Goal: Task Accomplishment & Management: Manage account settings

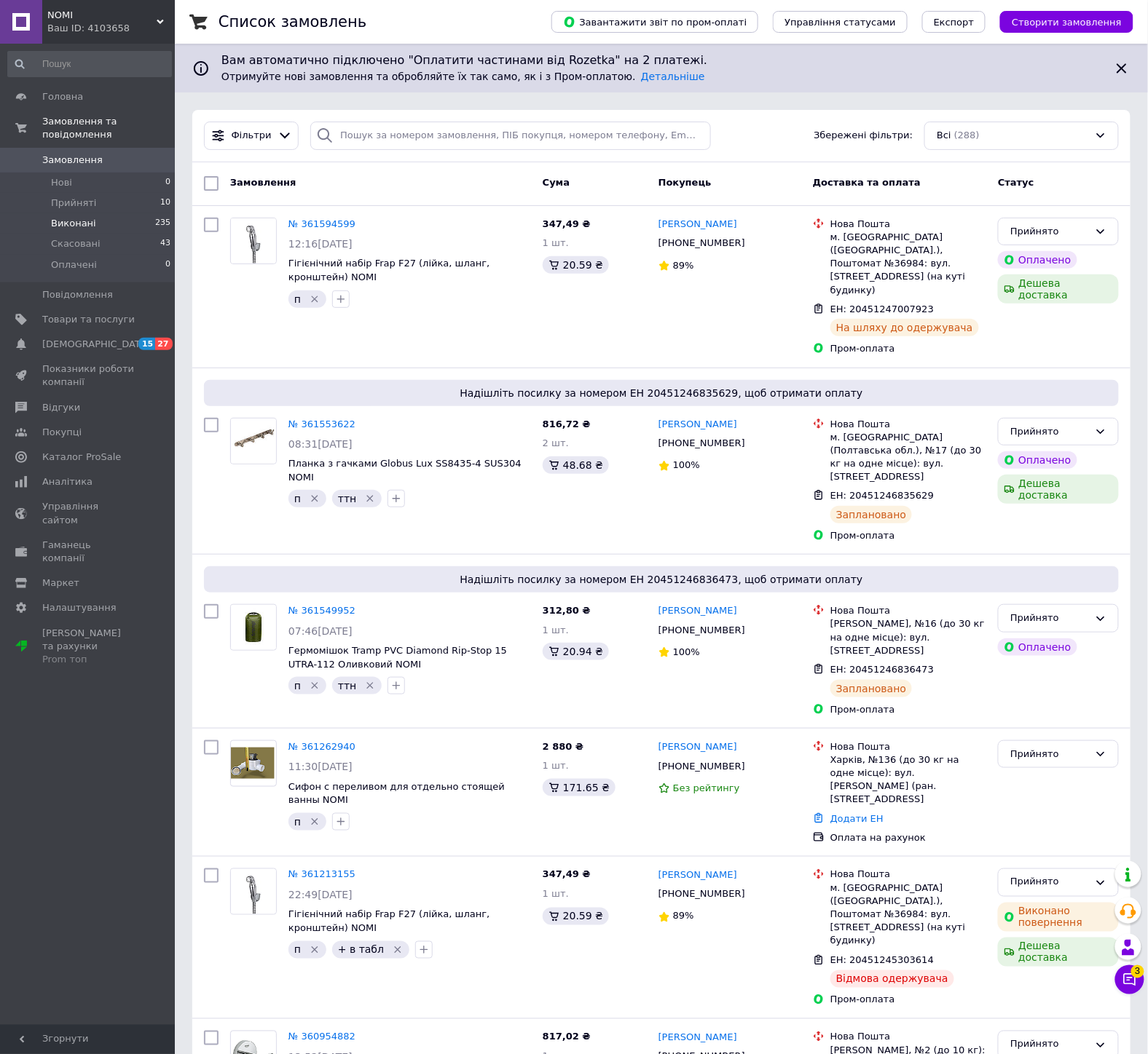
click at [106, 213] on li "Виконані 235" at bounding box center [90, 223] width 179 height 20
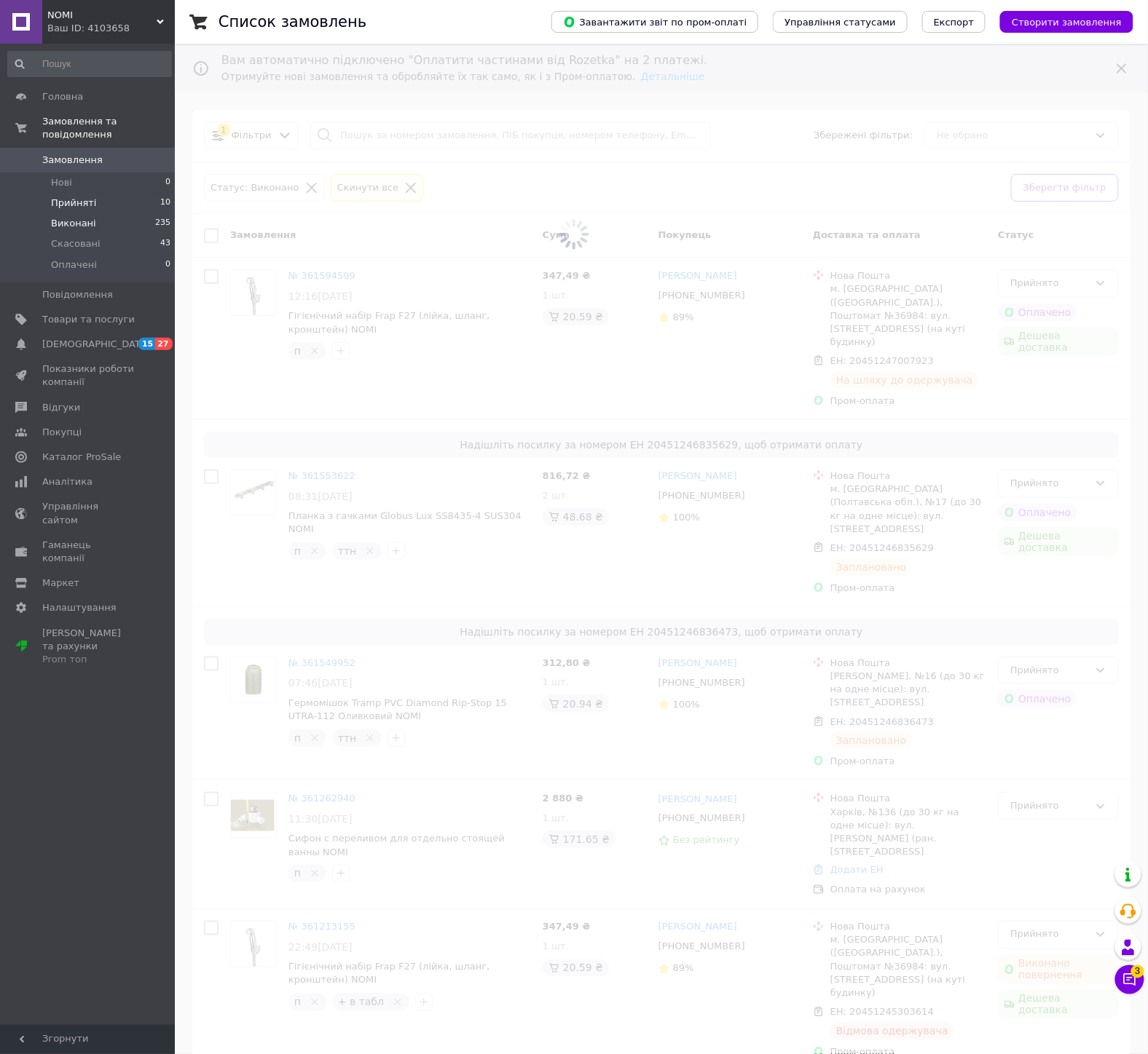
click at [97, 193] on li "Прийняті 10" at bounding box center [90, 203] width 179 height 20
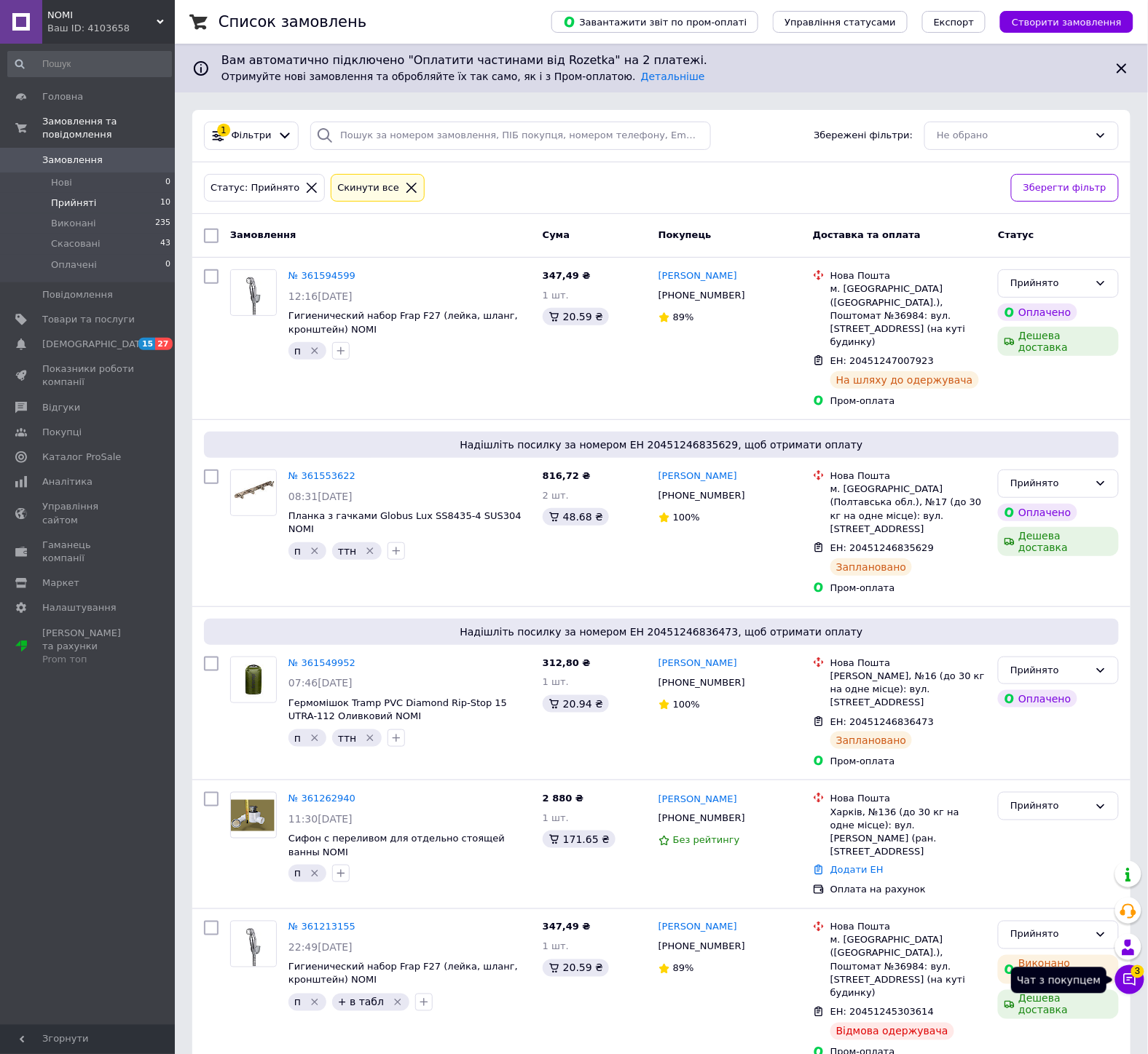
click at [1127, 977] on icon at bounding box center [1129, 979] width 14 height 14
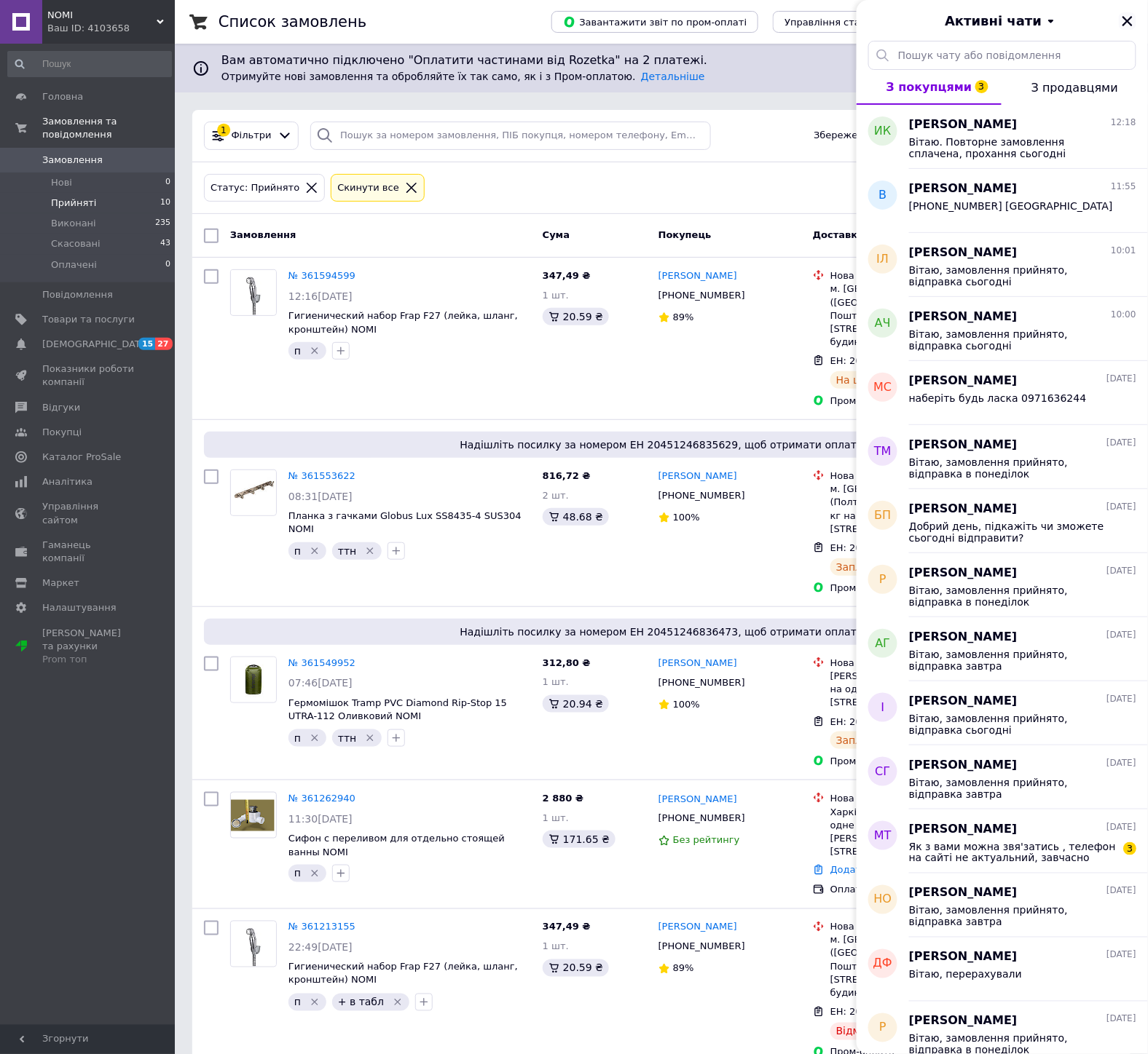
click at [1134, 17] on button "Закрити" at bounding box center [1127, 21] width 17 height 17
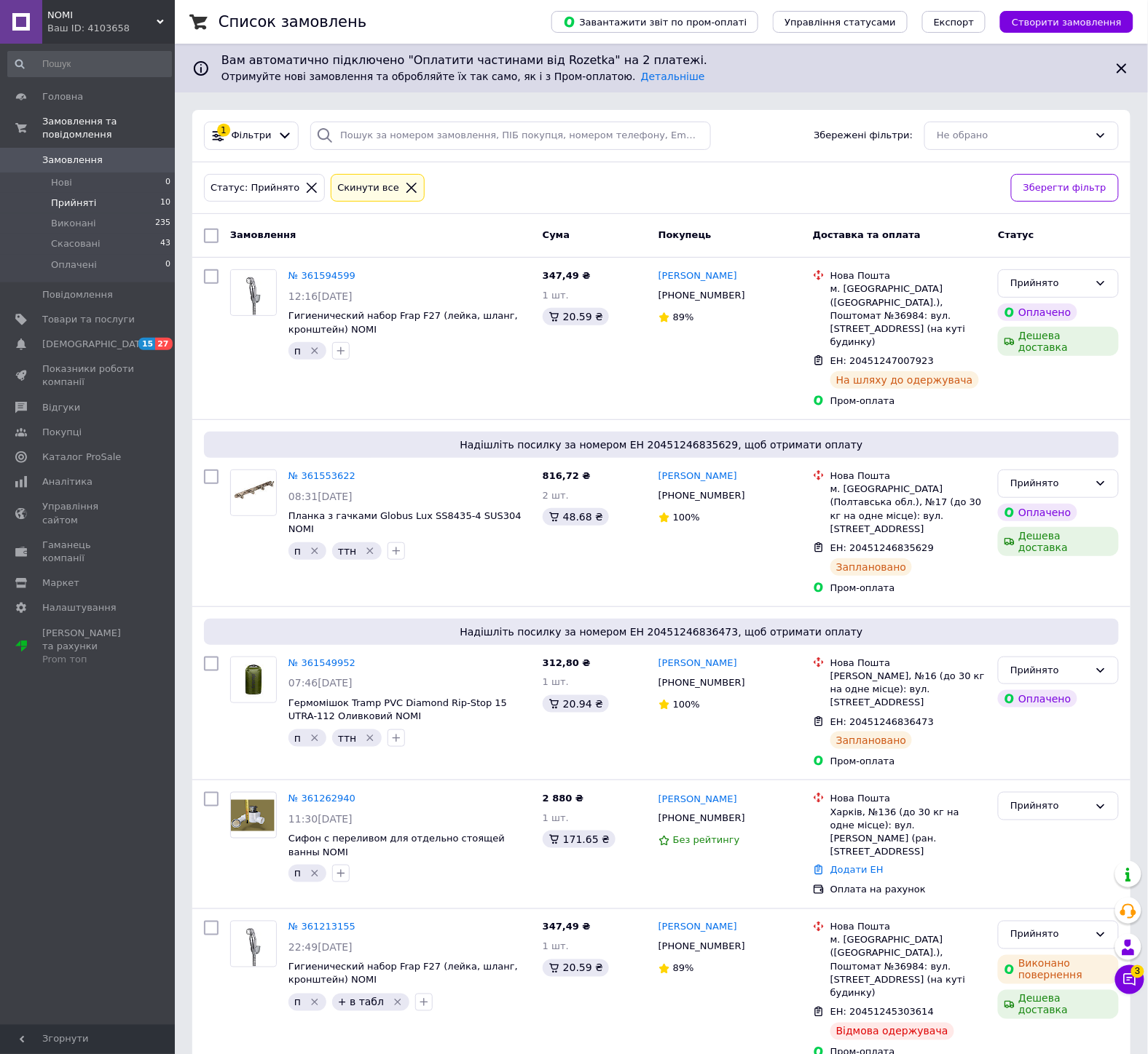
click at [729, 176] on div "Статус: Прийнято Cкинути все" at bounding box center [601, 187] width 801 height 34
click at [121, 313] on link "Товари та послуги" at bounding box center [90, 320] width 179 height 25
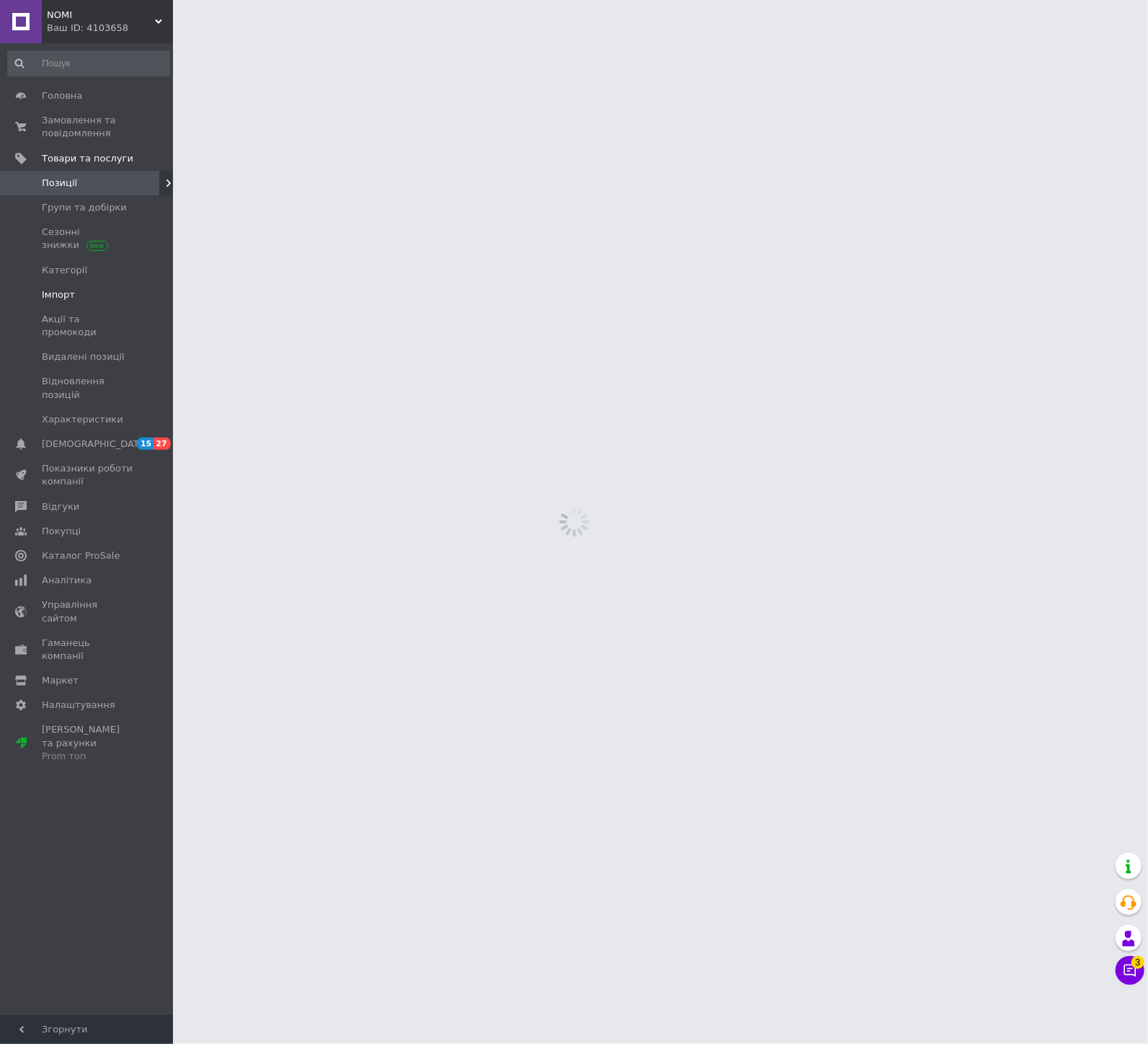
click at [102, 305] on link "Імпорт" at bounding box center [89, 295] width 178 height 25
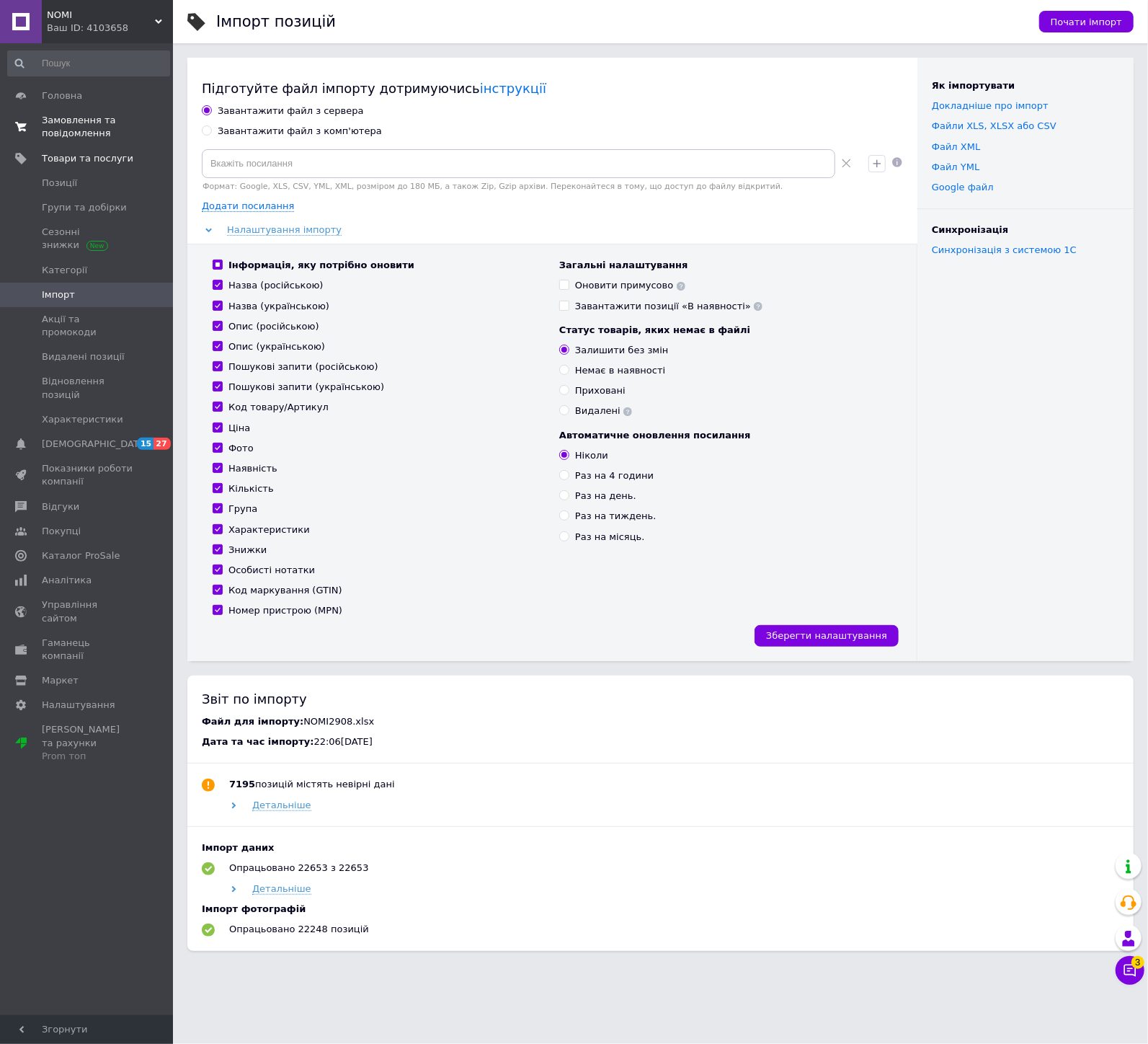
click at [69, 119] on span "Замовлення та повідомлення" at bounding box center [88, 126] width 92 height 26
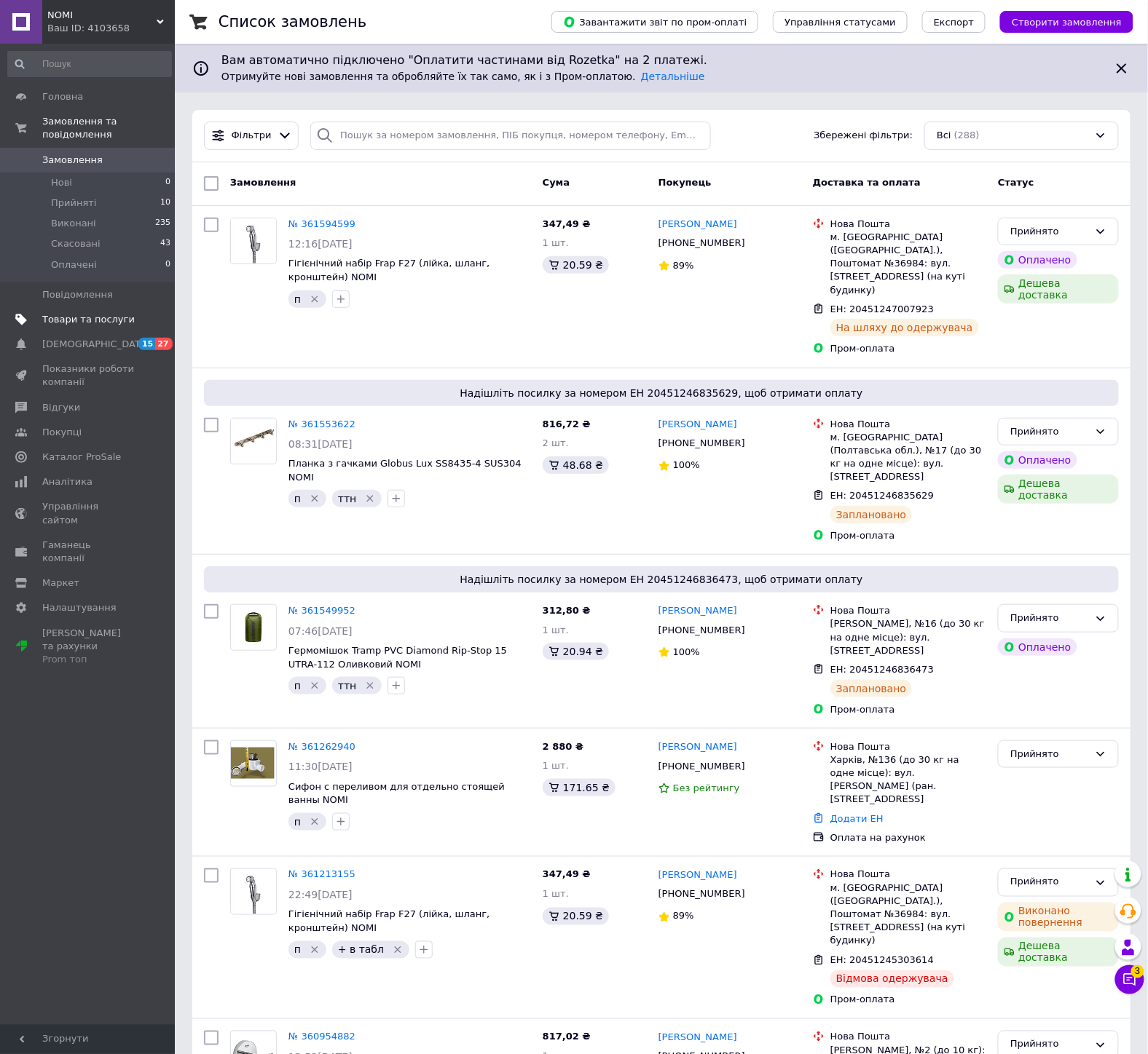
click at [121, 313] on link "Товари та послуги" at bounding box center [90, 320] width 179 height 25
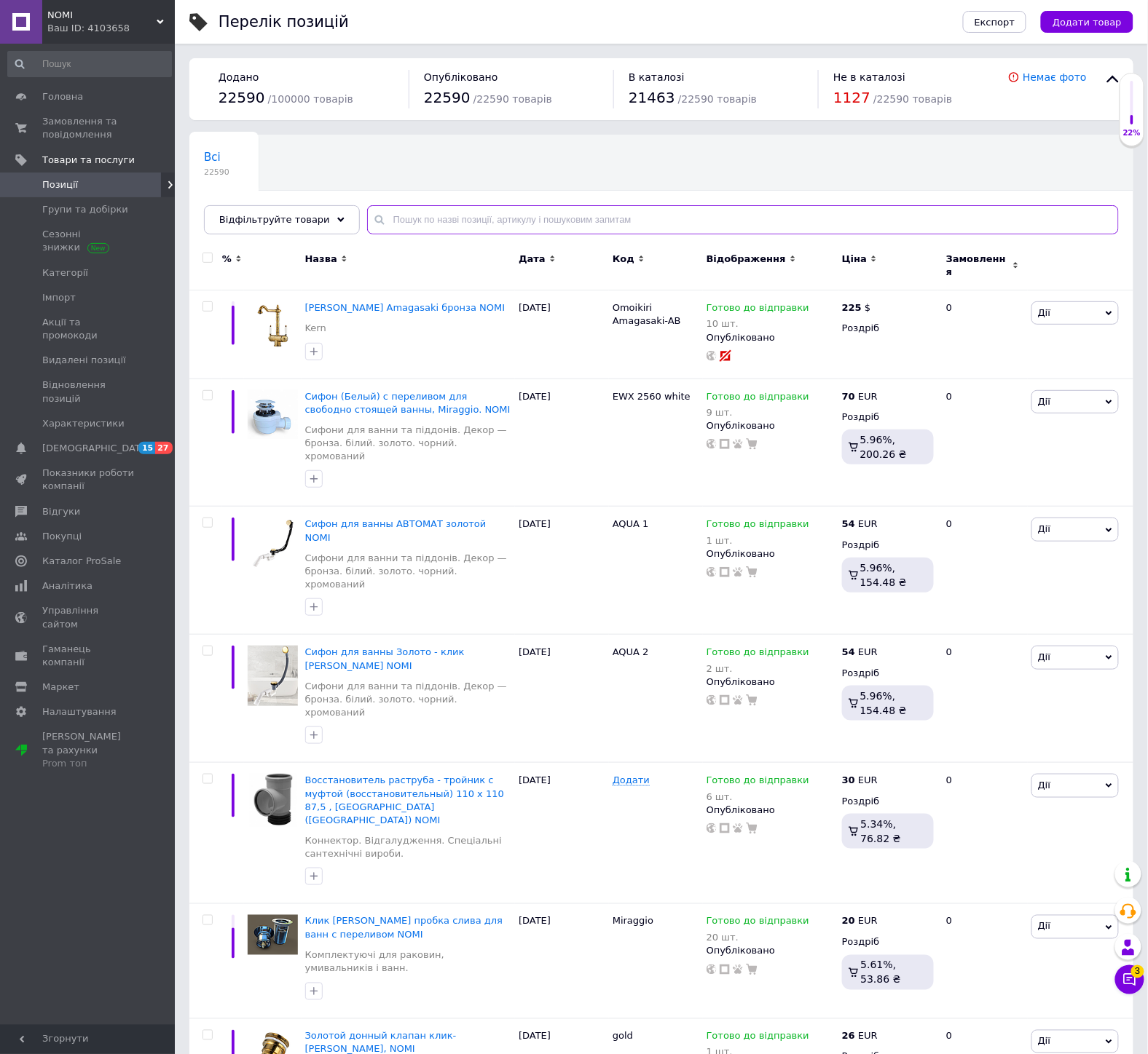
click at [526, 229] on input "text" at bounding box center [742, 220] width 752 height 29
paste input "SANTAN"
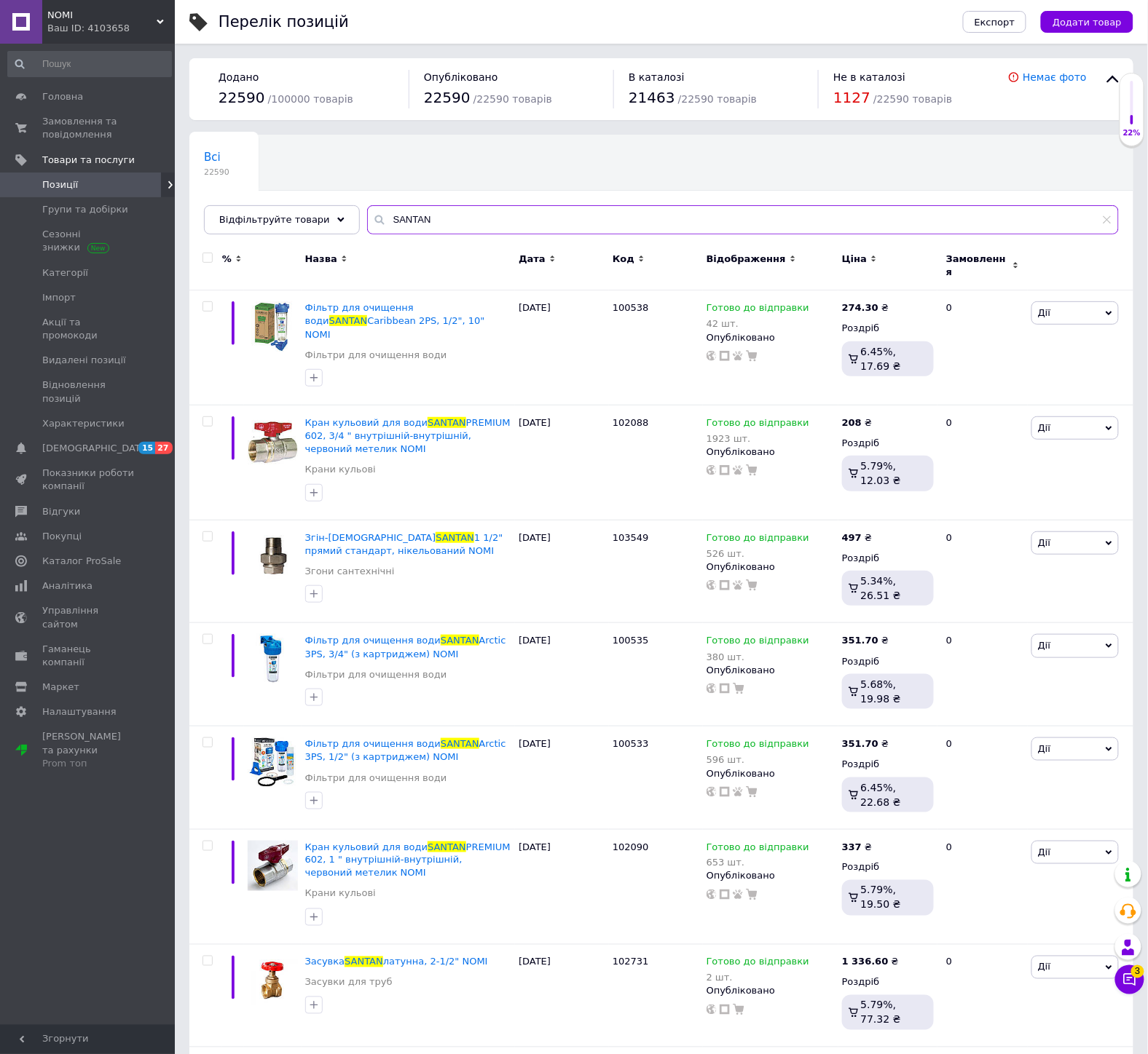
type input "SANTAN"
click at [206, 258] on input "checkbox" at bounding box center [207, 258] width 10 height 10
checkbox input "true"
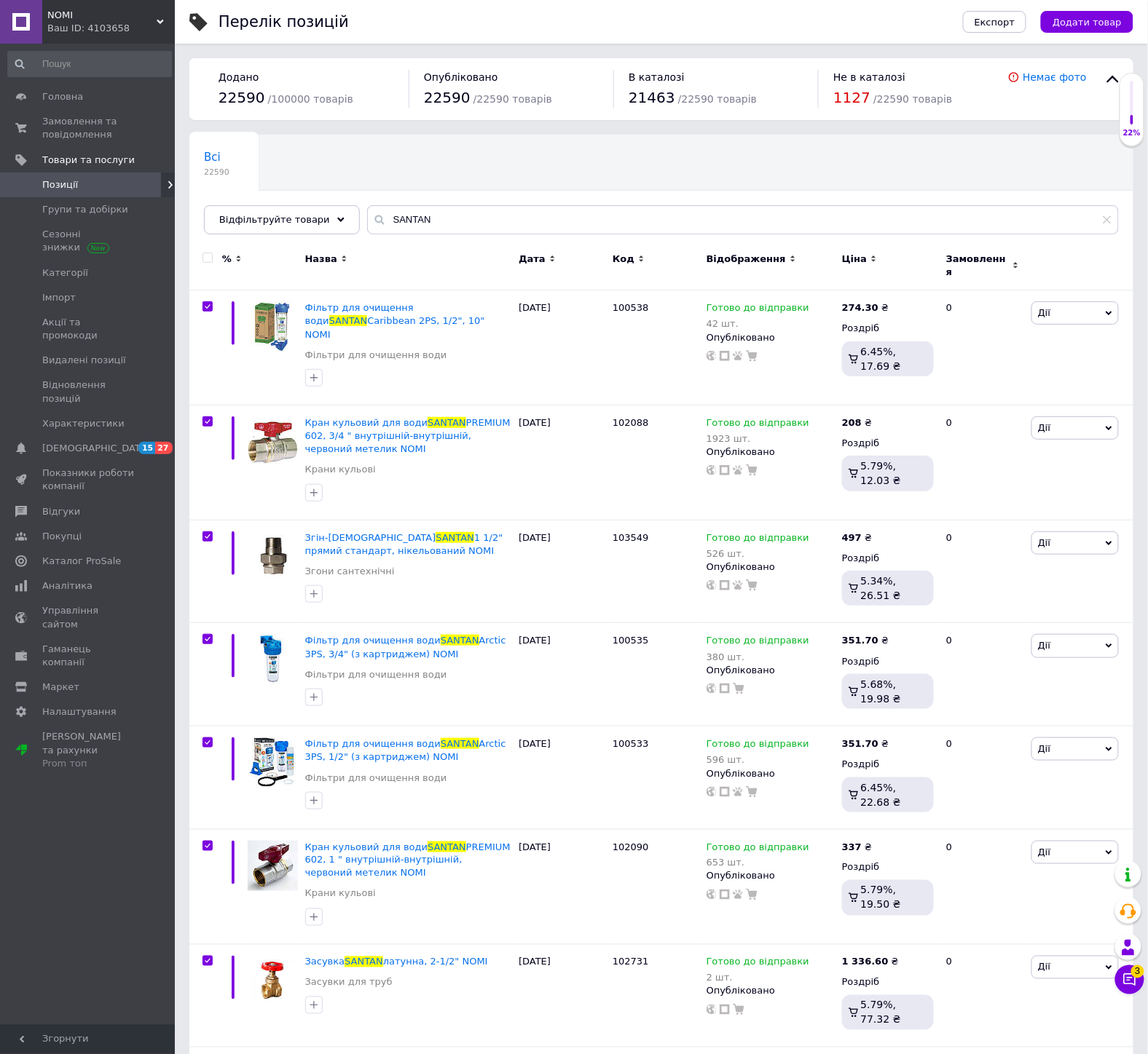
checkbox input "true"
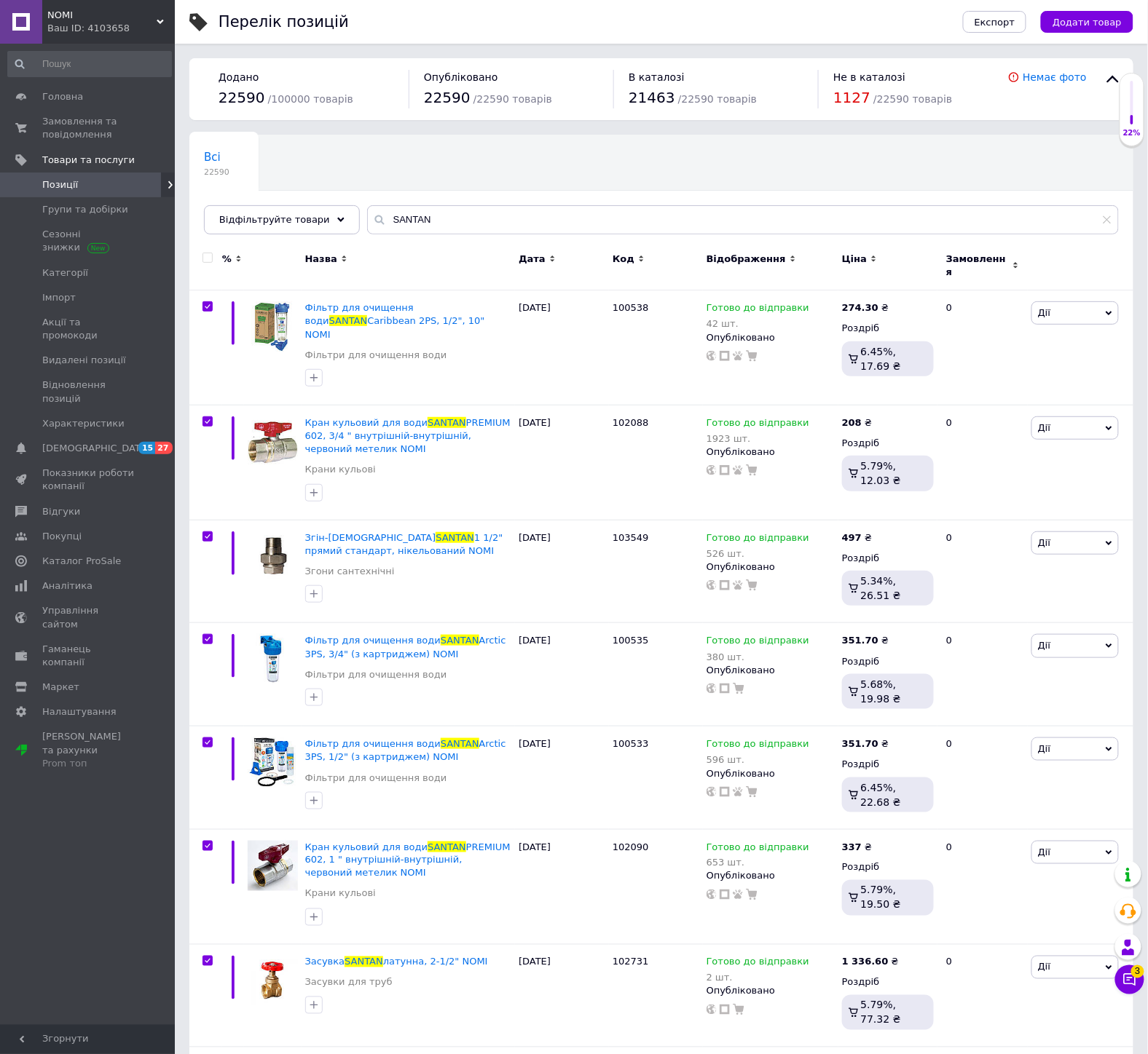
checkbox input "true"
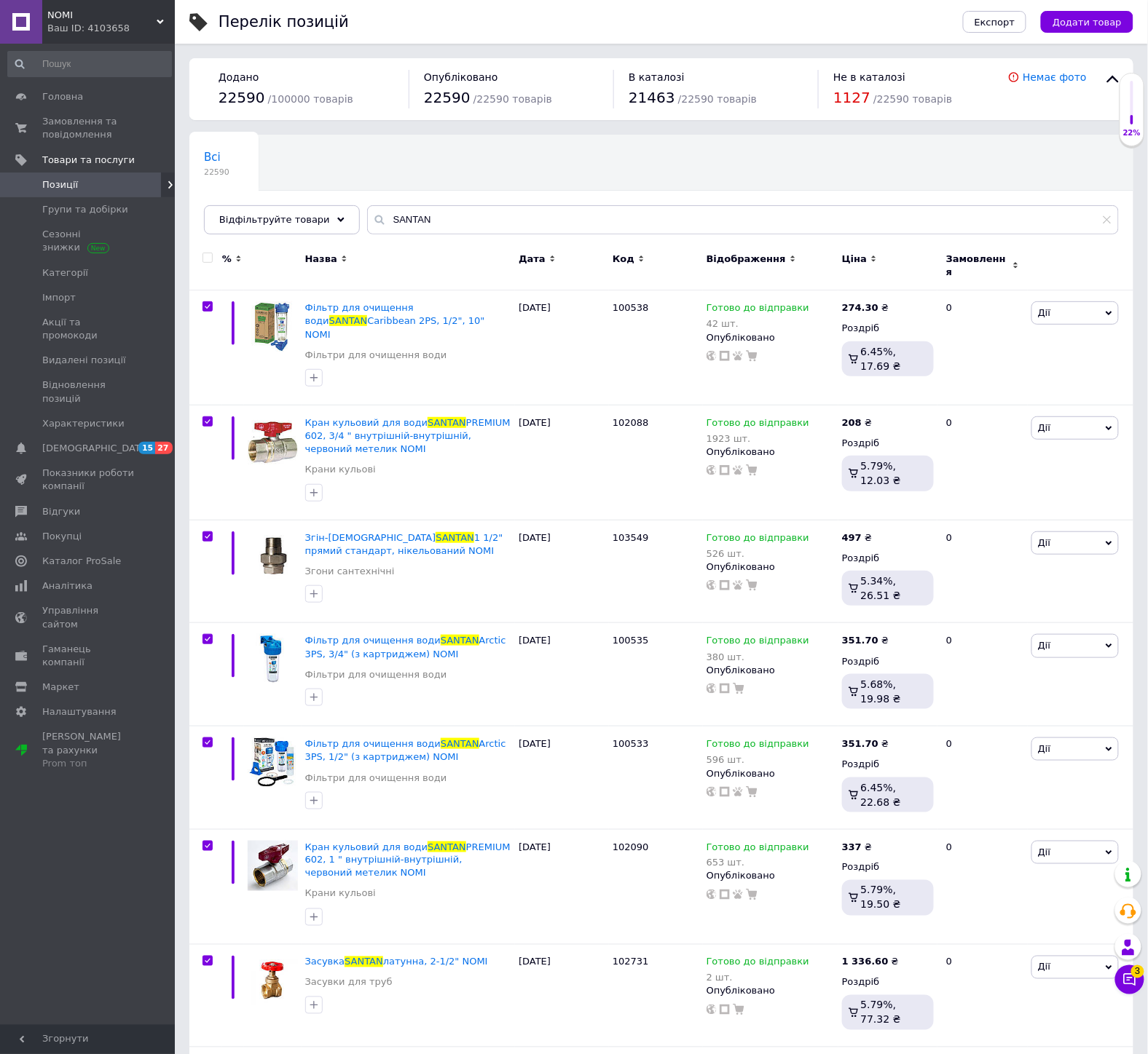
checkbox input "true"
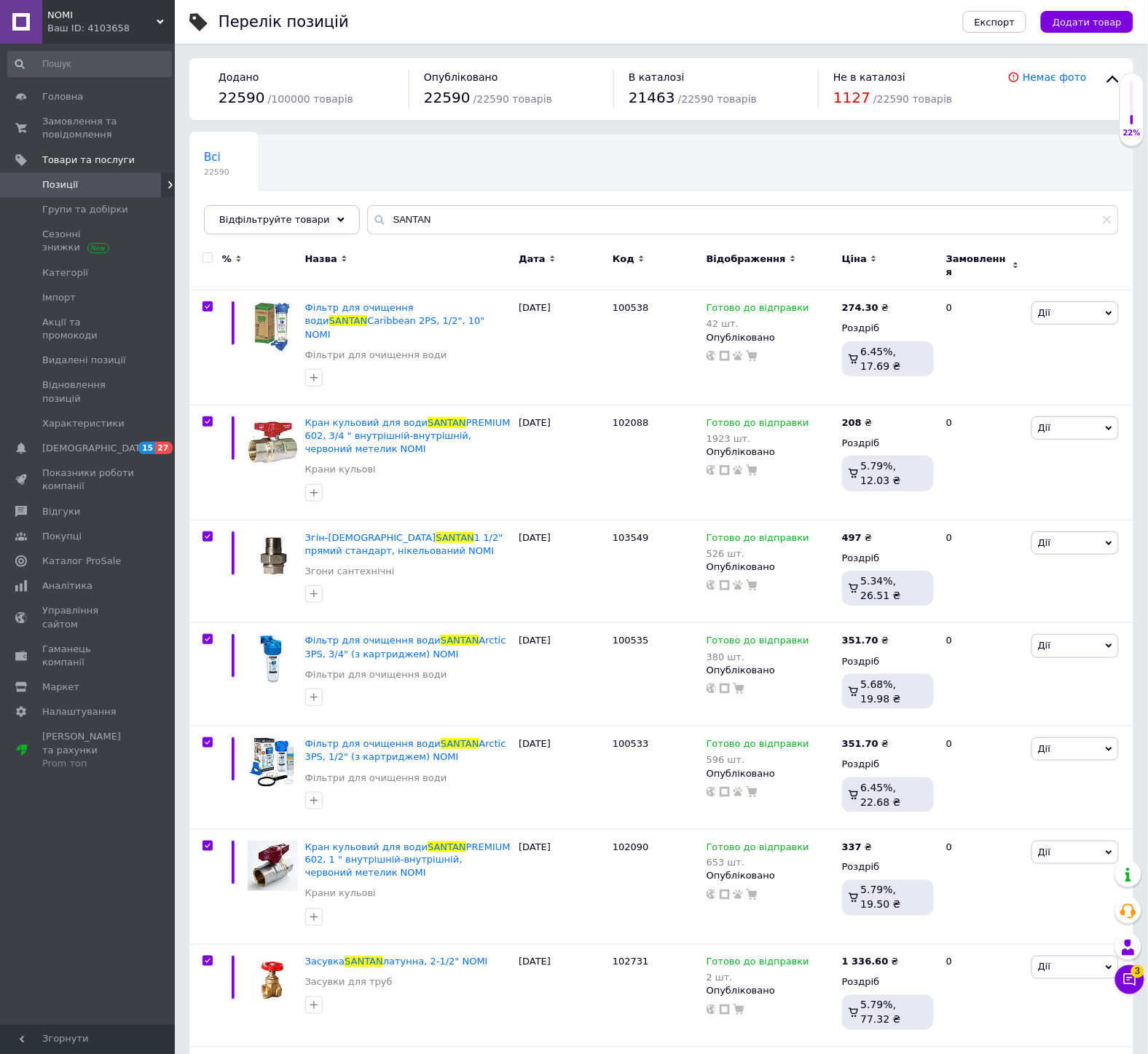
checkbox input "true"
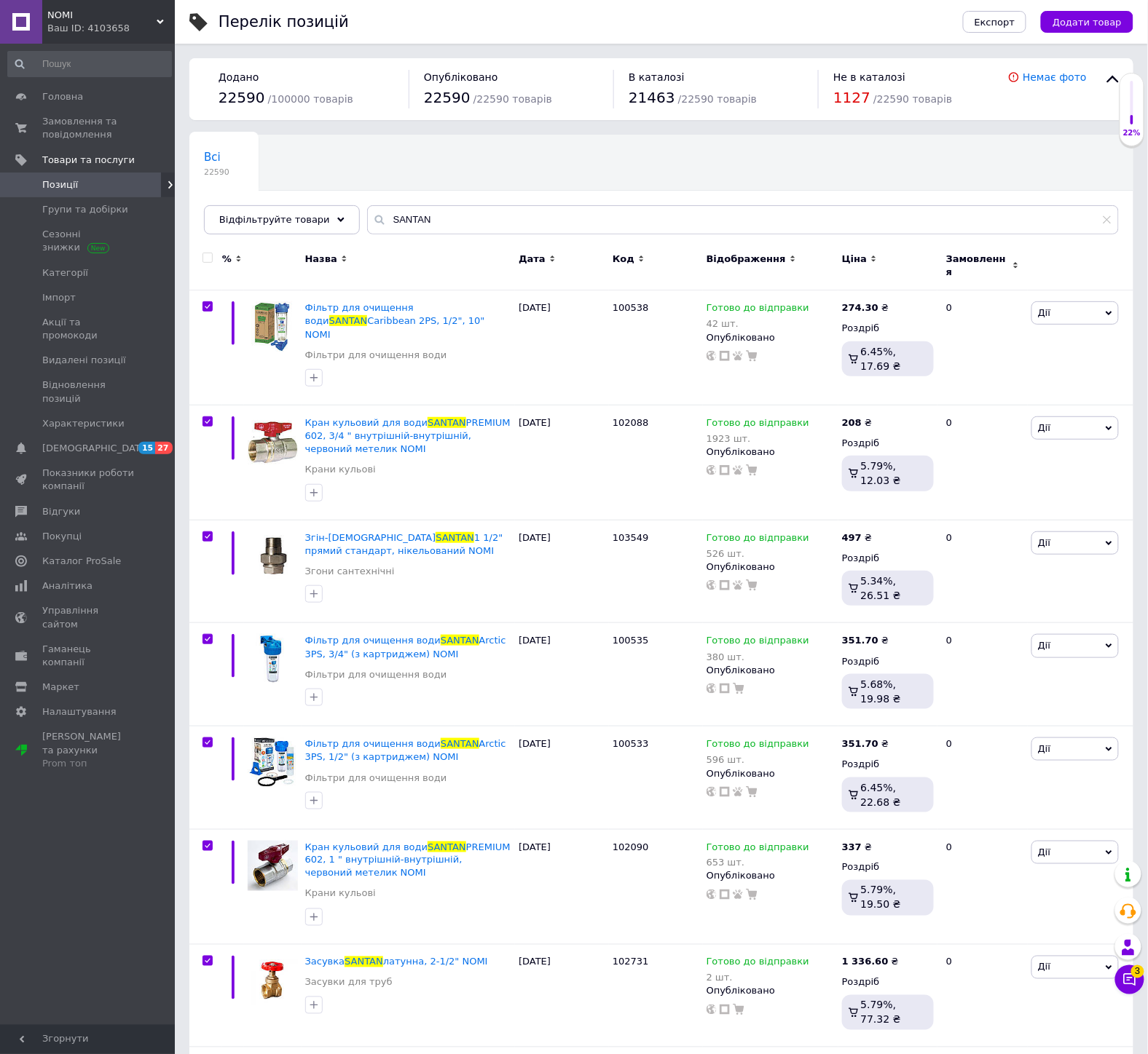
checkbox input "true"
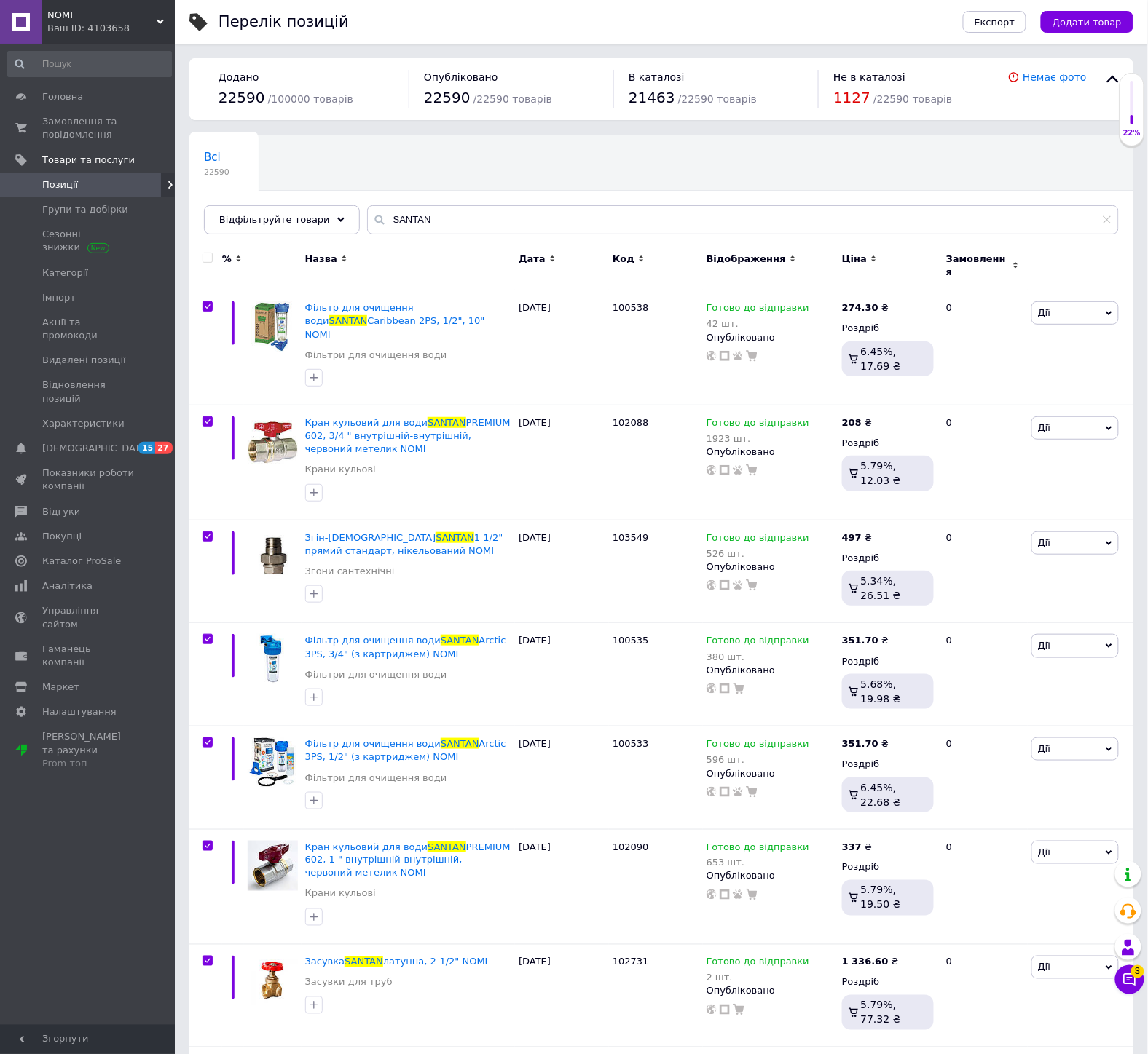
checkbox input "true"
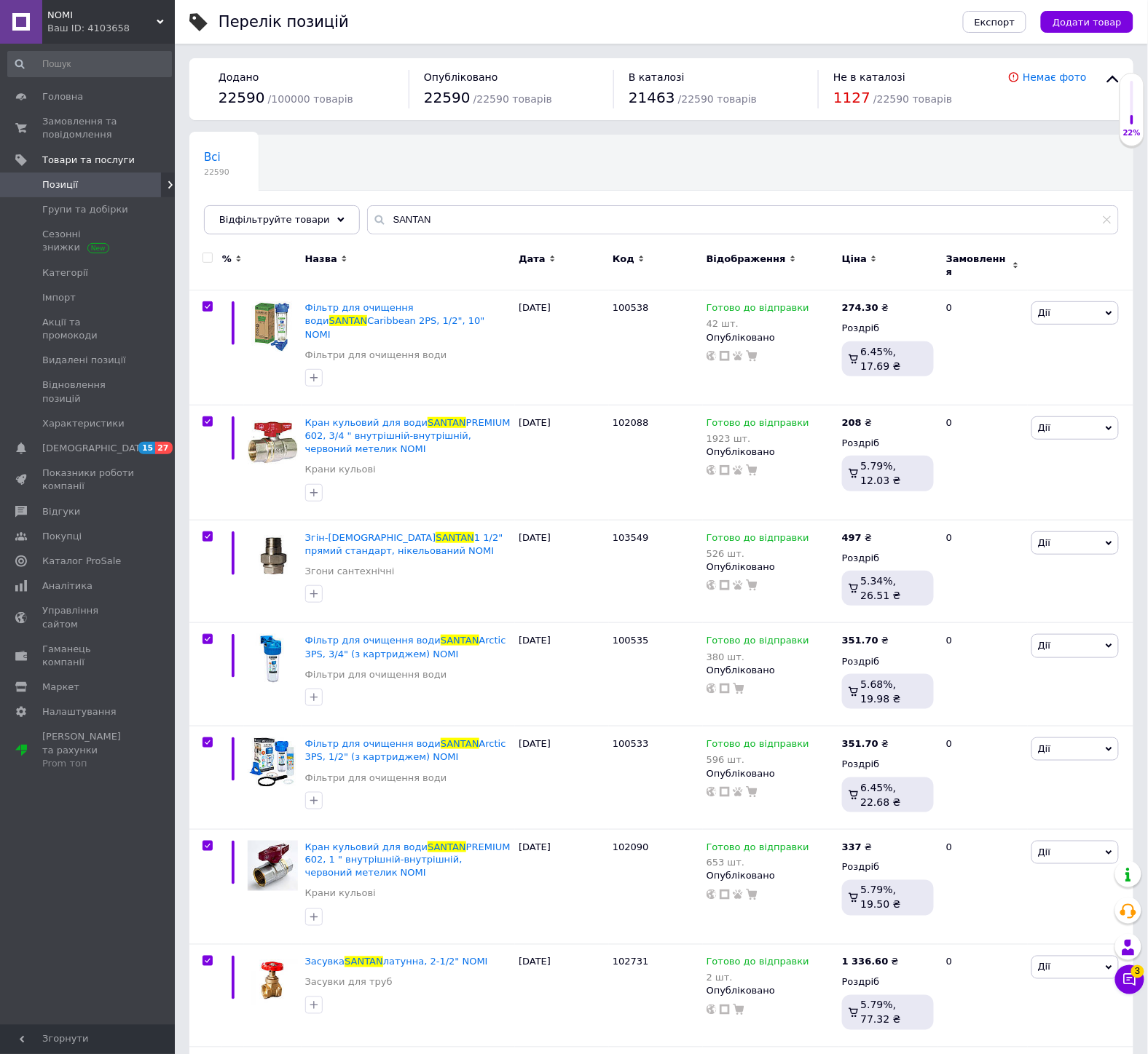
checkbox input "true"
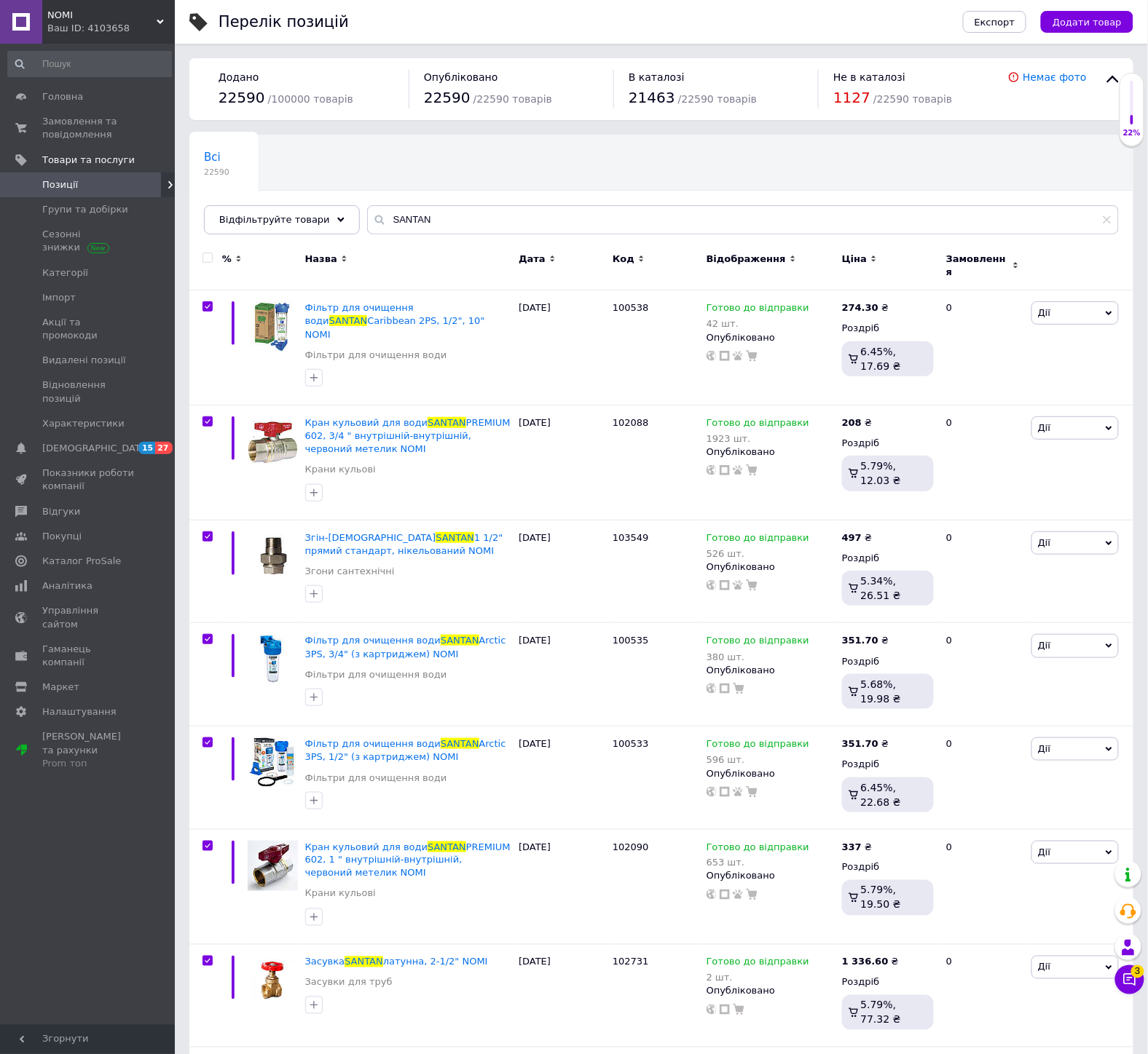
checkbox input "true"
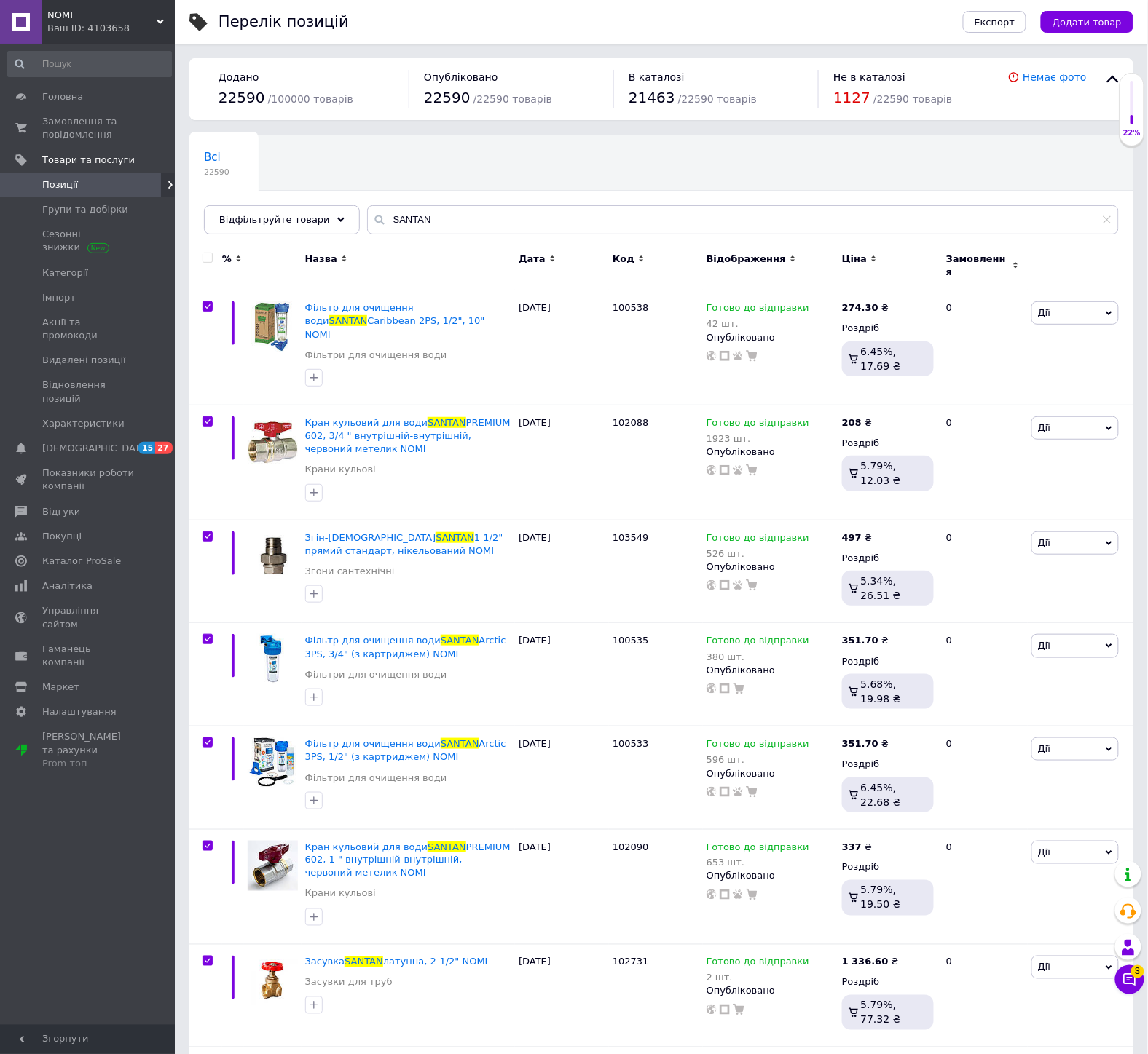
checkbox input "true"
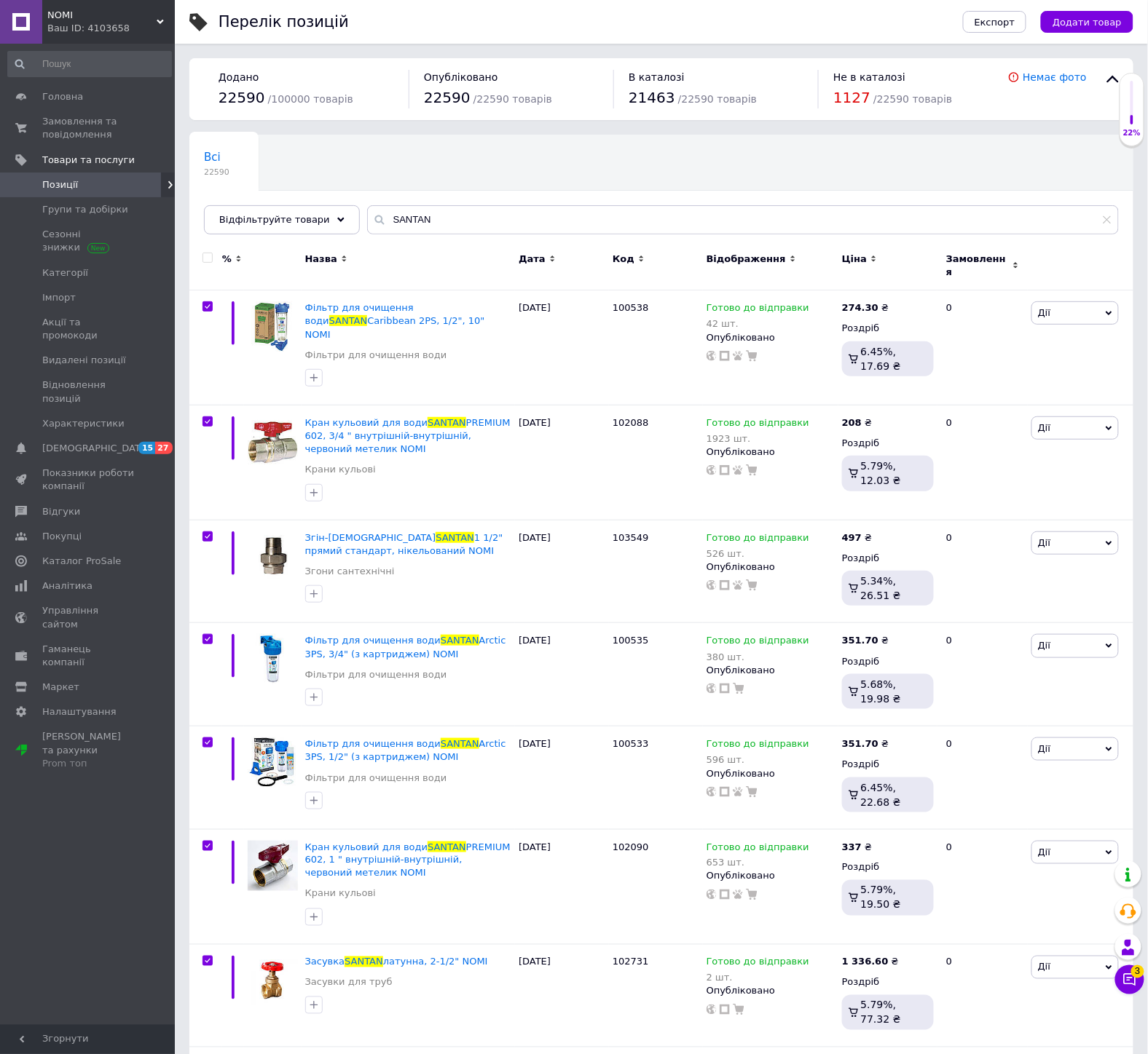
checkbox input "true"
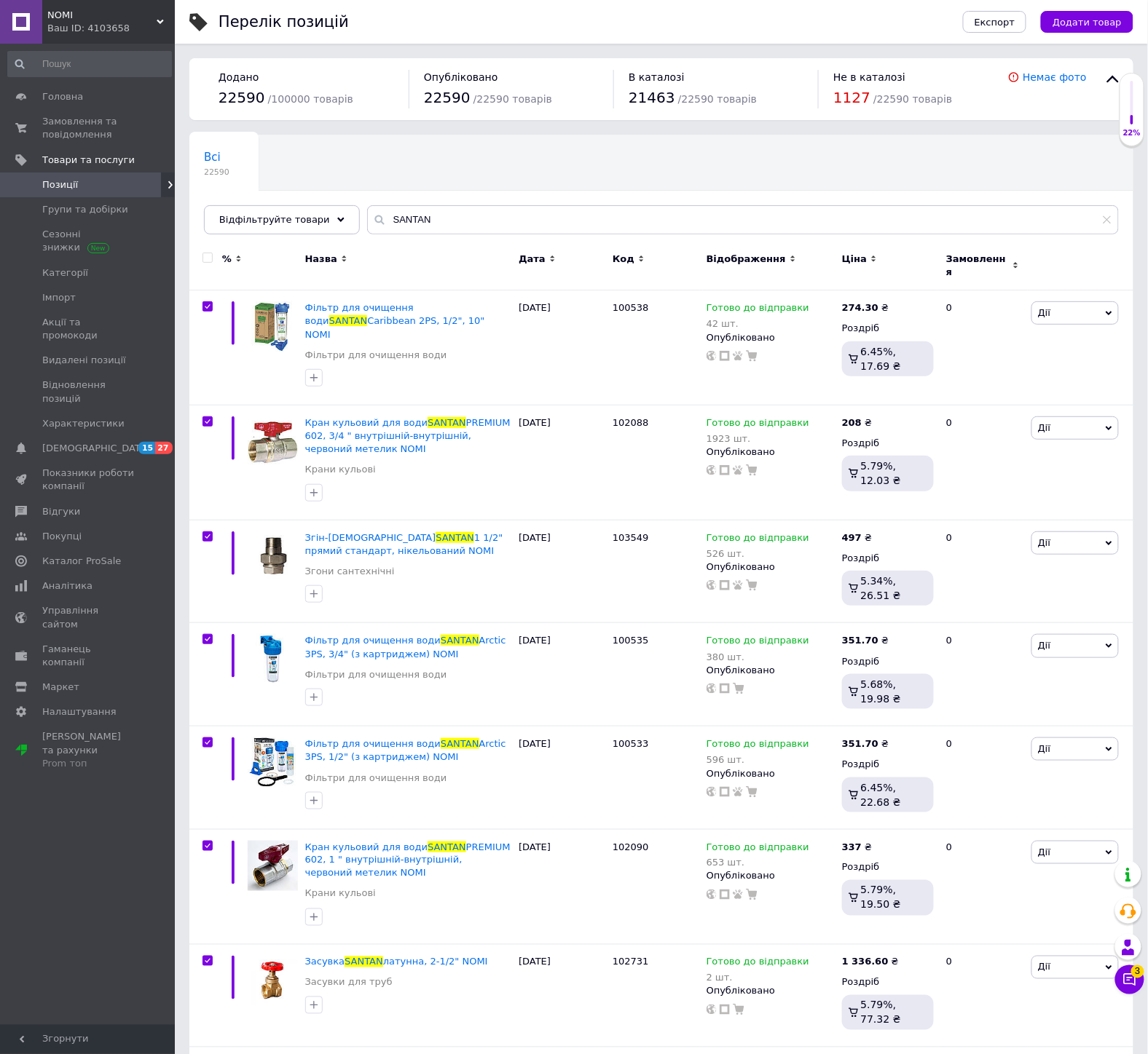
checkbox input "true"
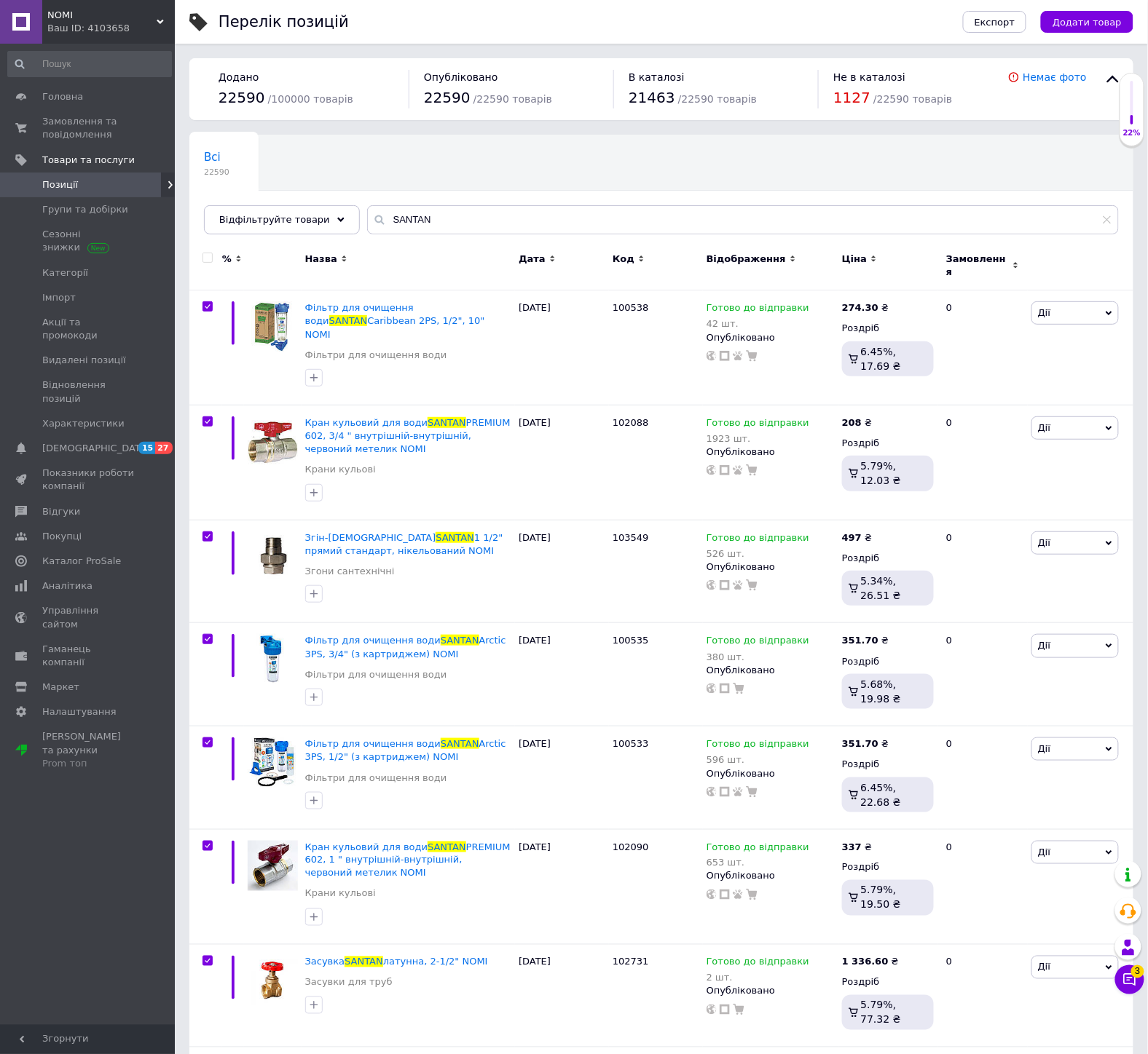
checkbox input "true"
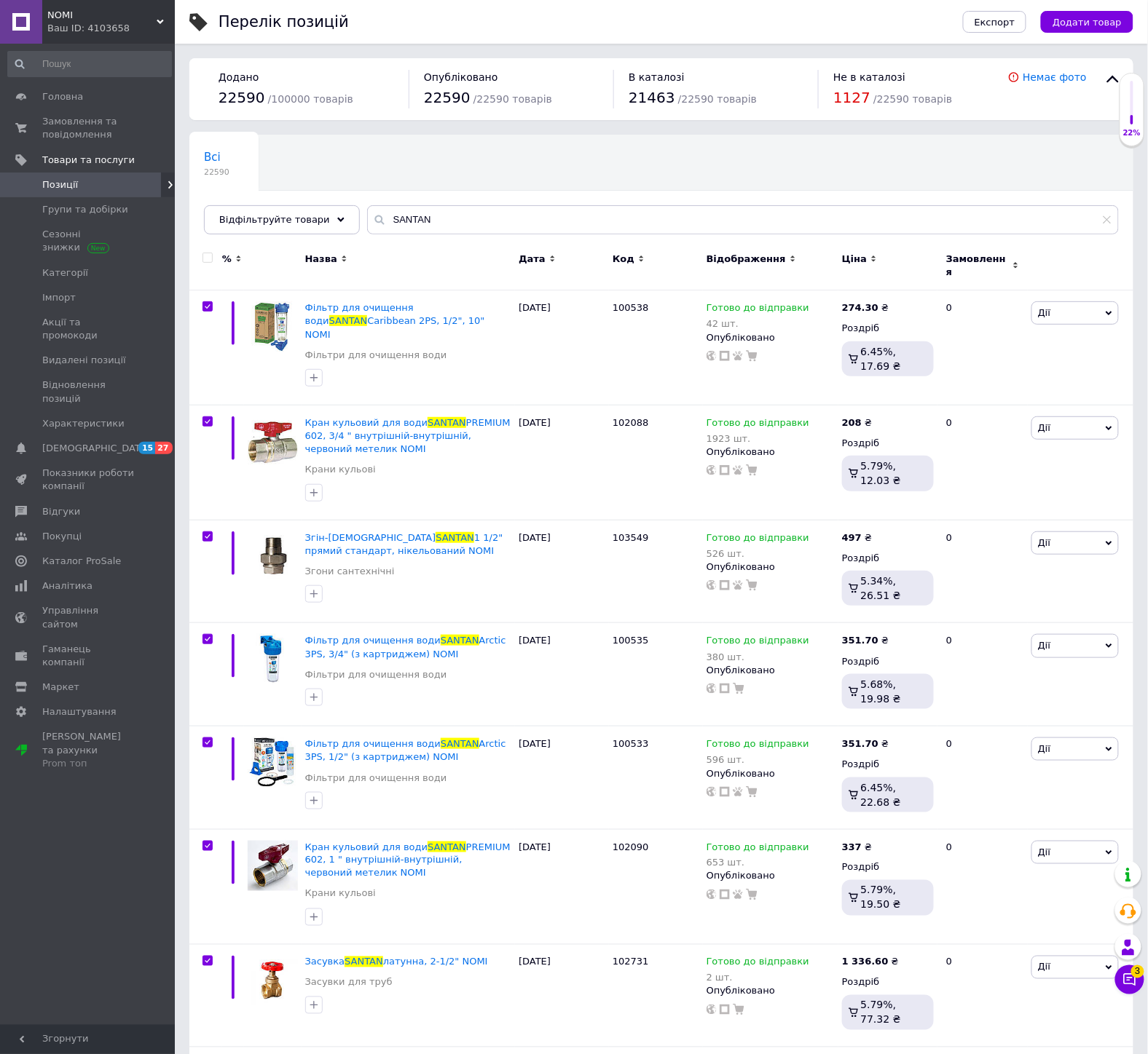
checkbox input "true"
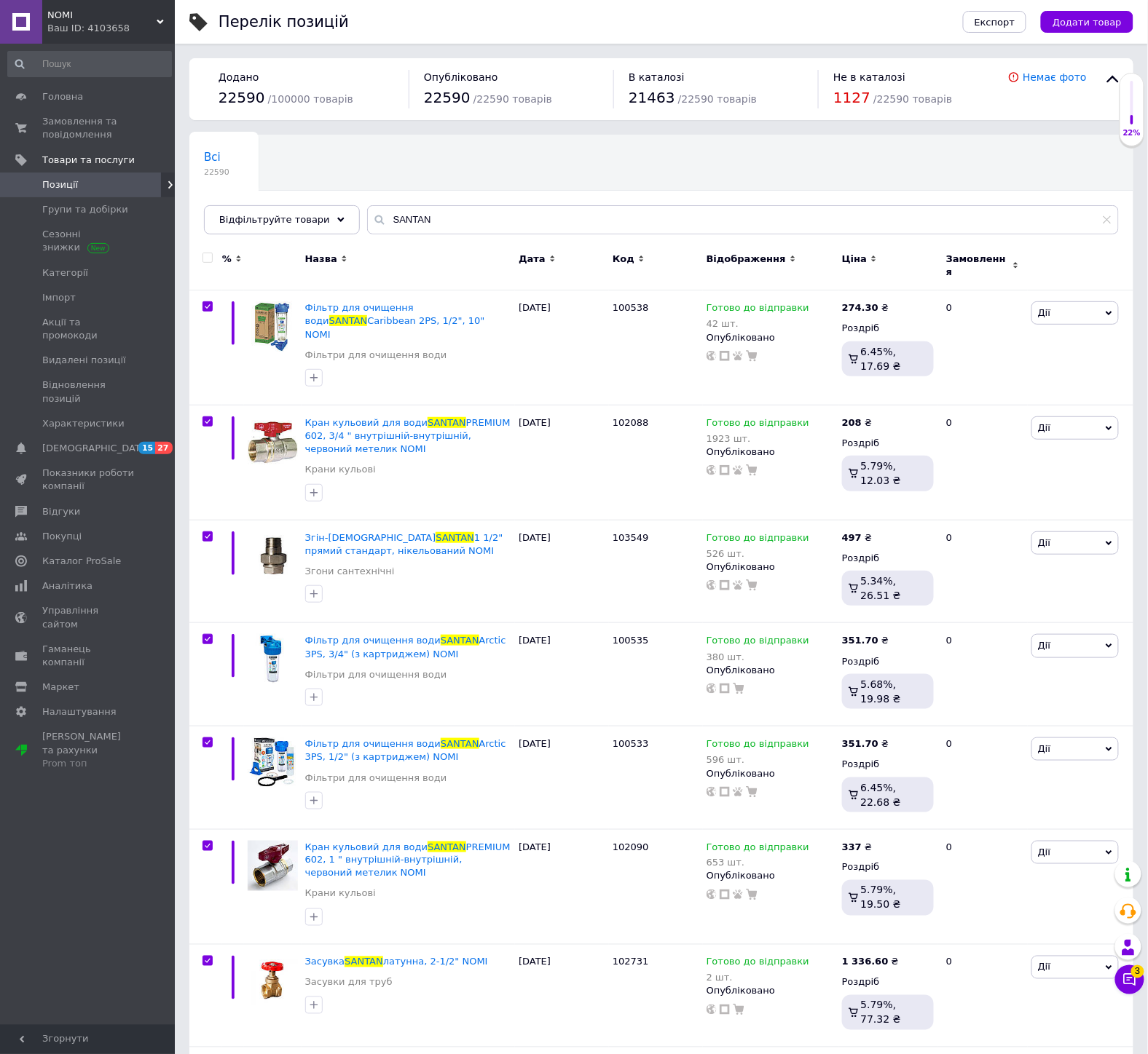
checkbox input "true"
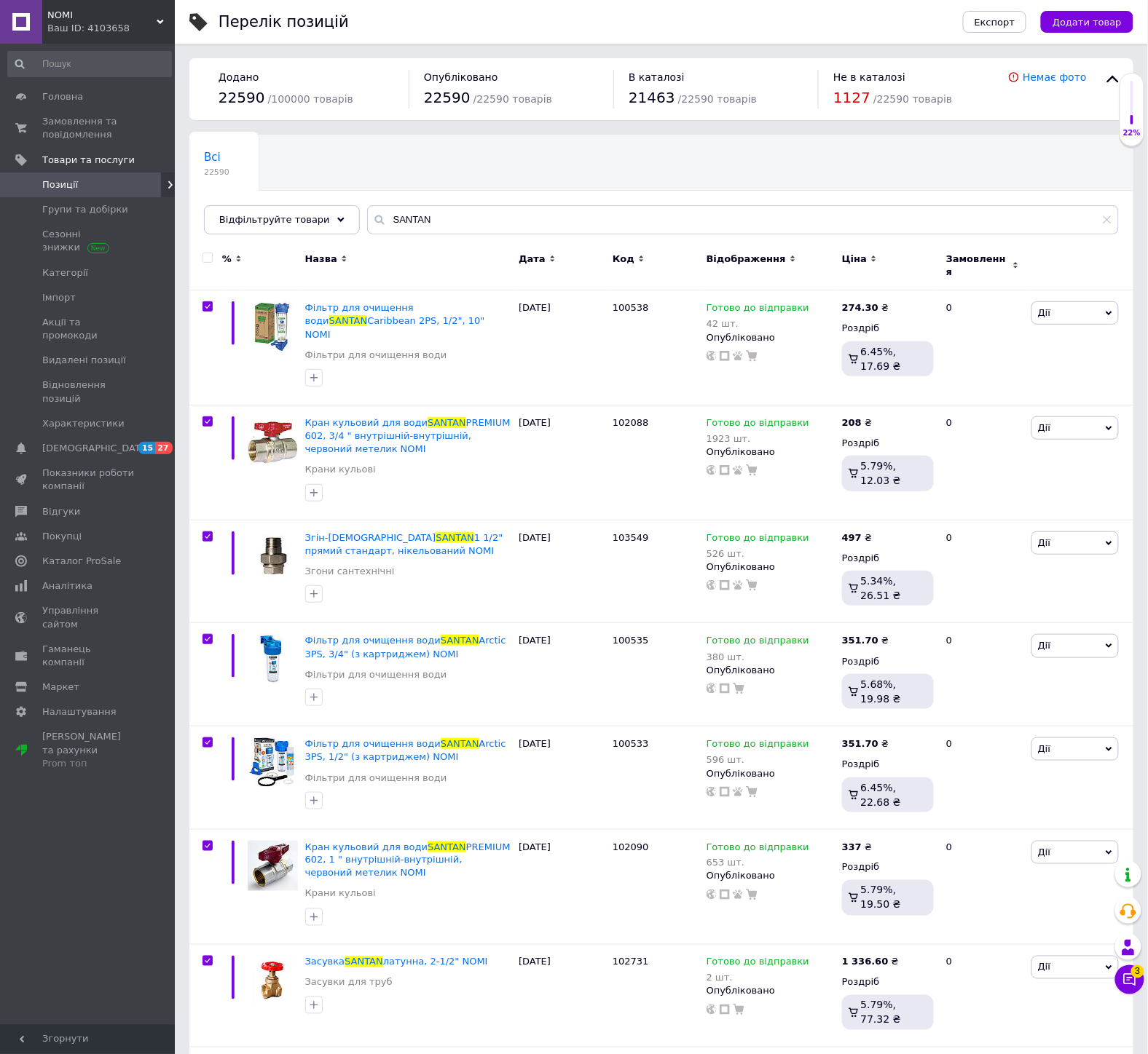
checkbox input "true"
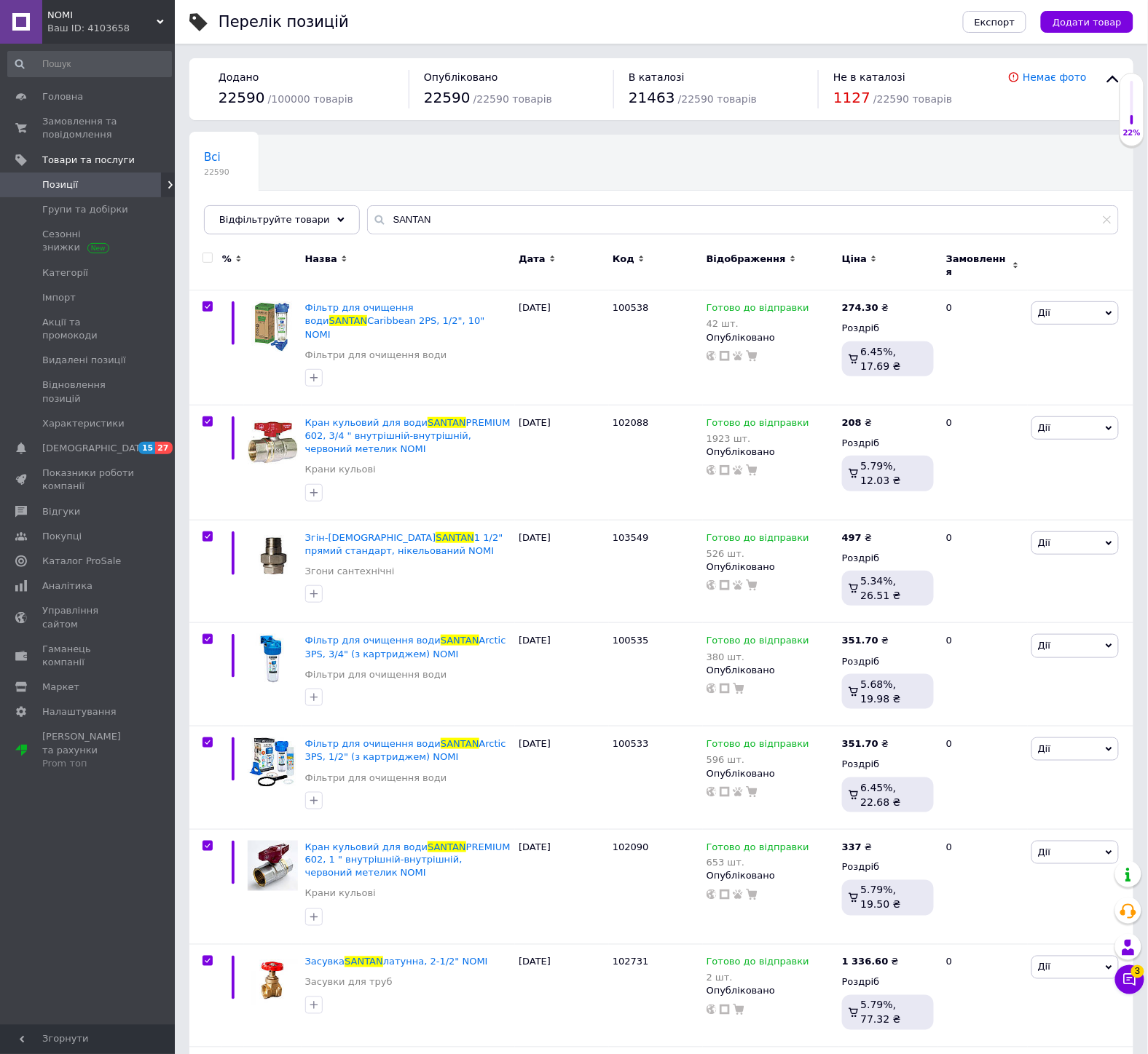
checkbox input "true"
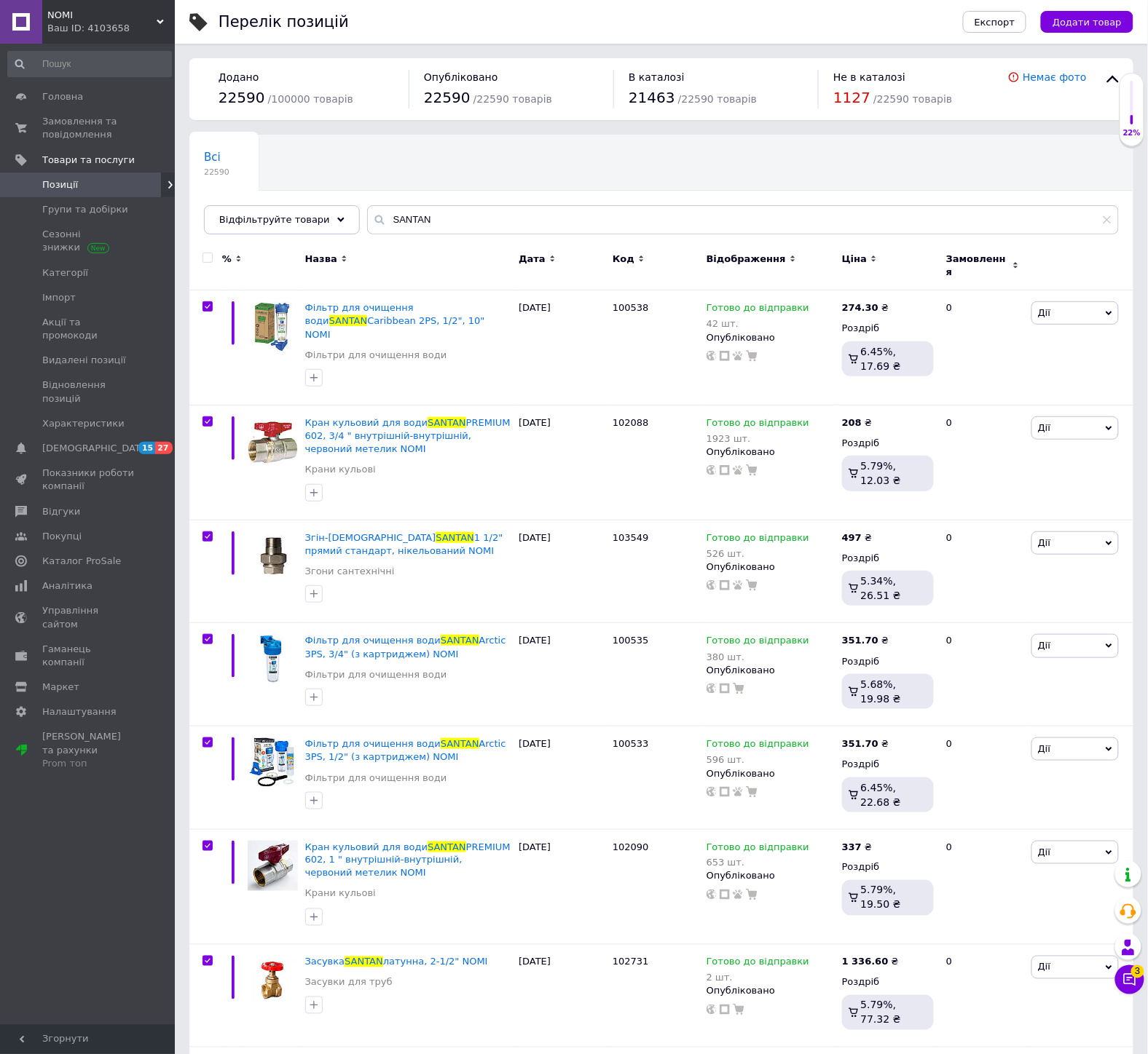
checkbox input "true"
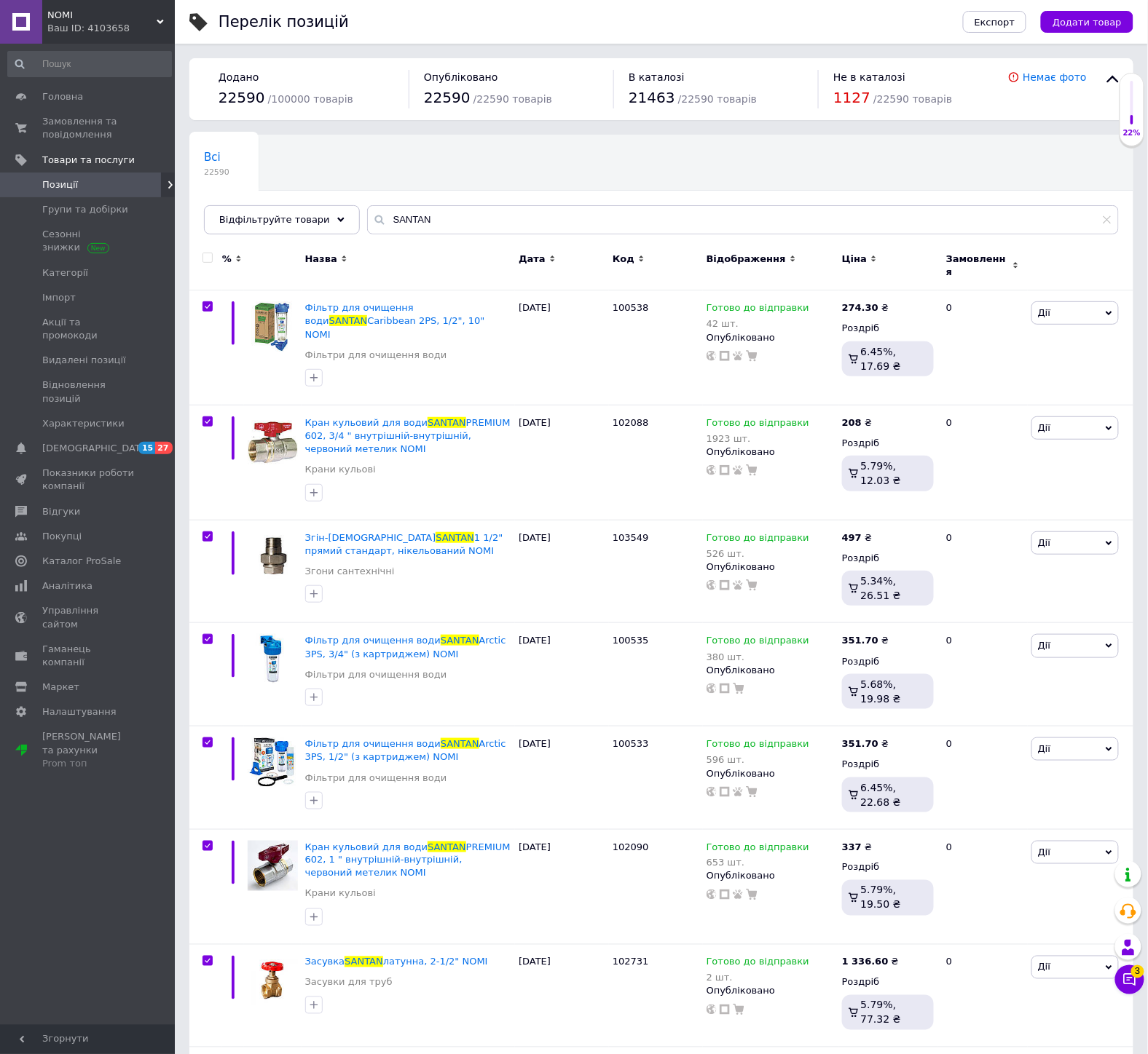
checkbox input "true"
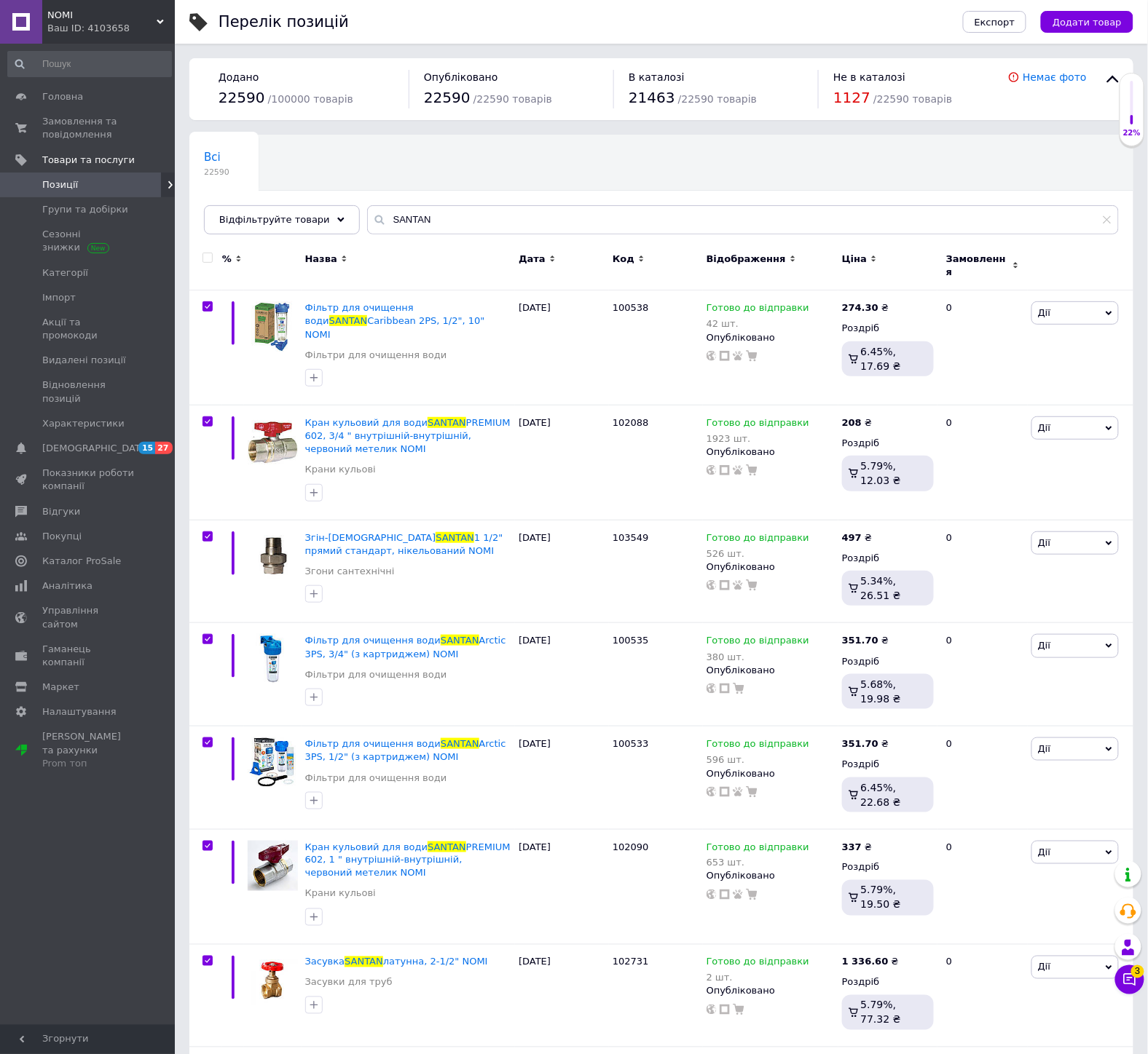
checkbox input "true"
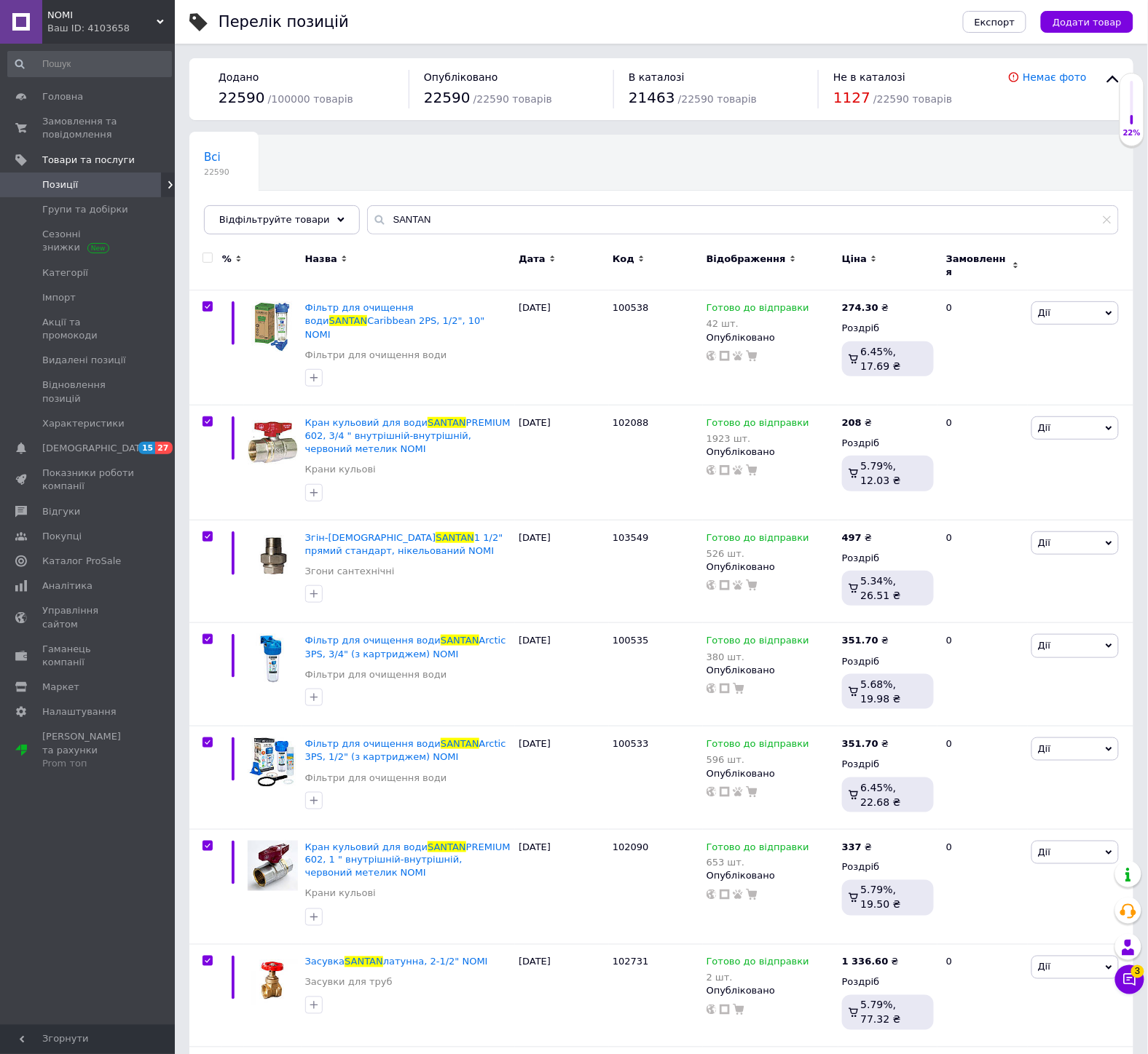
checkbox input "true"
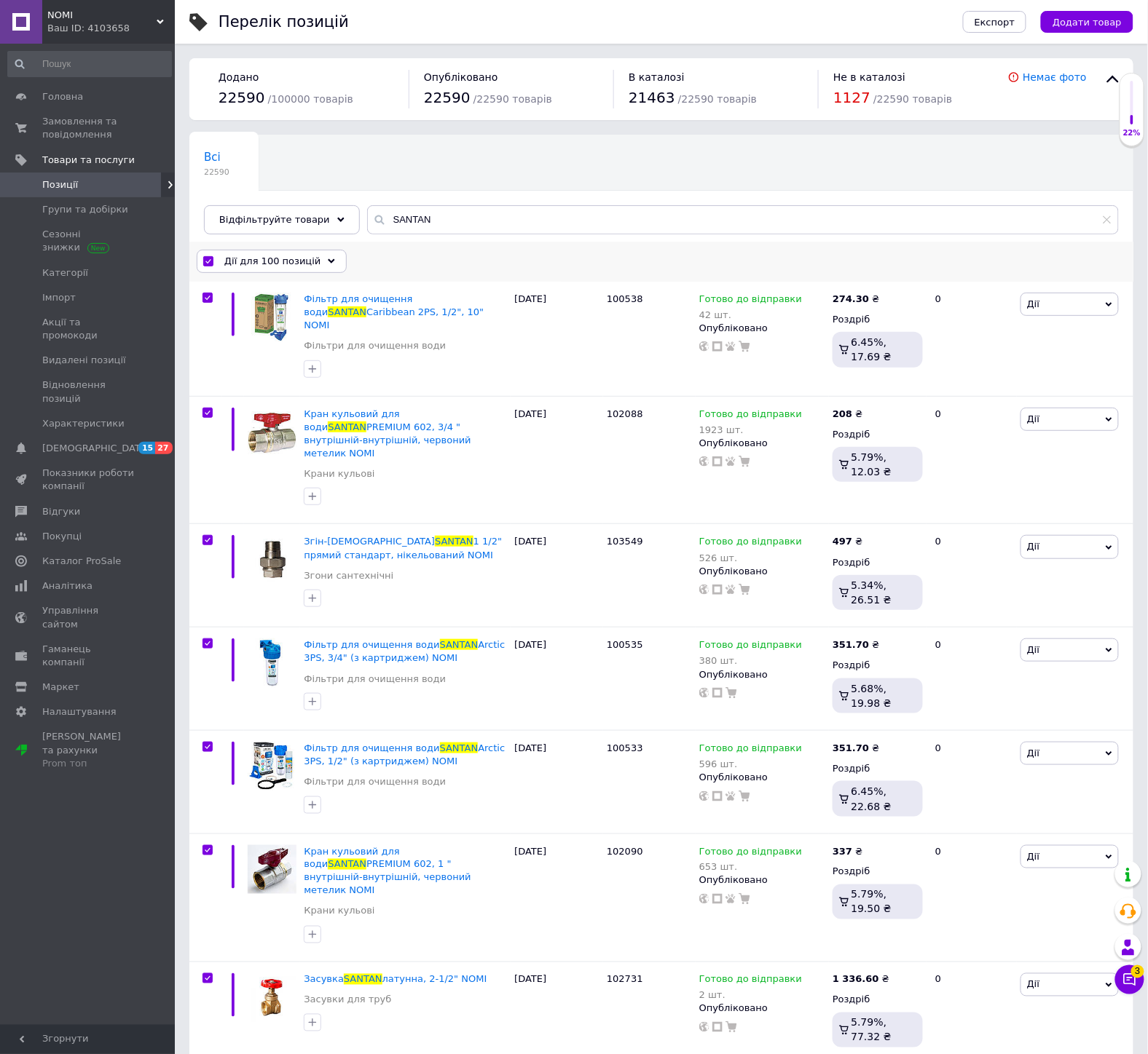
click at [232, 266] on span "Дії для 100 позицій" at bounding box center [272, 261] width 96 height 14
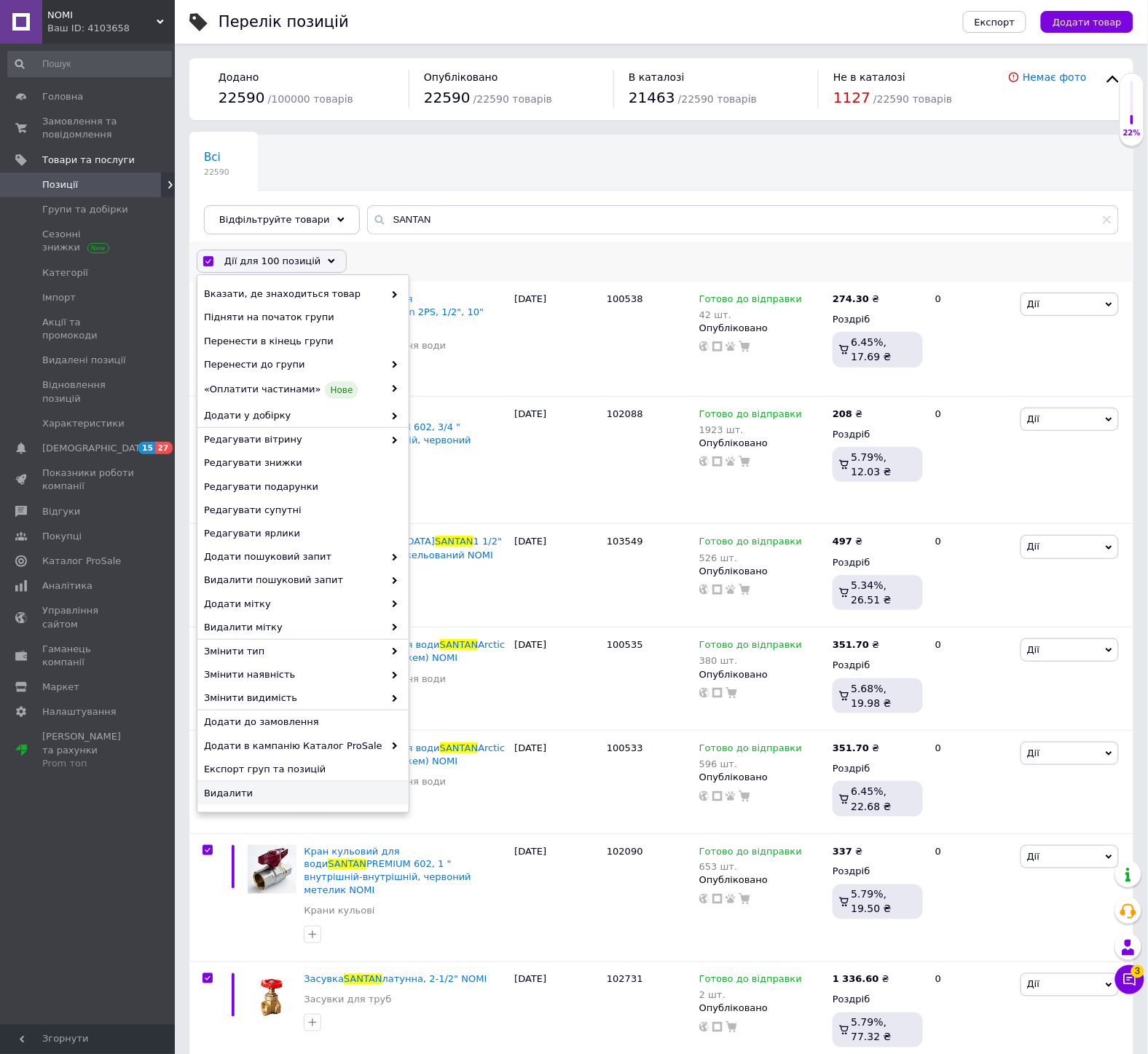
click at [256, 795] on span "Видалити" at bounding box center [301, 794] width 195 height 14
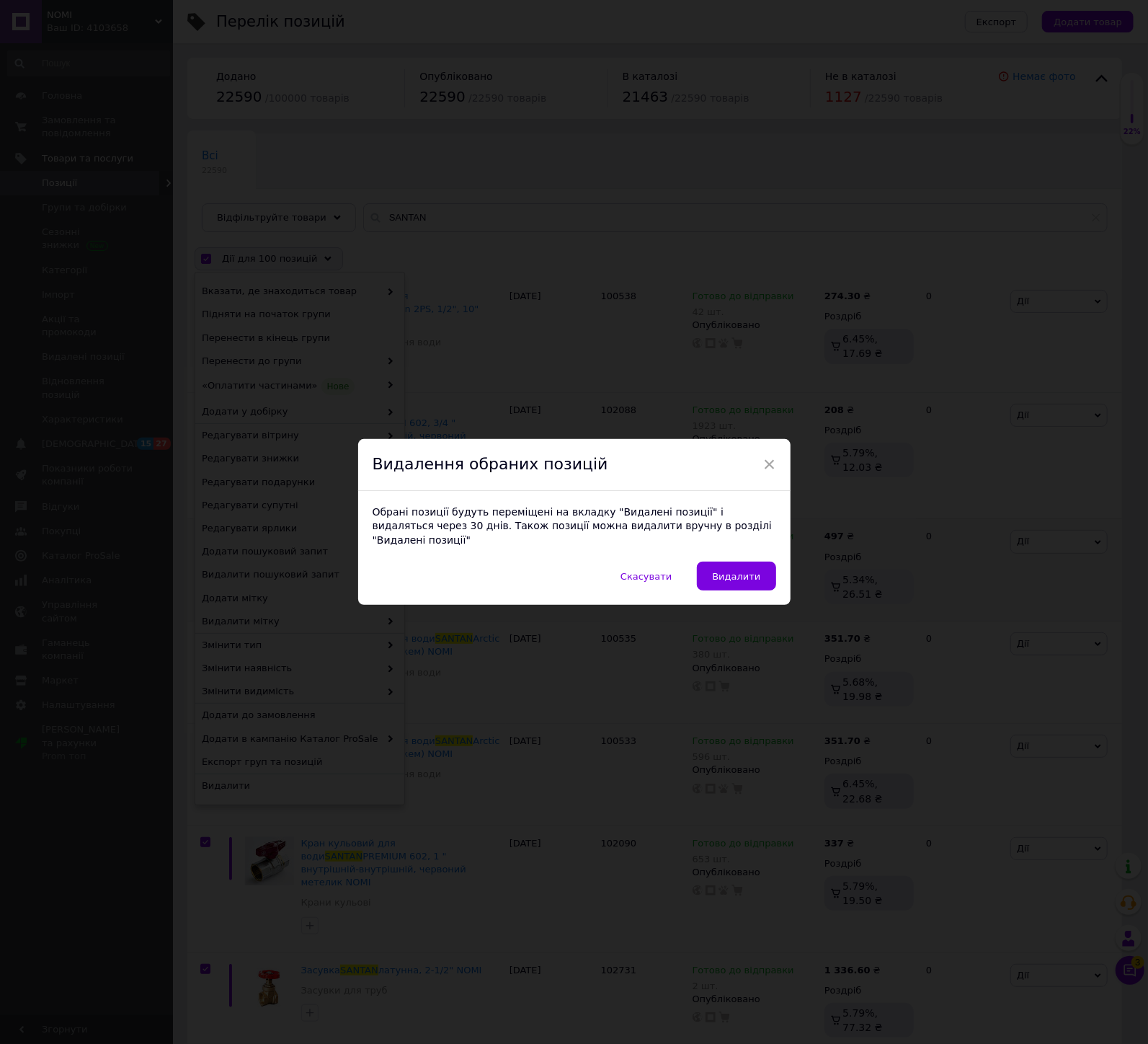
click at [746, 573] on span "Видалити" at bounding box center [736, 576] width 49 height 11
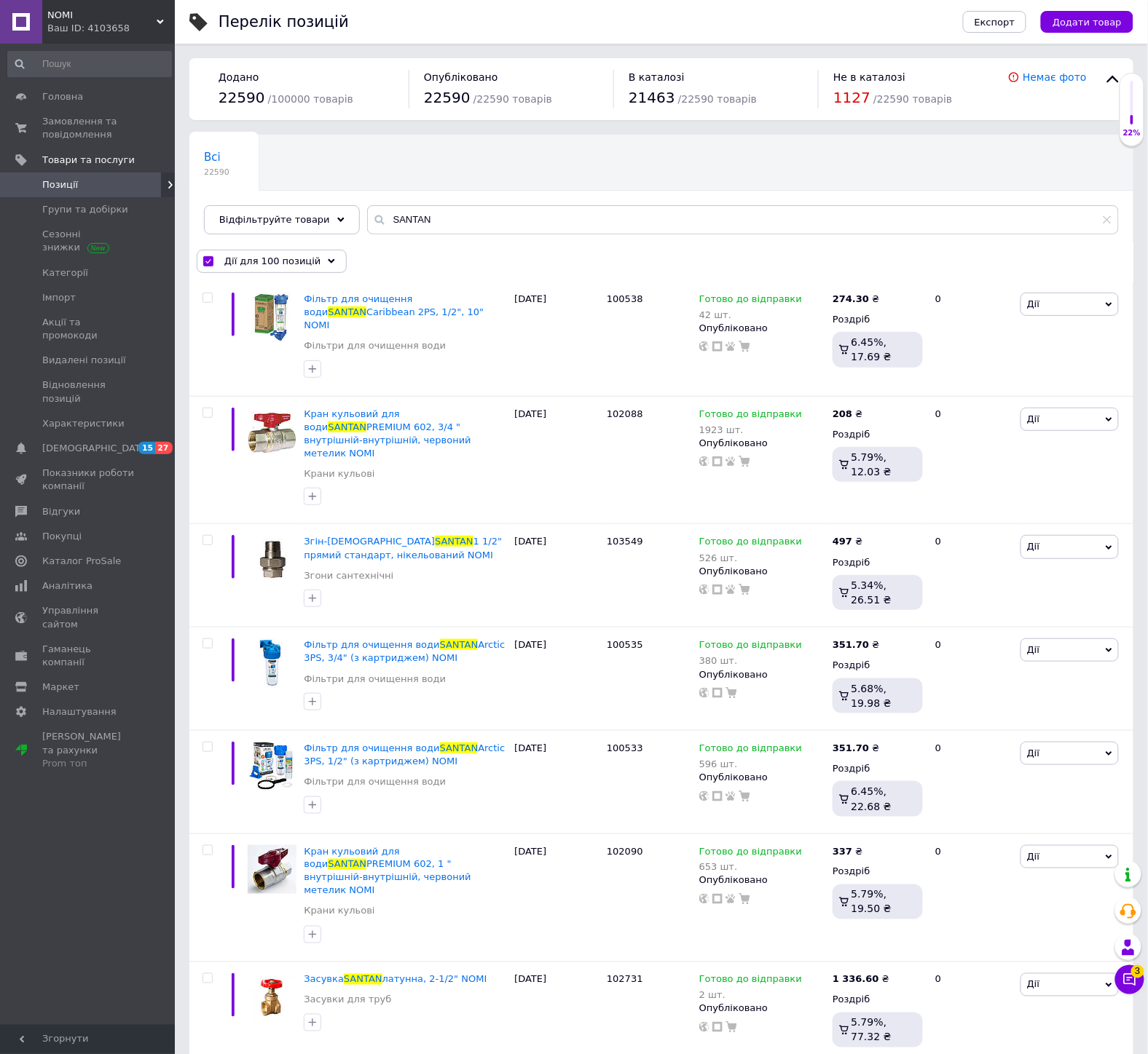
checkbox input "false"
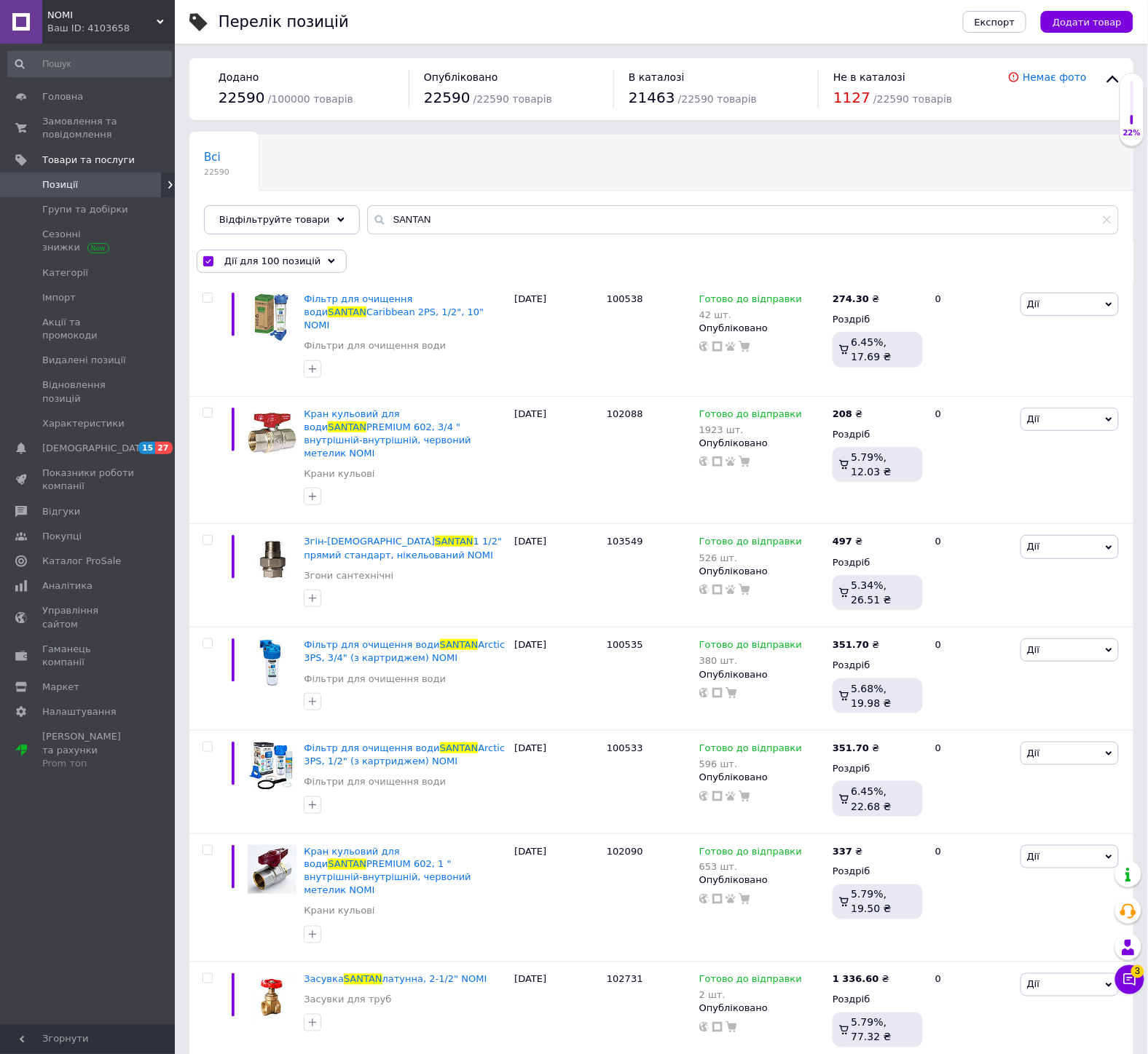
checkbox input "false"
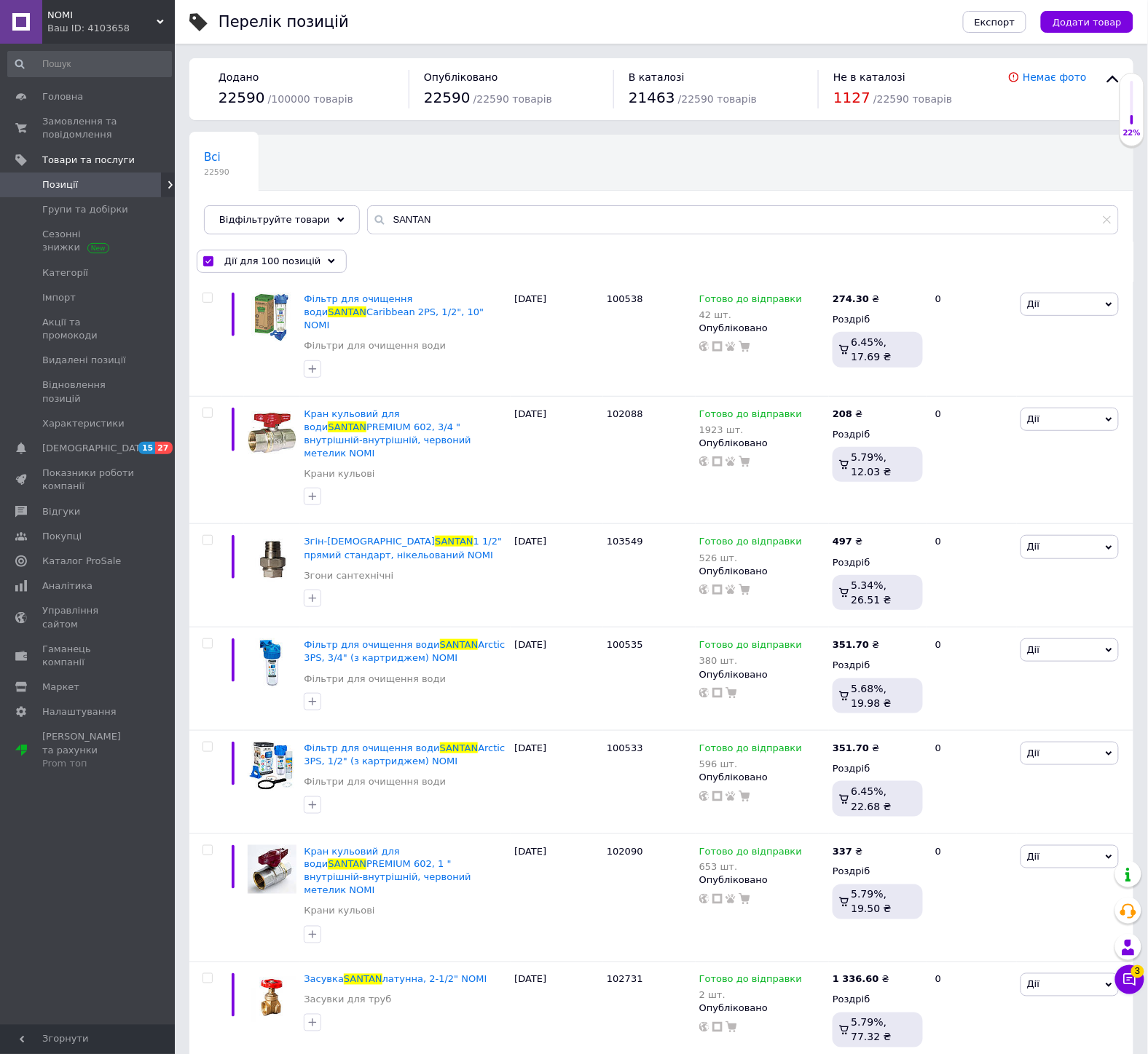
checkbox input "false"
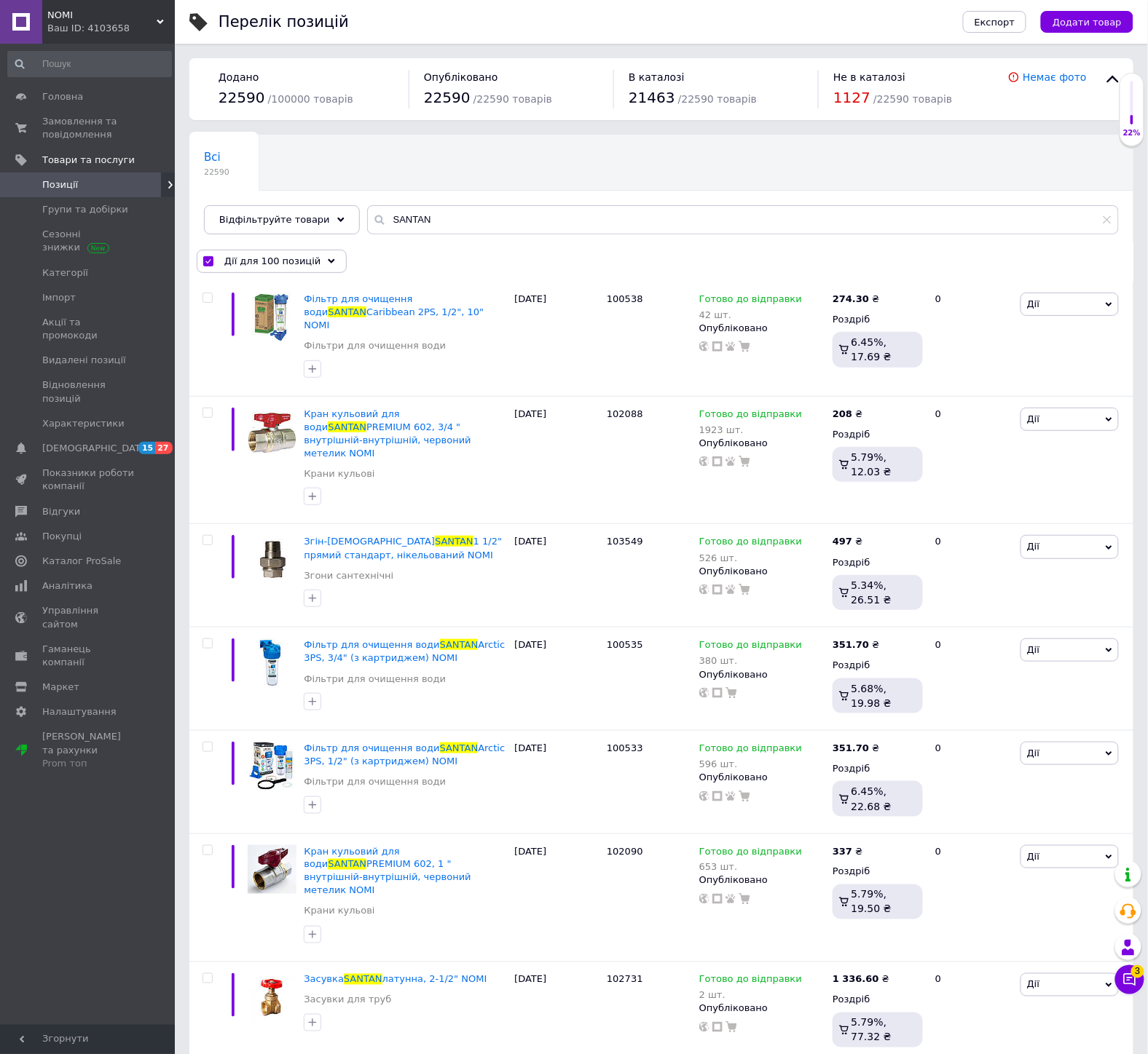
checkbox input "false"
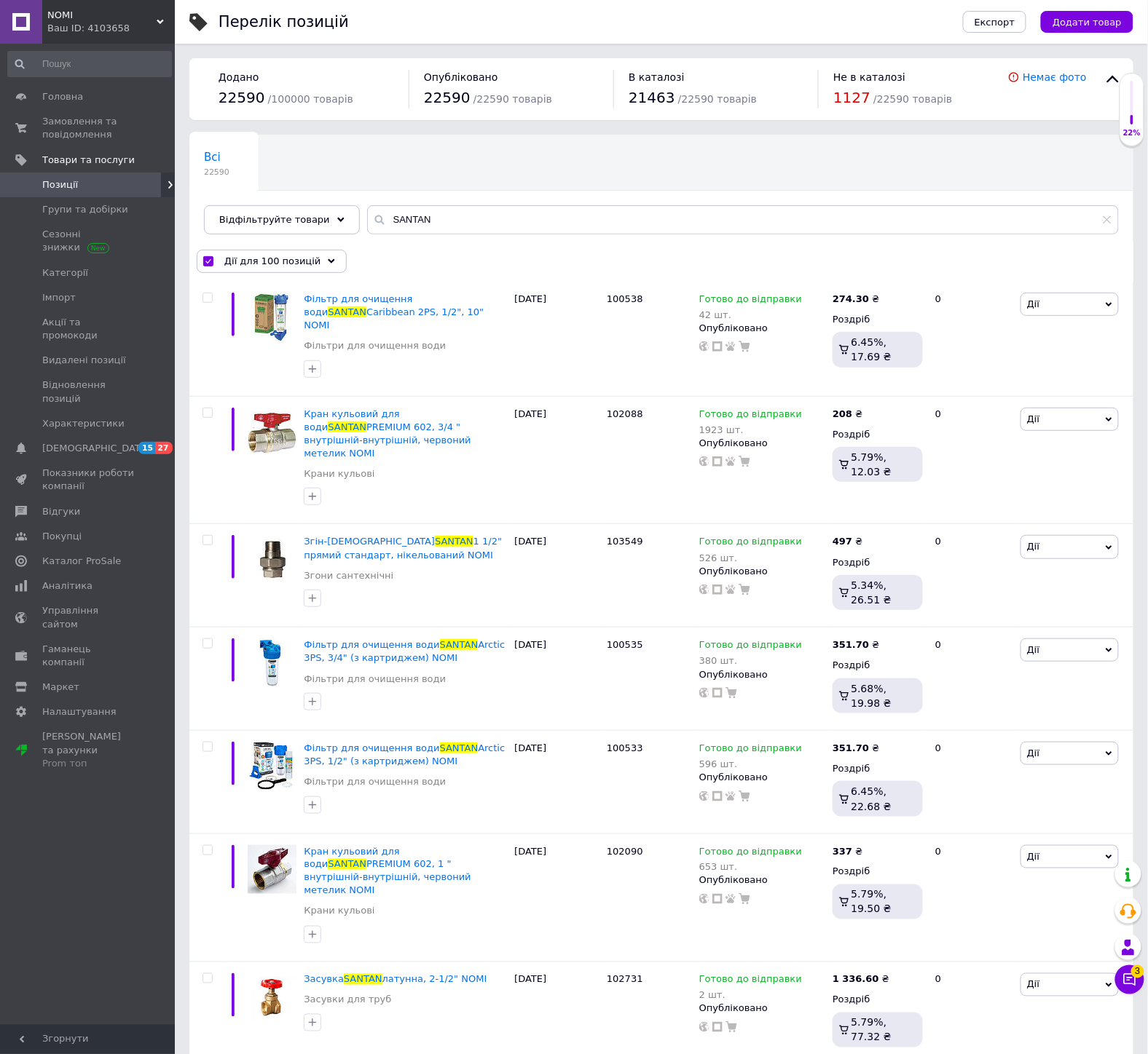
checkbox input "false"
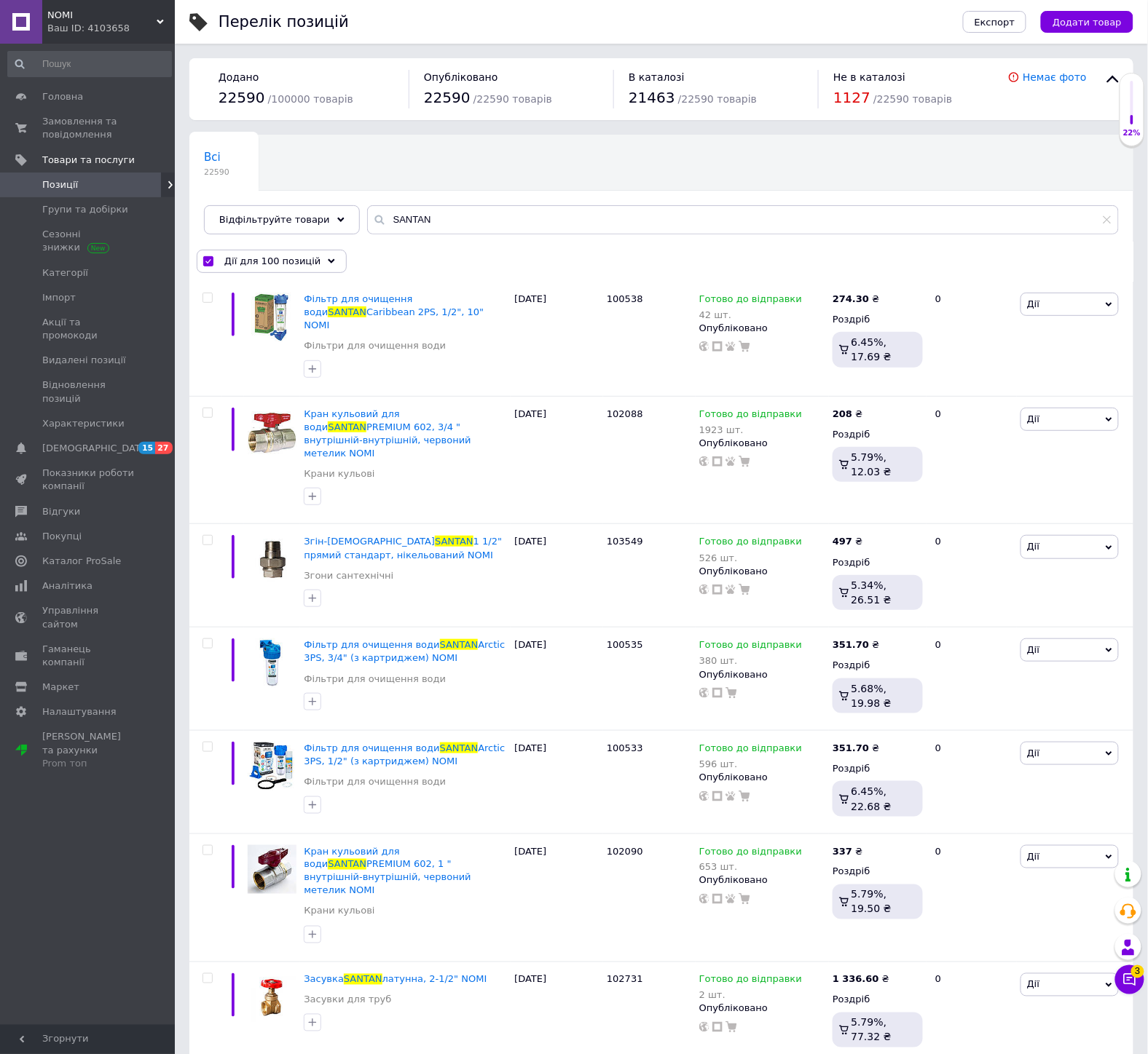
checkbox input "false"
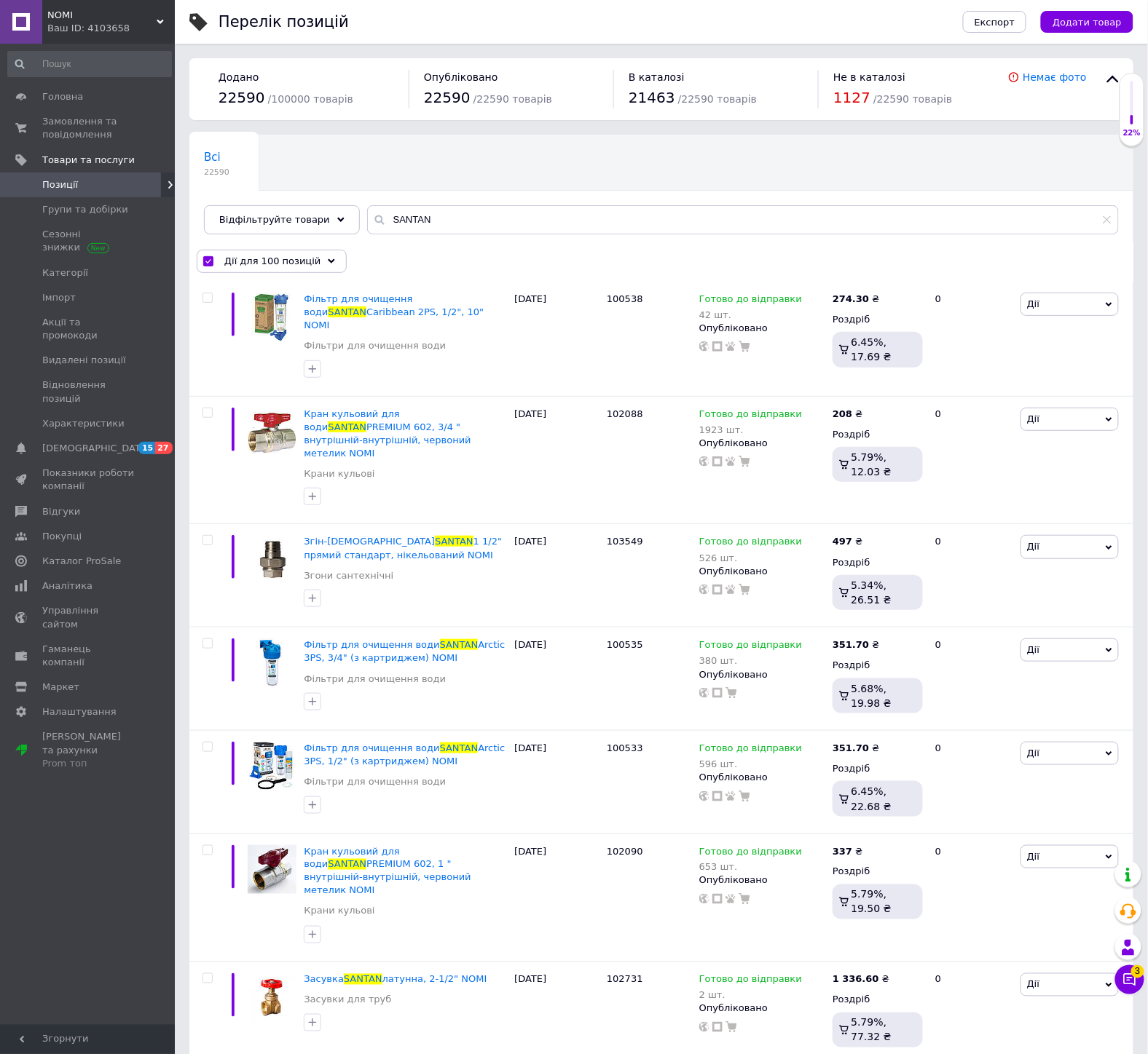
checkbox input "false"
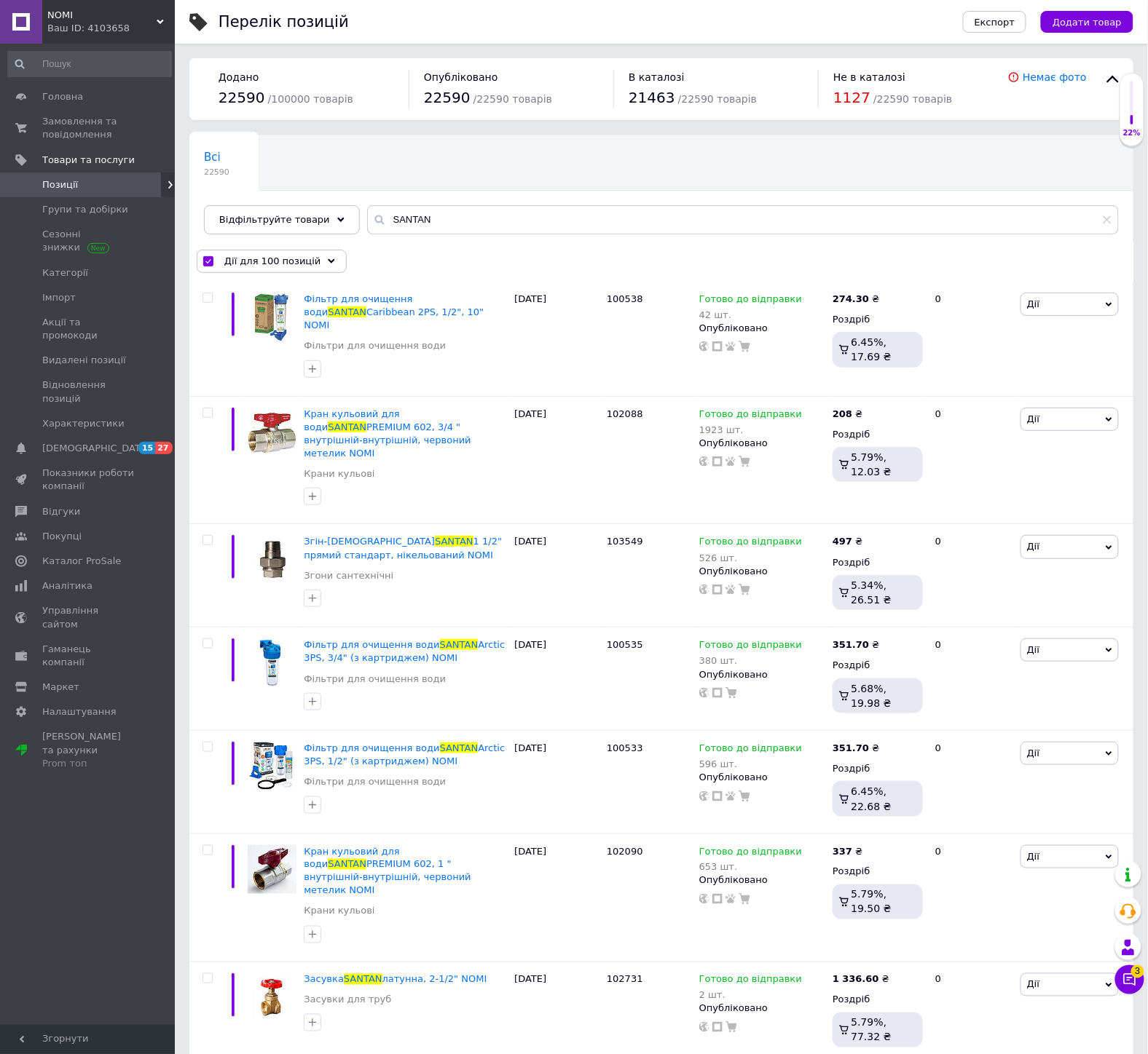
checkbox input "false"
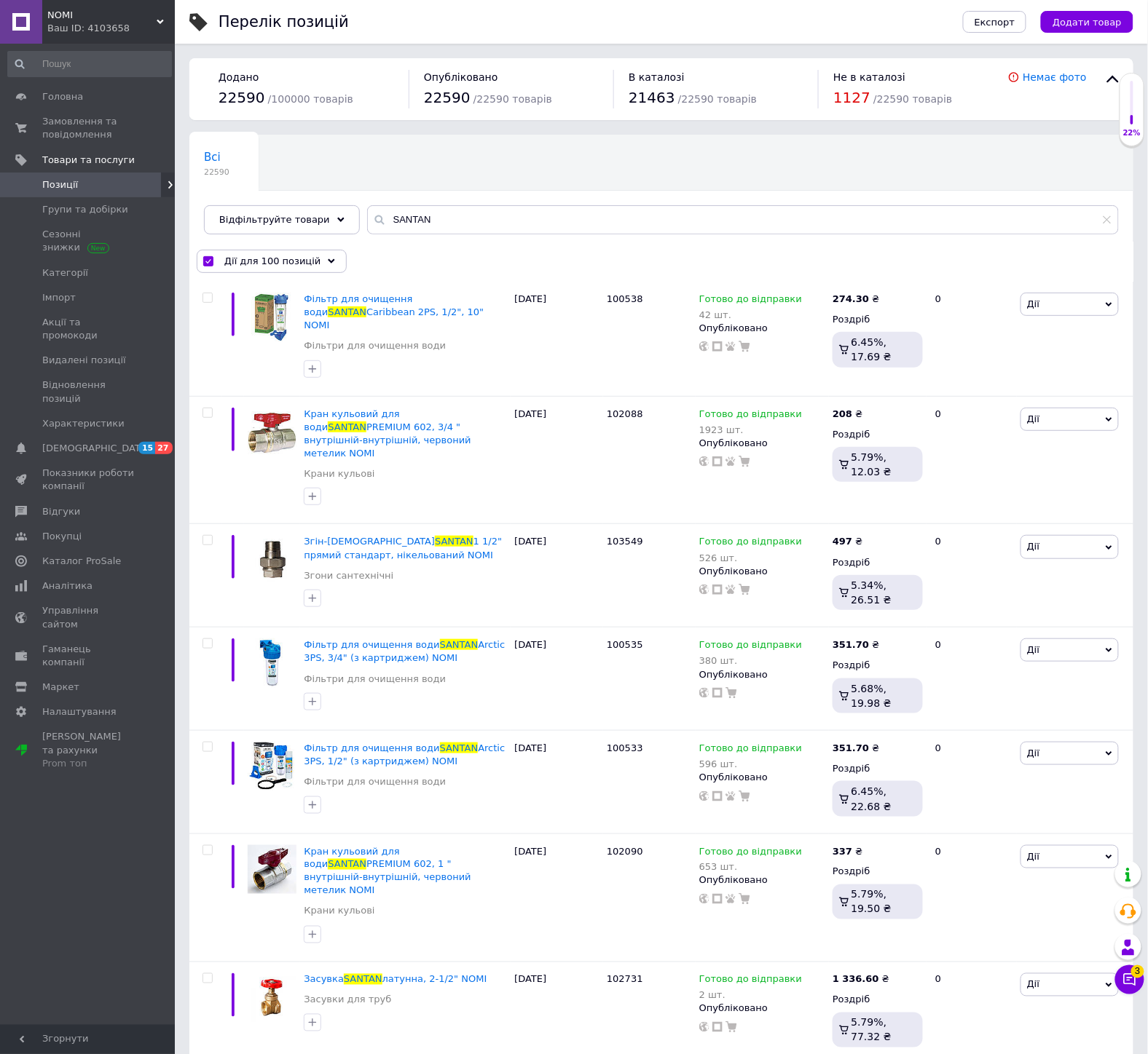
checkbox input "false"
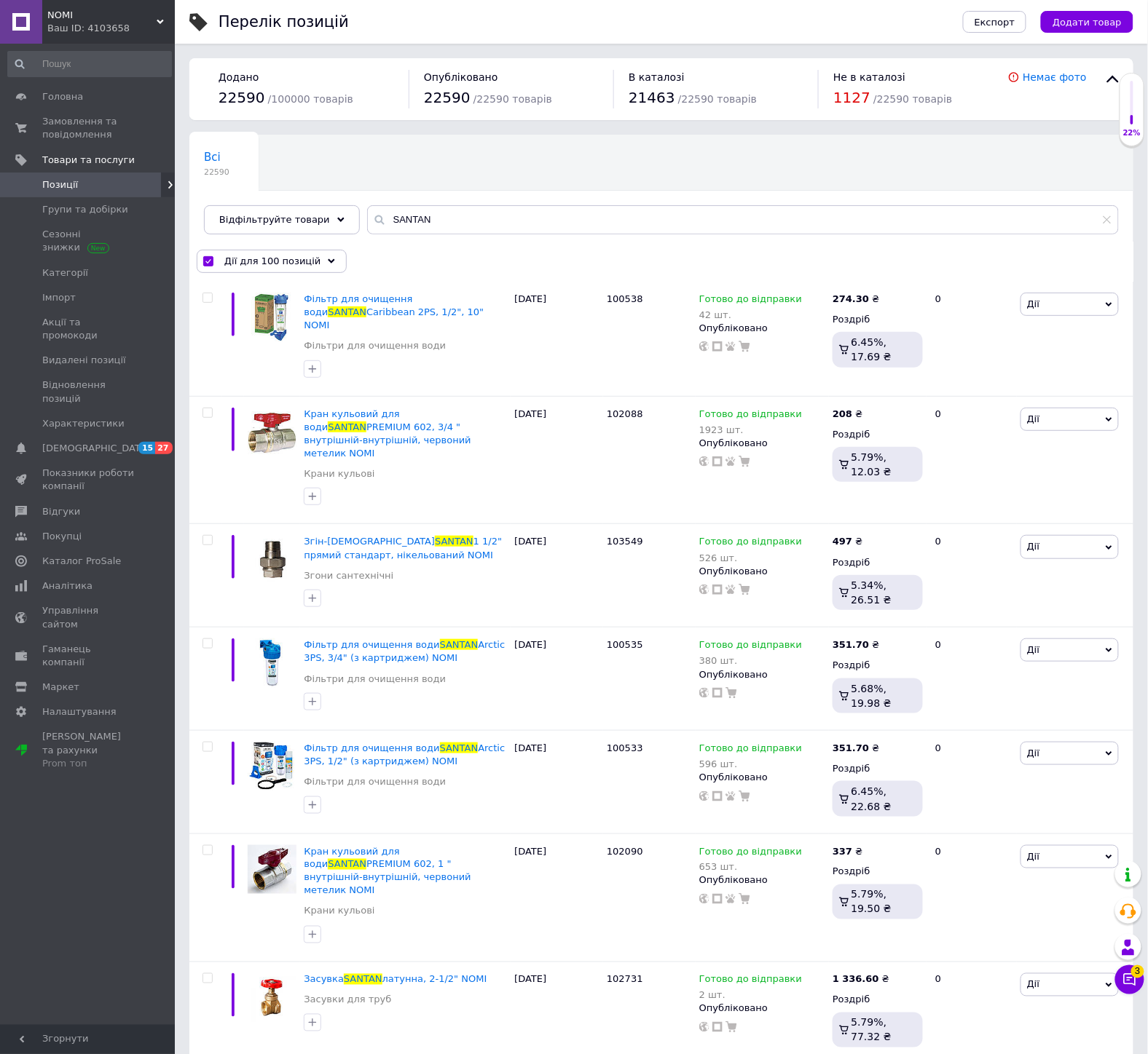
checkbox input "false"
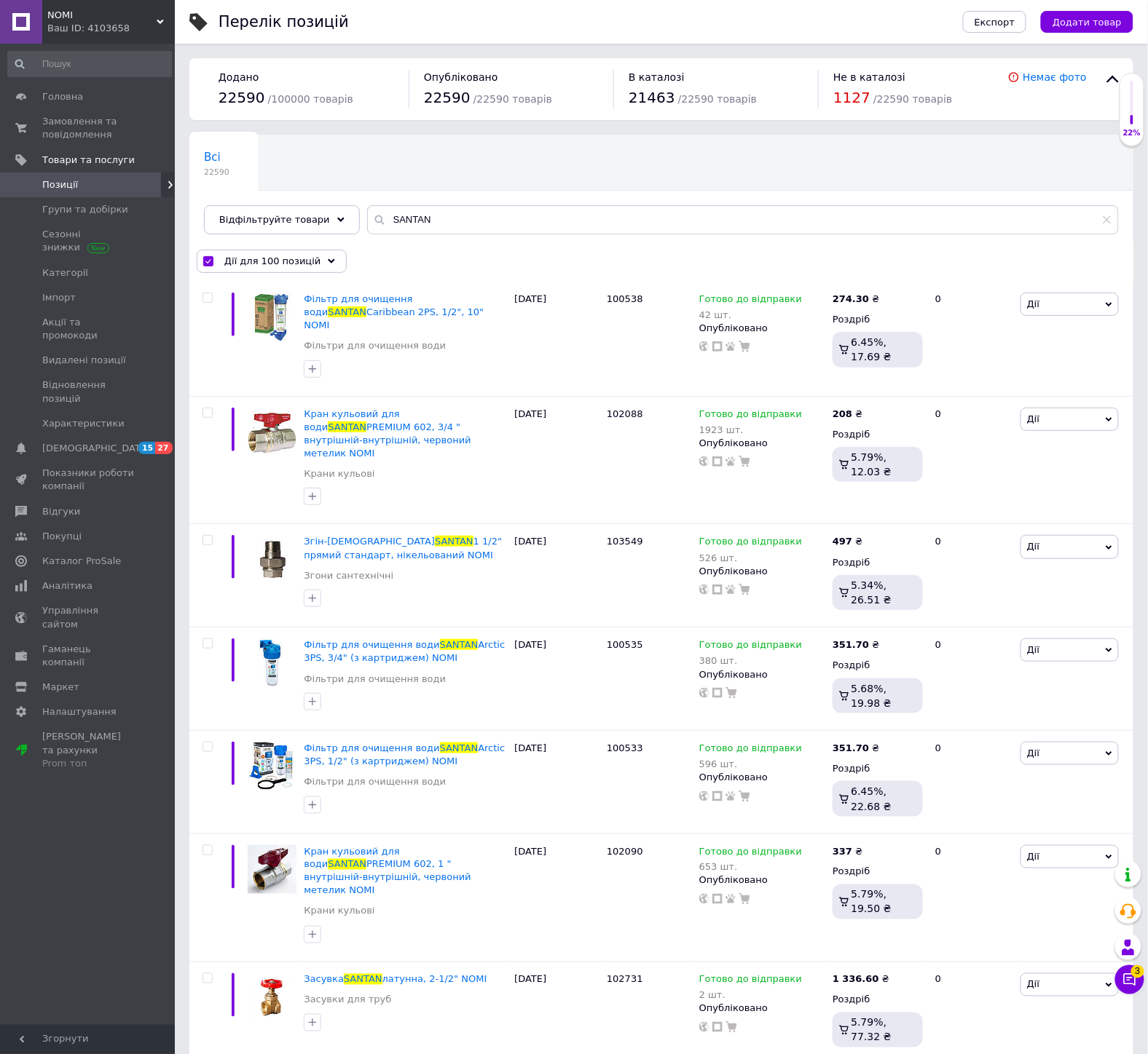
checkbox input "false"
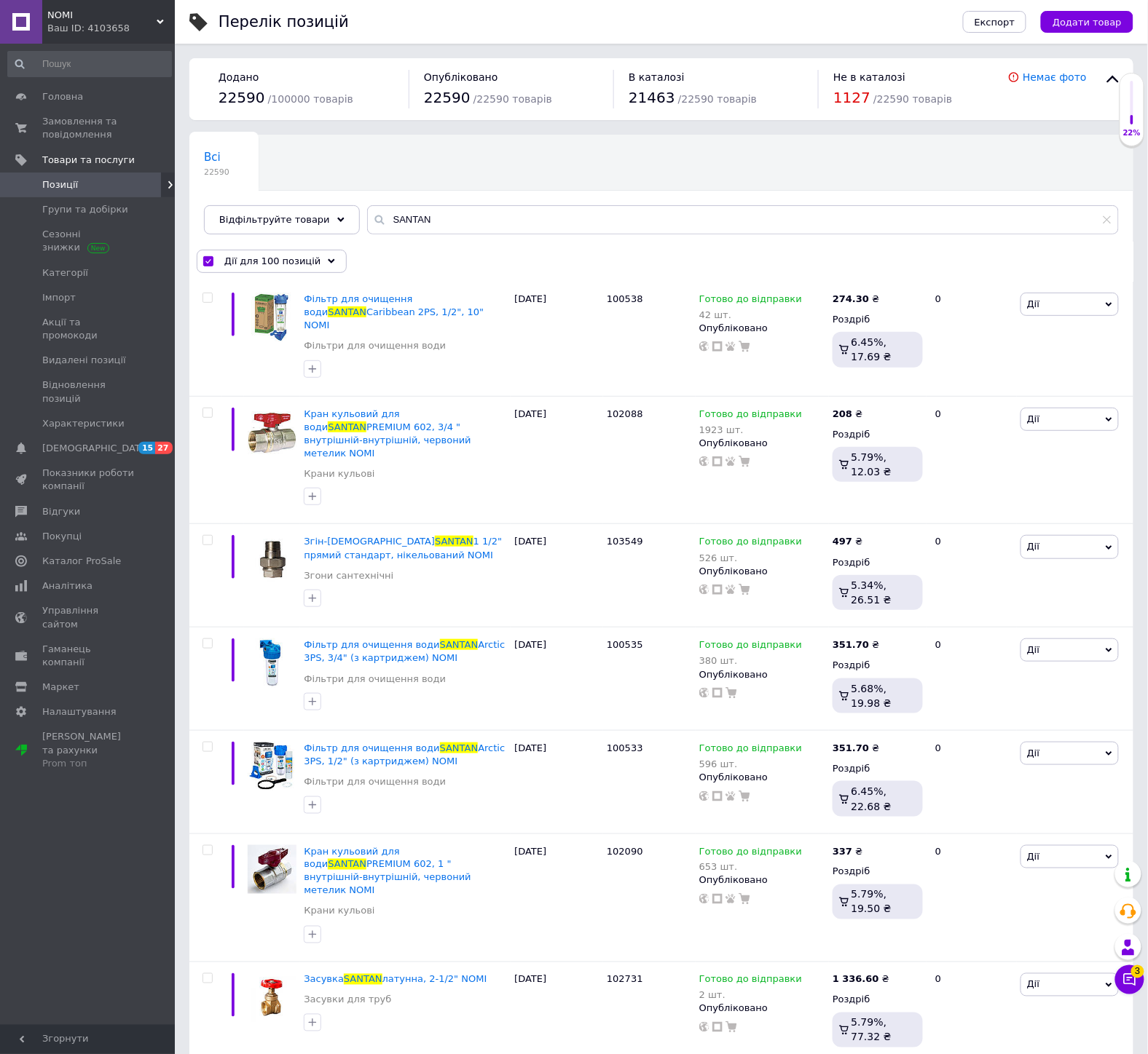
checkbox input "false"
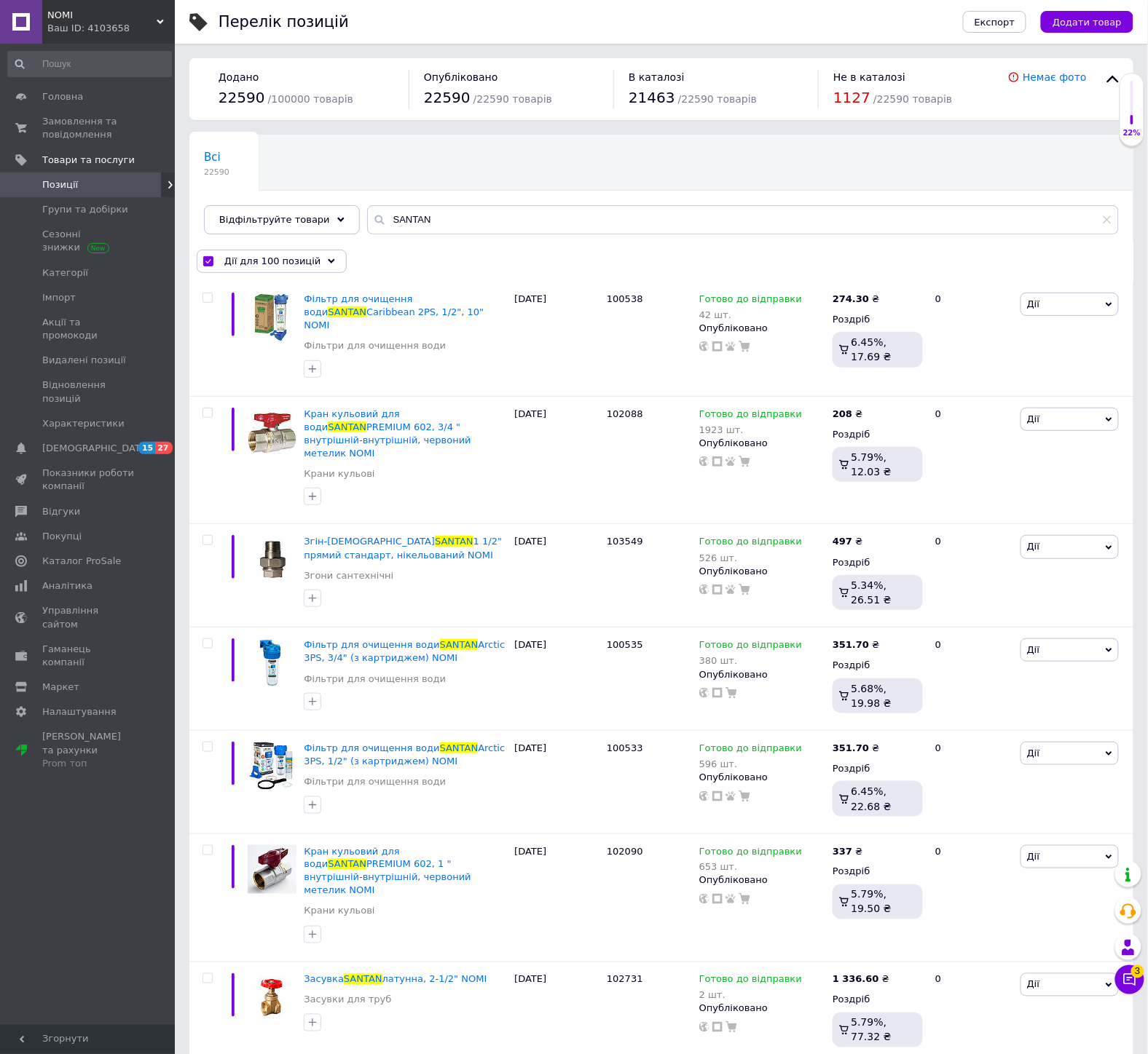
checkbox input "false"
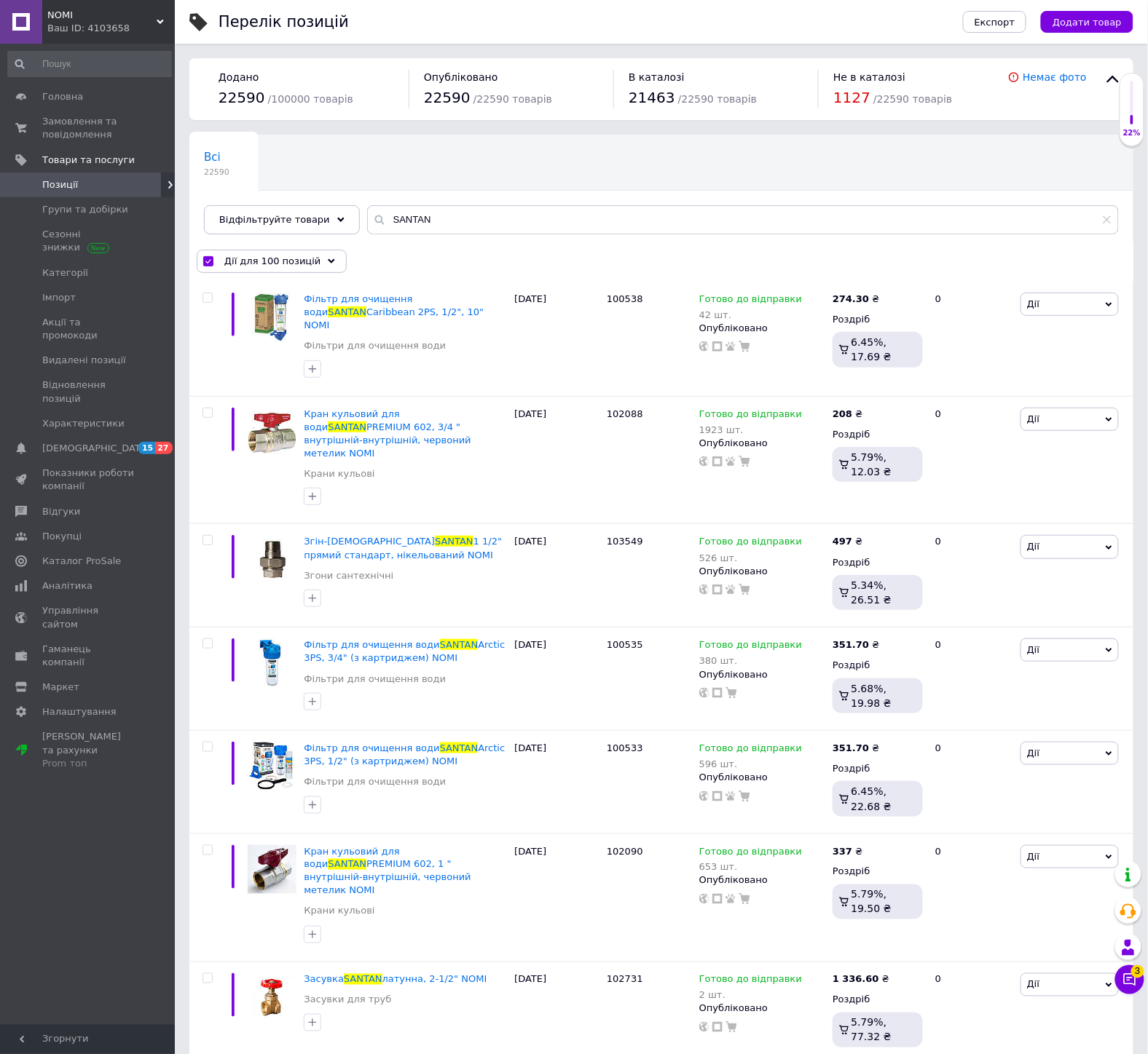
checkbox input "false"
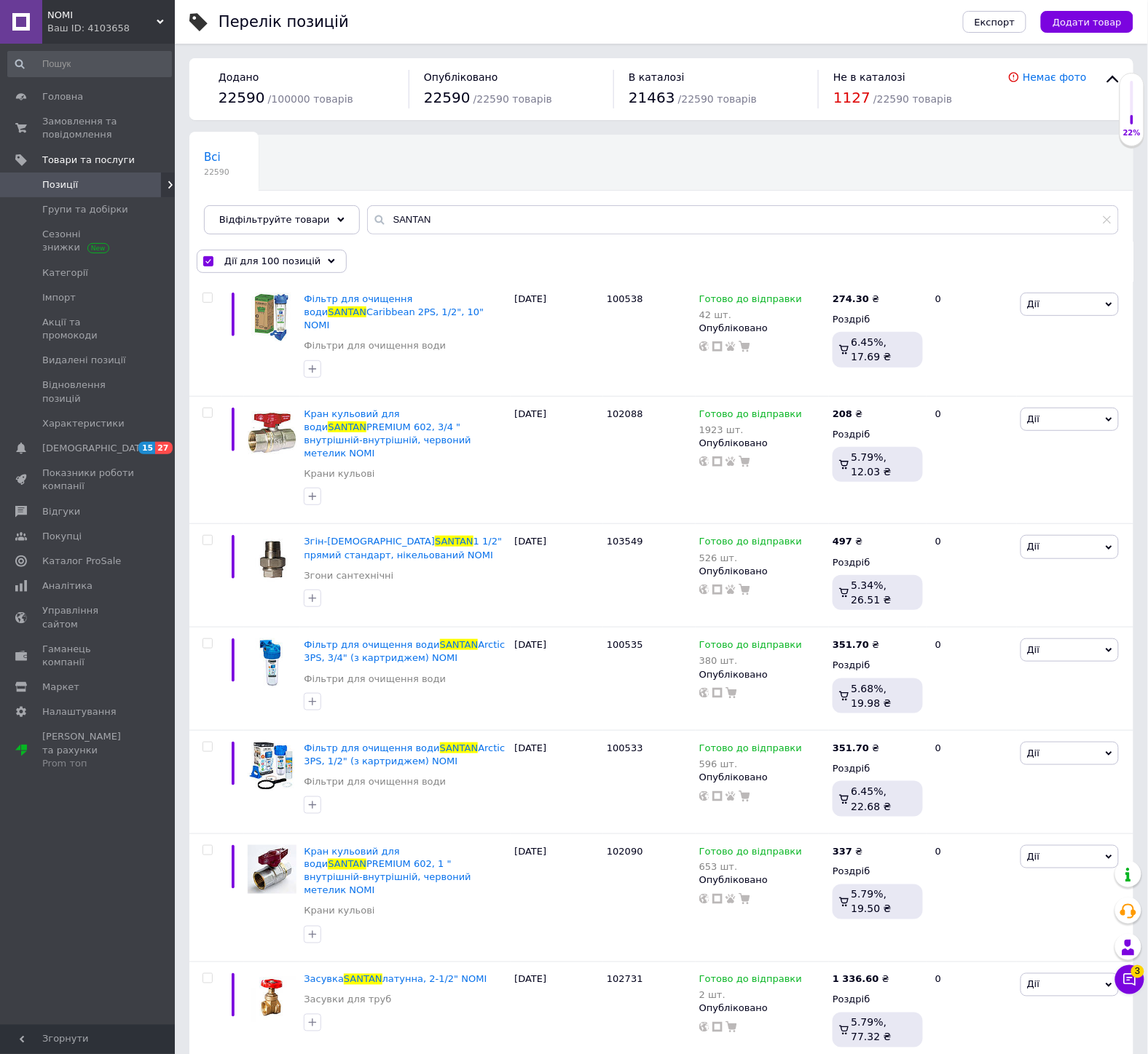
checkbox input "false"
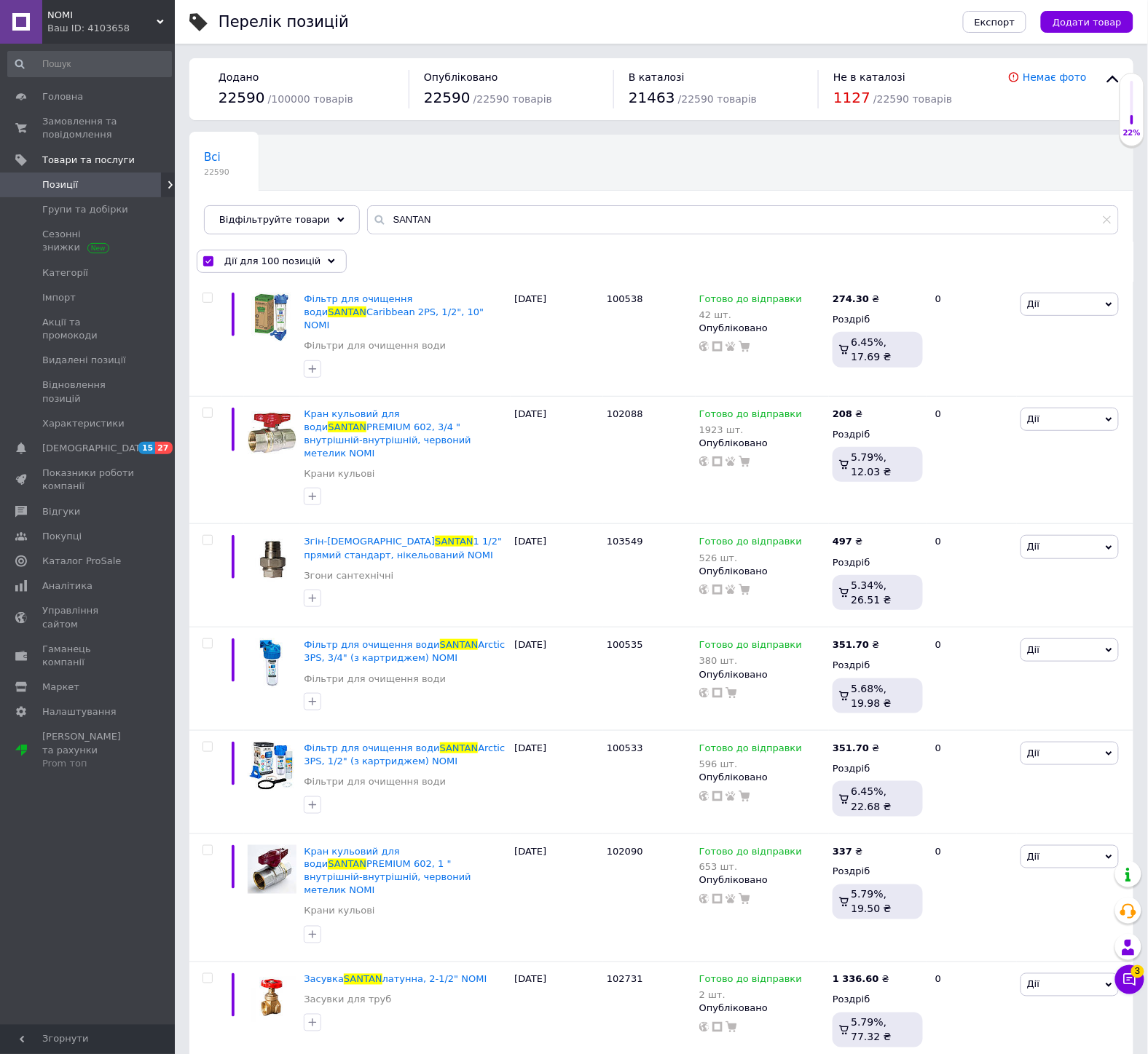
checkbox input "false"
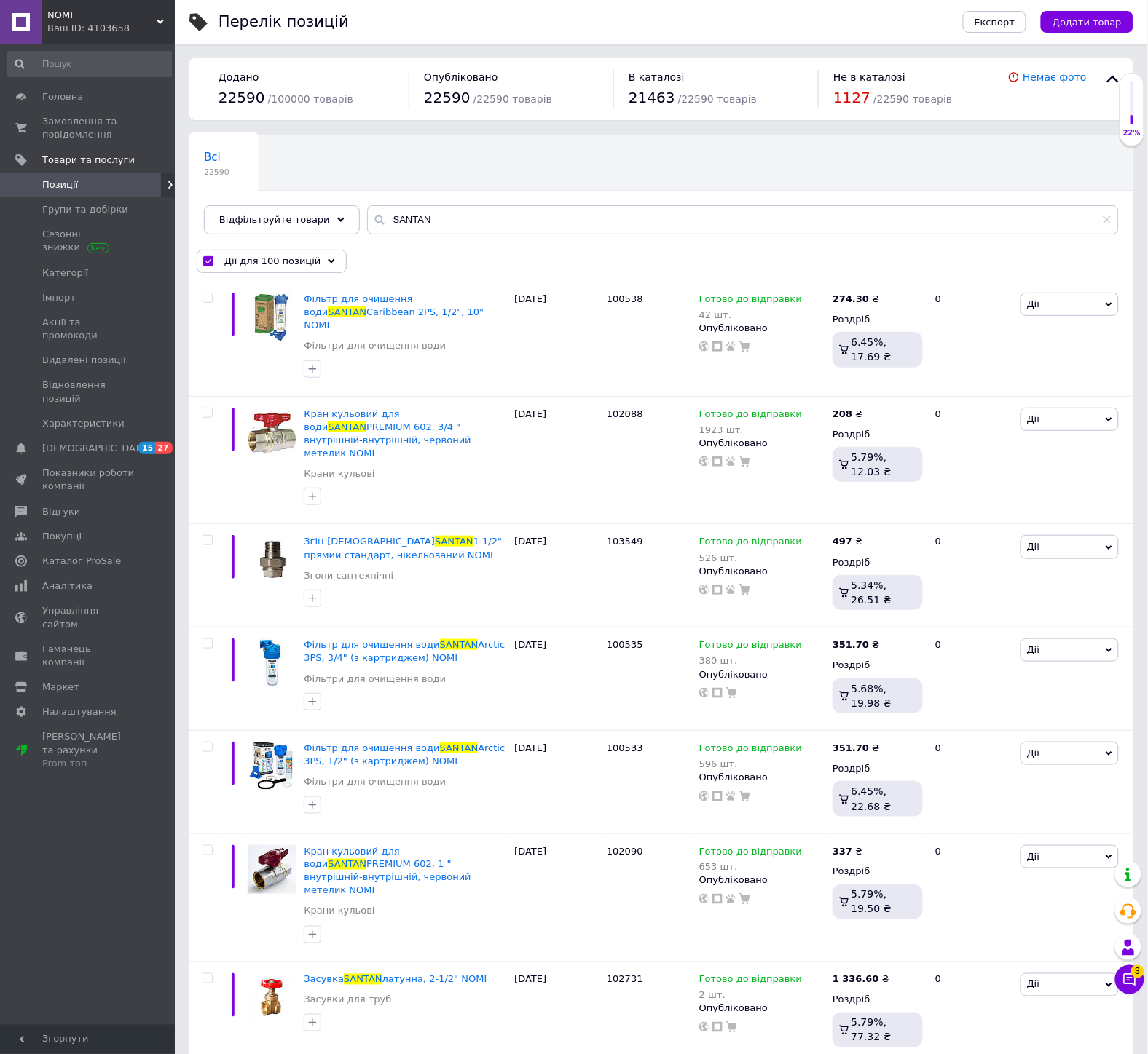
checkbox input "false"
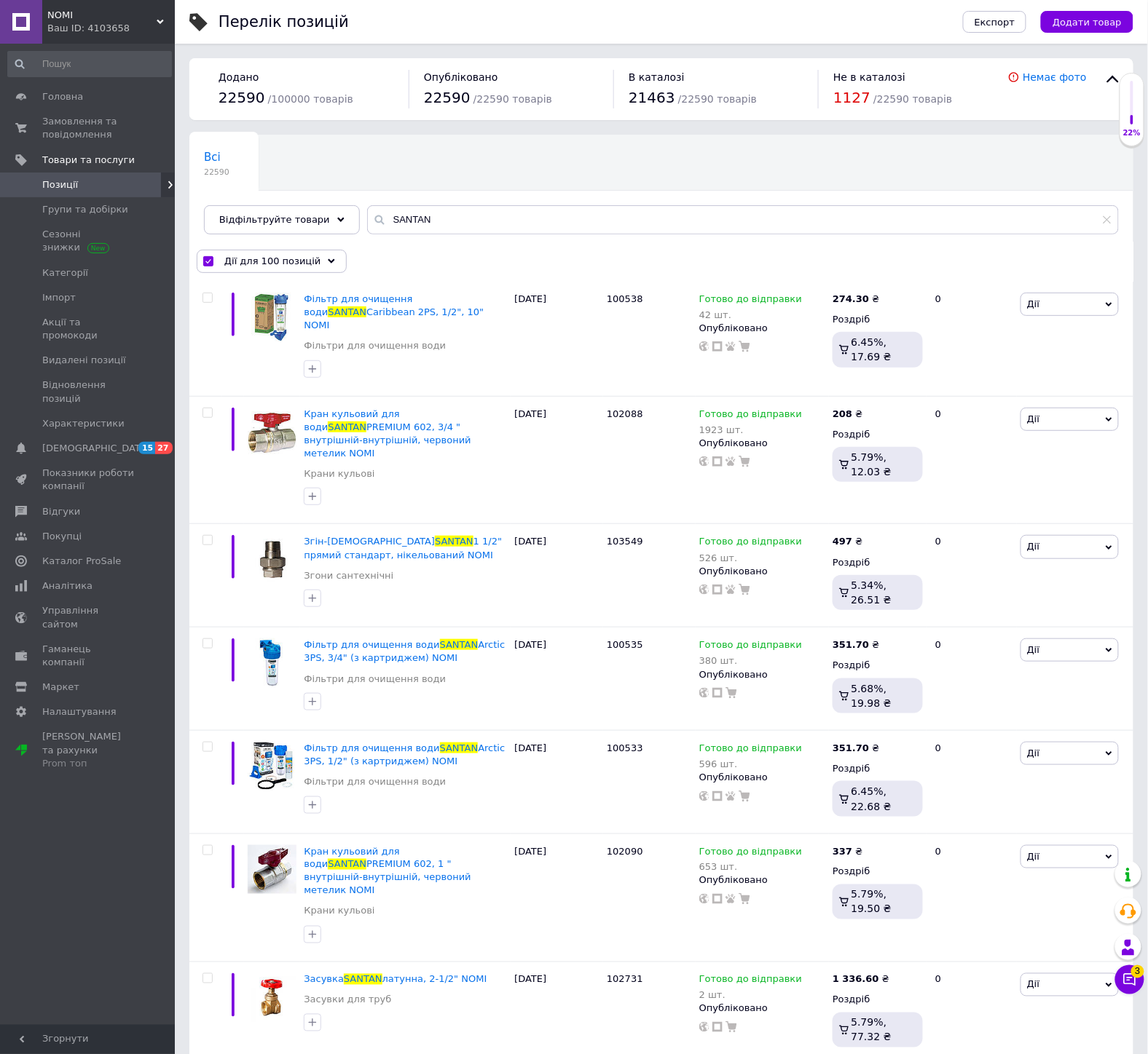
checkbox input "false"
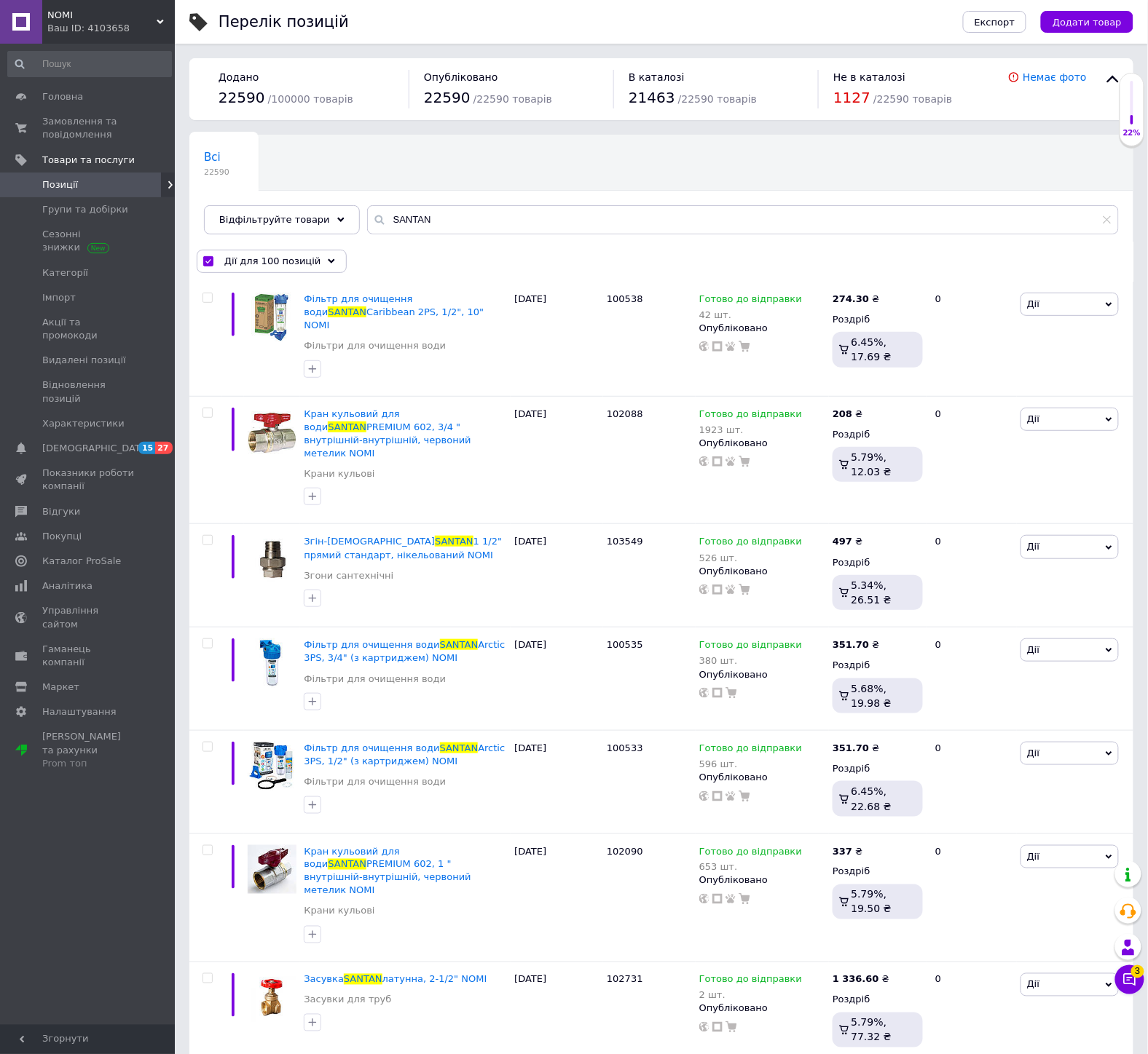
checkbox input "false"
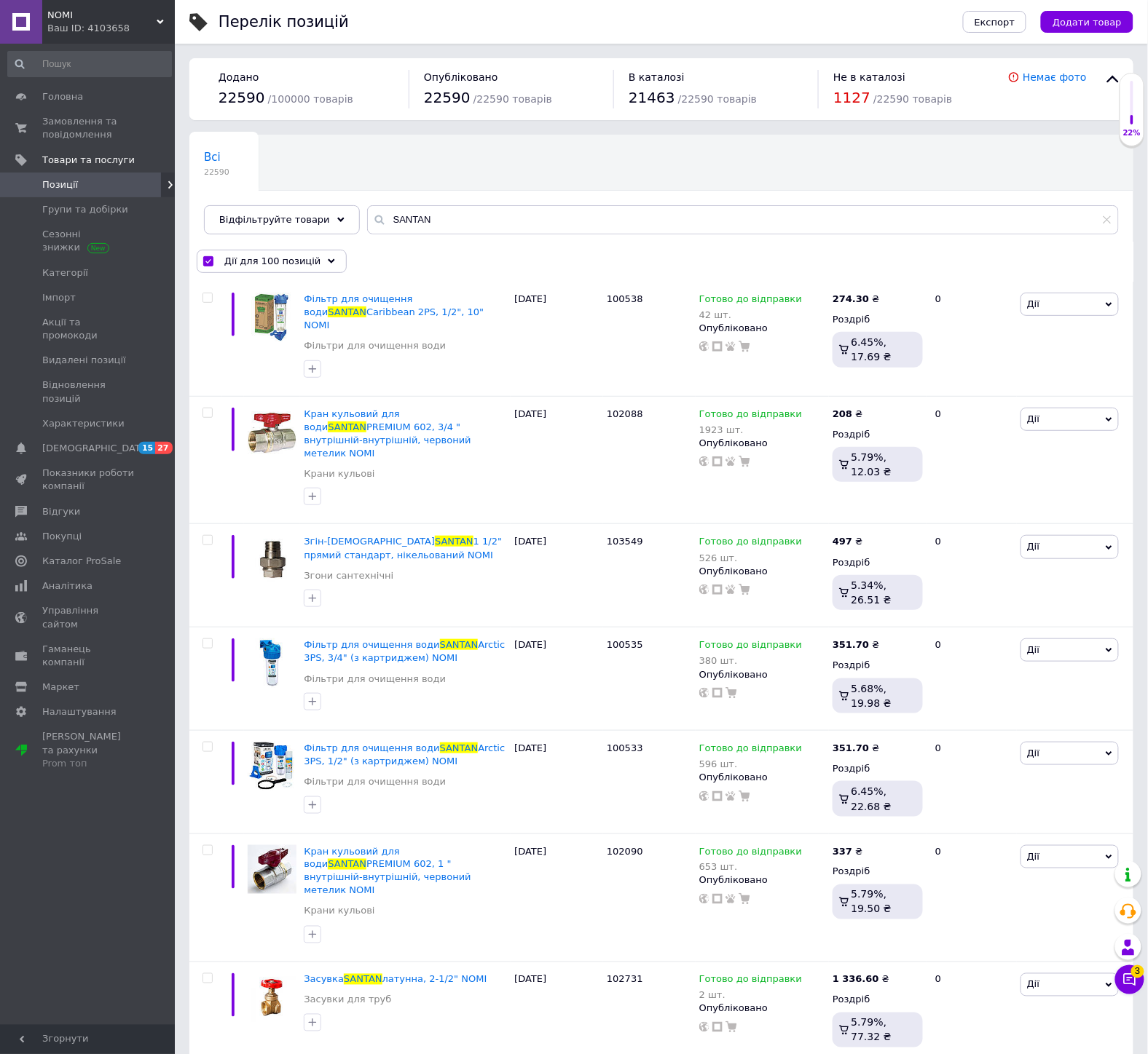
checkbox input "false"
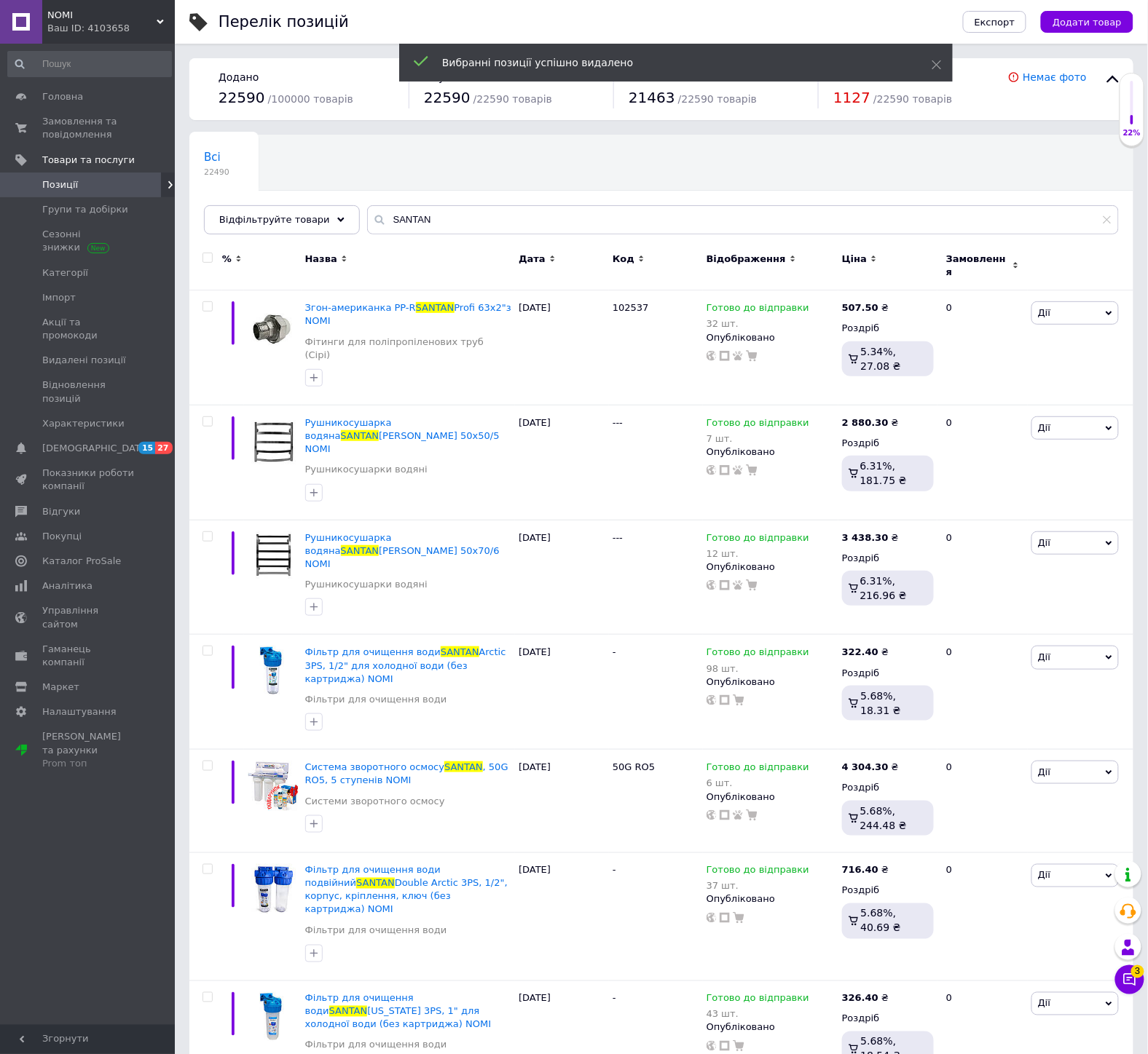
click at [207, 259] on input "checkbox" at bounding box center [207, 258] width 10 height 10
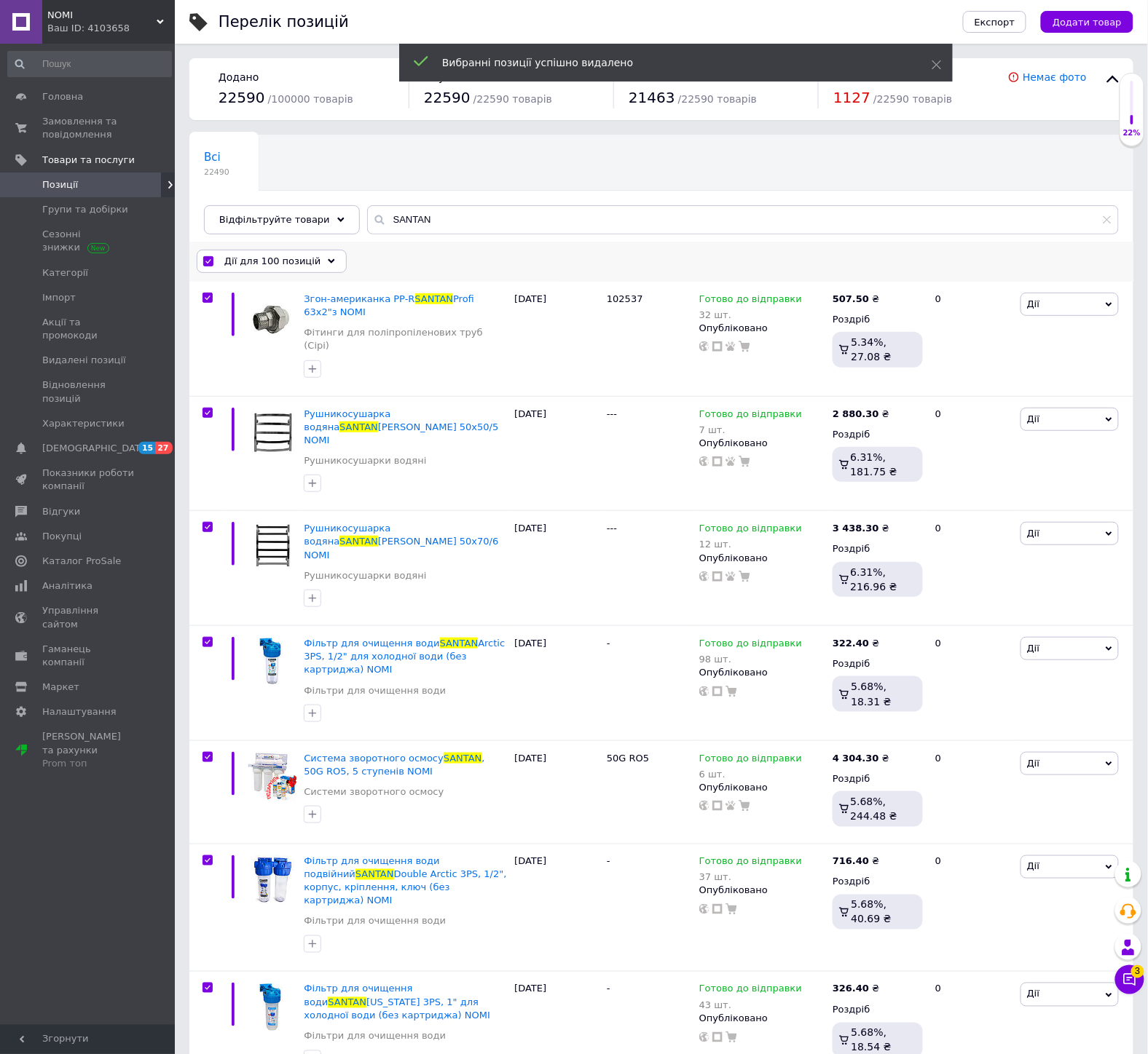
click at [232, 259] on span "Дії для 100 позицій" at bounding box center [272, 261] width 96 height 14
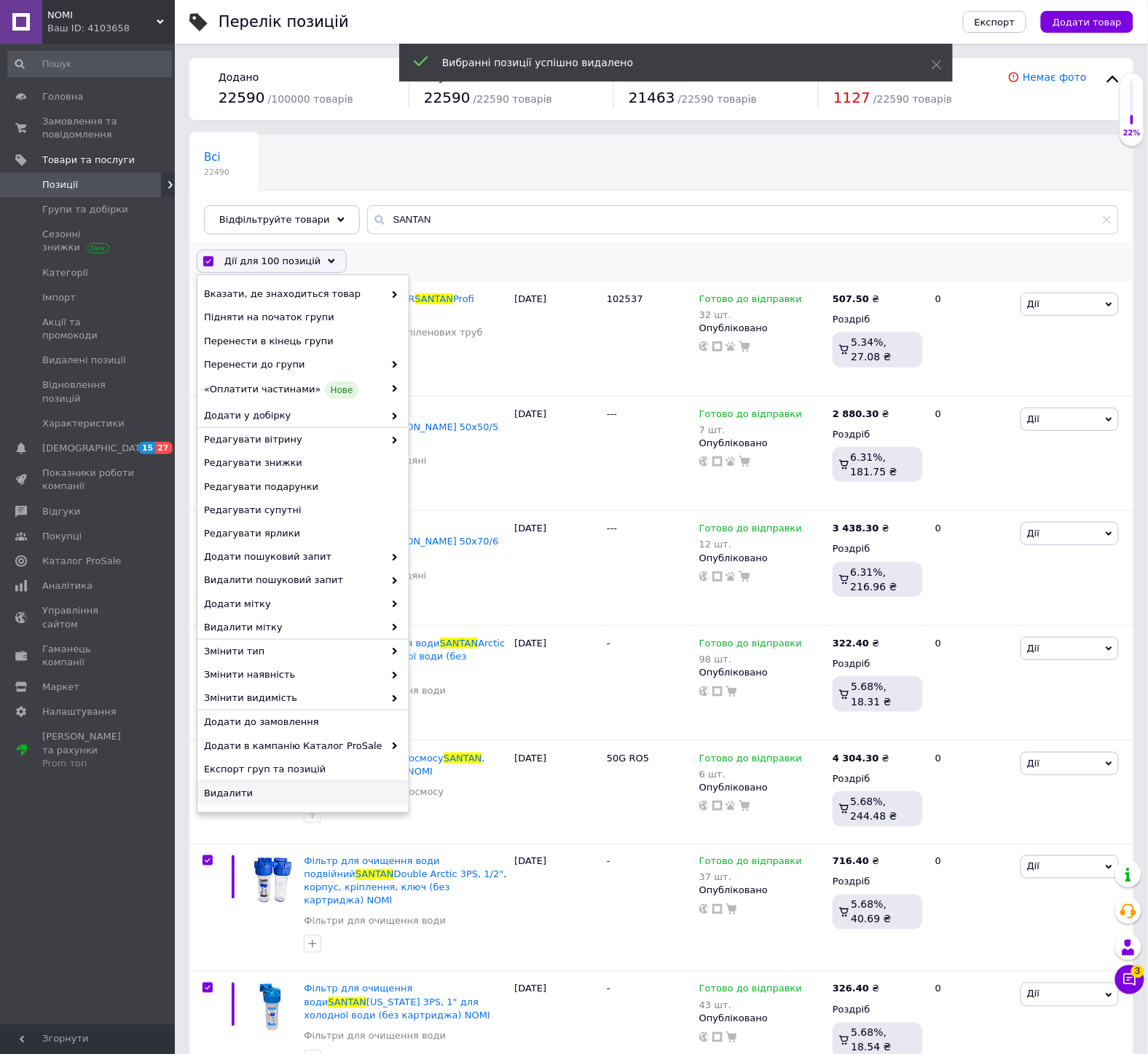
click at [287, 800] on div "Видалити" at bounding box center [303, 794] width 211 height 23
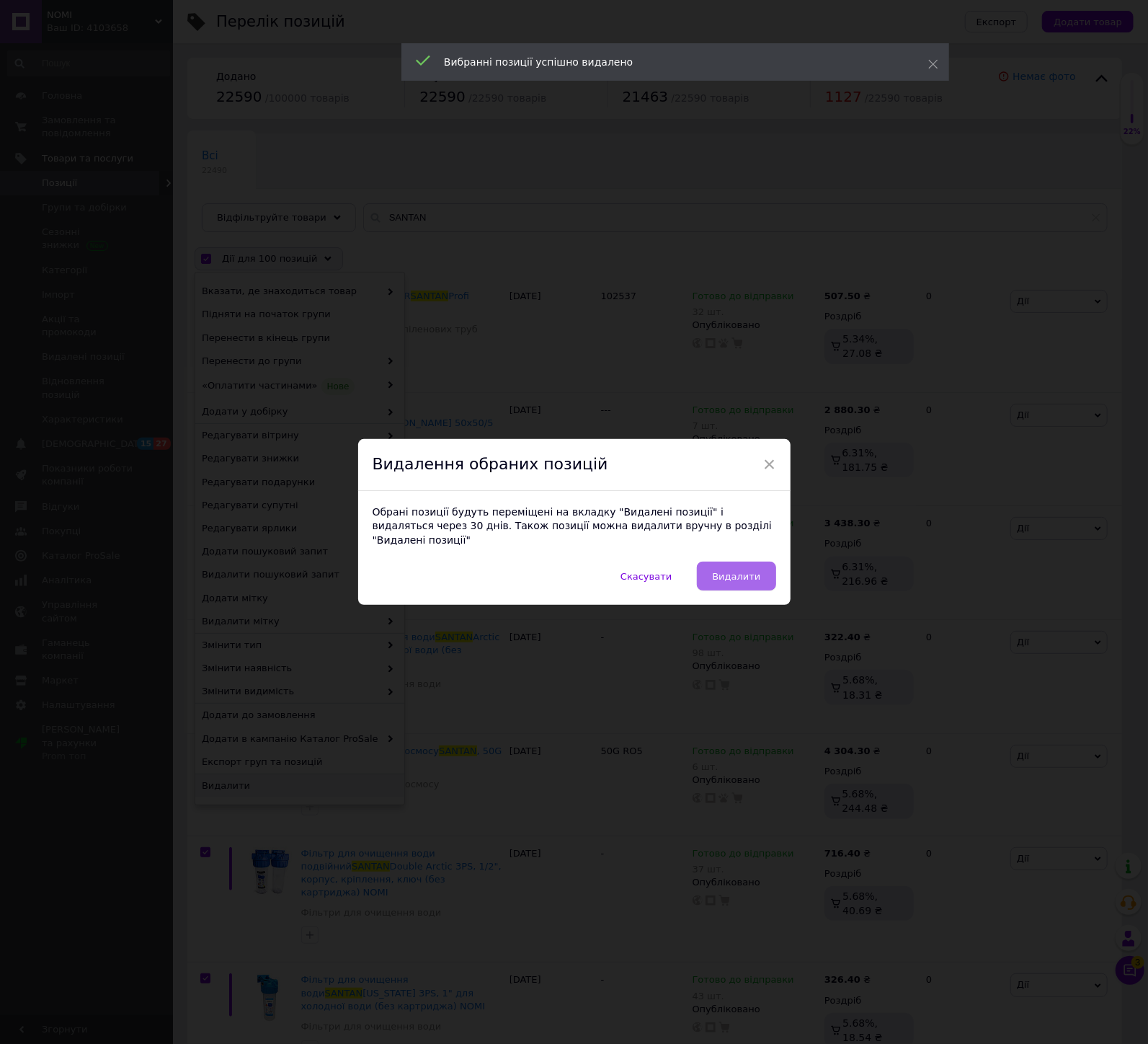
click at [748, 577] on button "Видалити" at bounding box center [736, 576] width 78 height 29
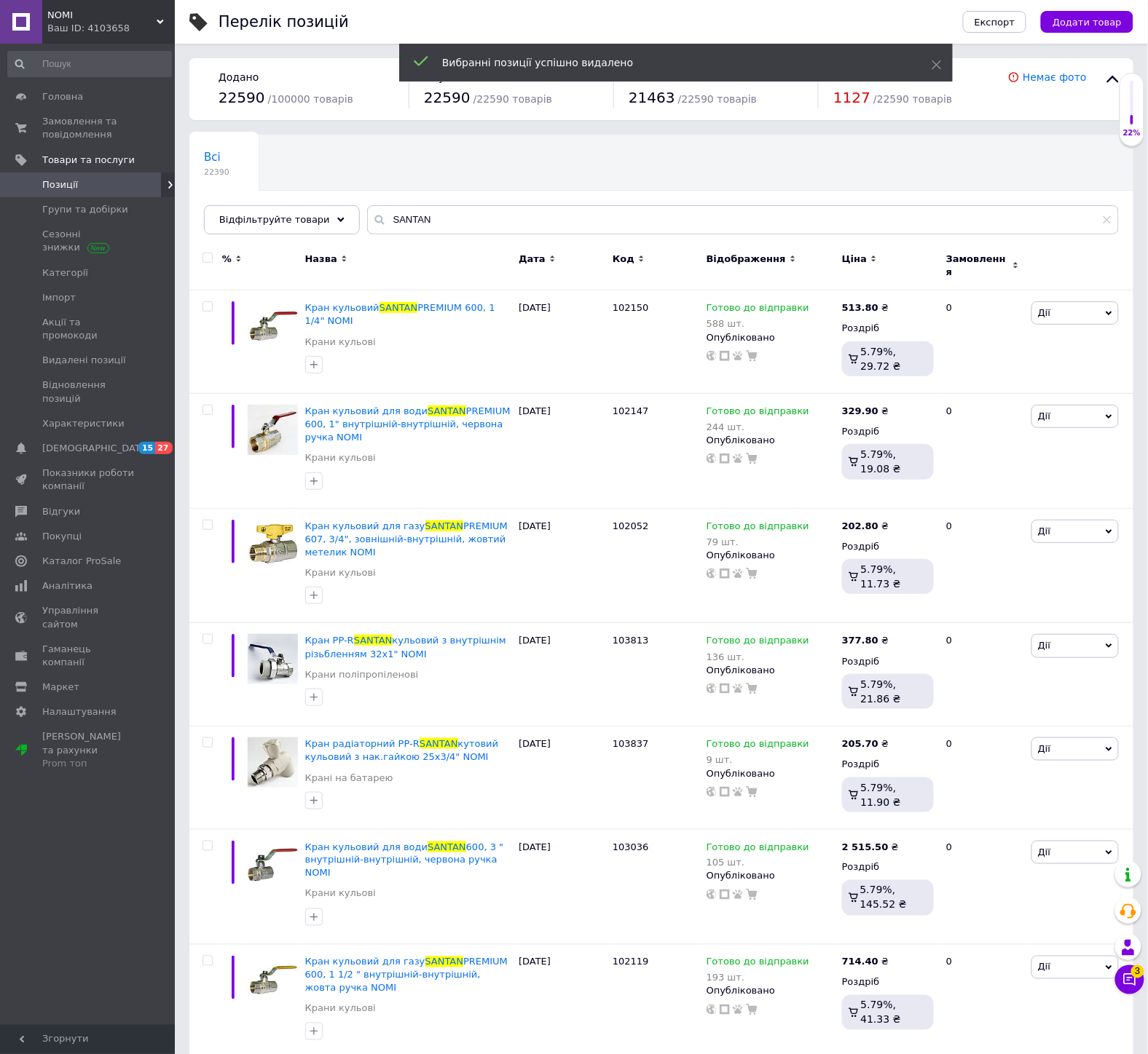
click at [206, 258] on input "checkbox" at bounding box center [207, 258] width 10 height 10
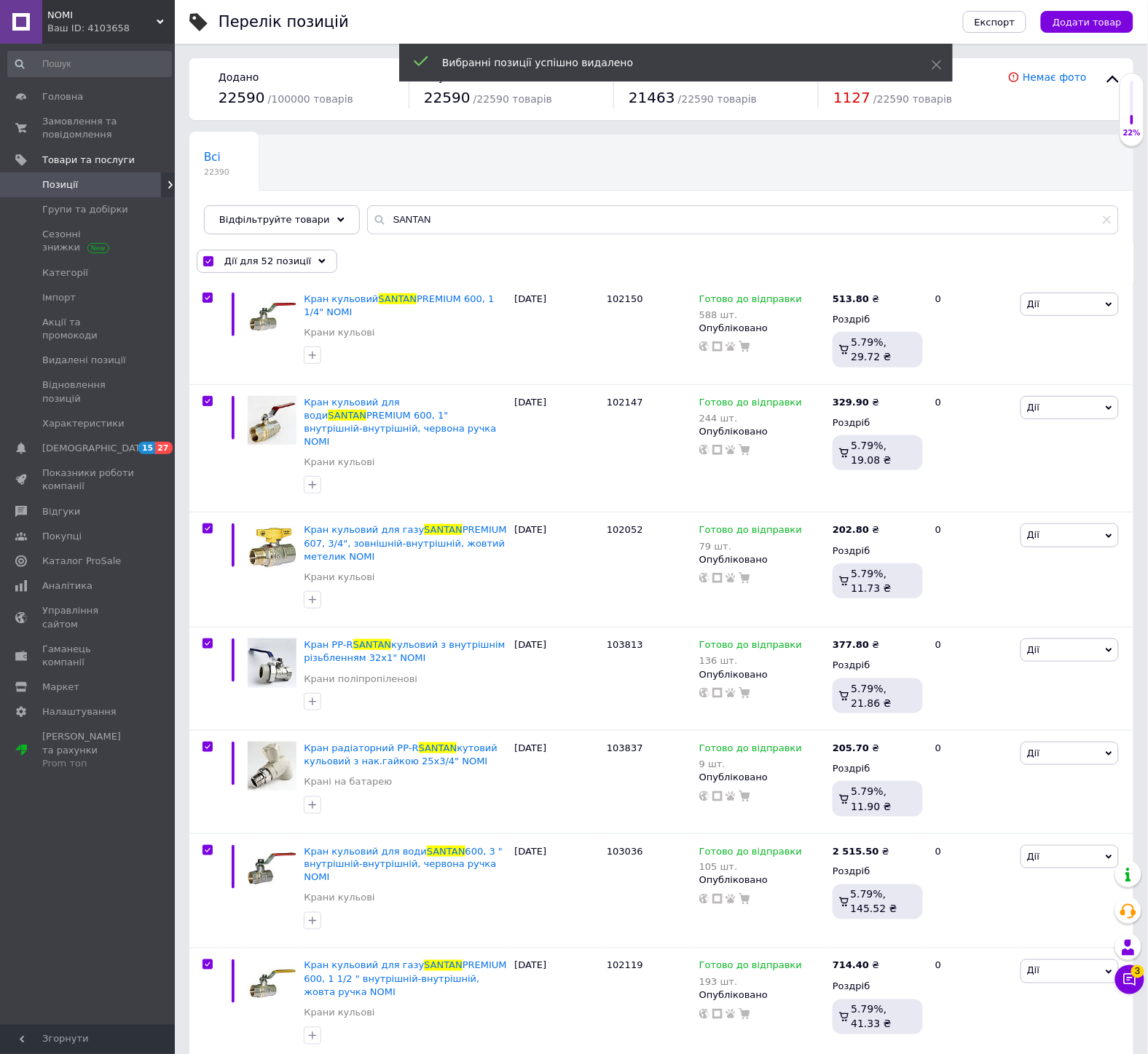
click at [240, 257] on span "Дії для 52 позиції" at bounding box center [267, 261] width 87 height 14
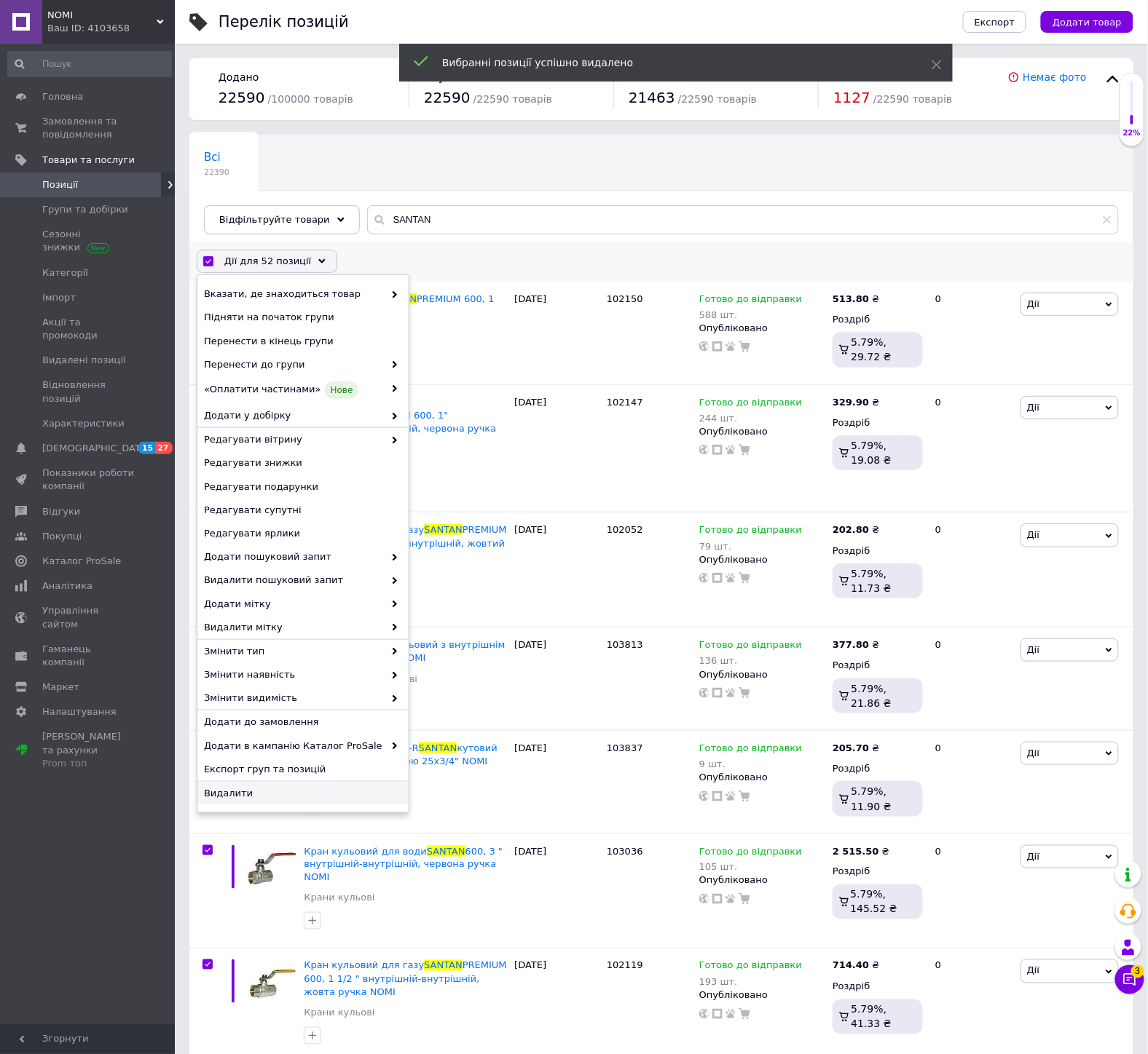
click at [254, 792] on span "Видалити" at bounding box center [301, 794] width 195 height 14
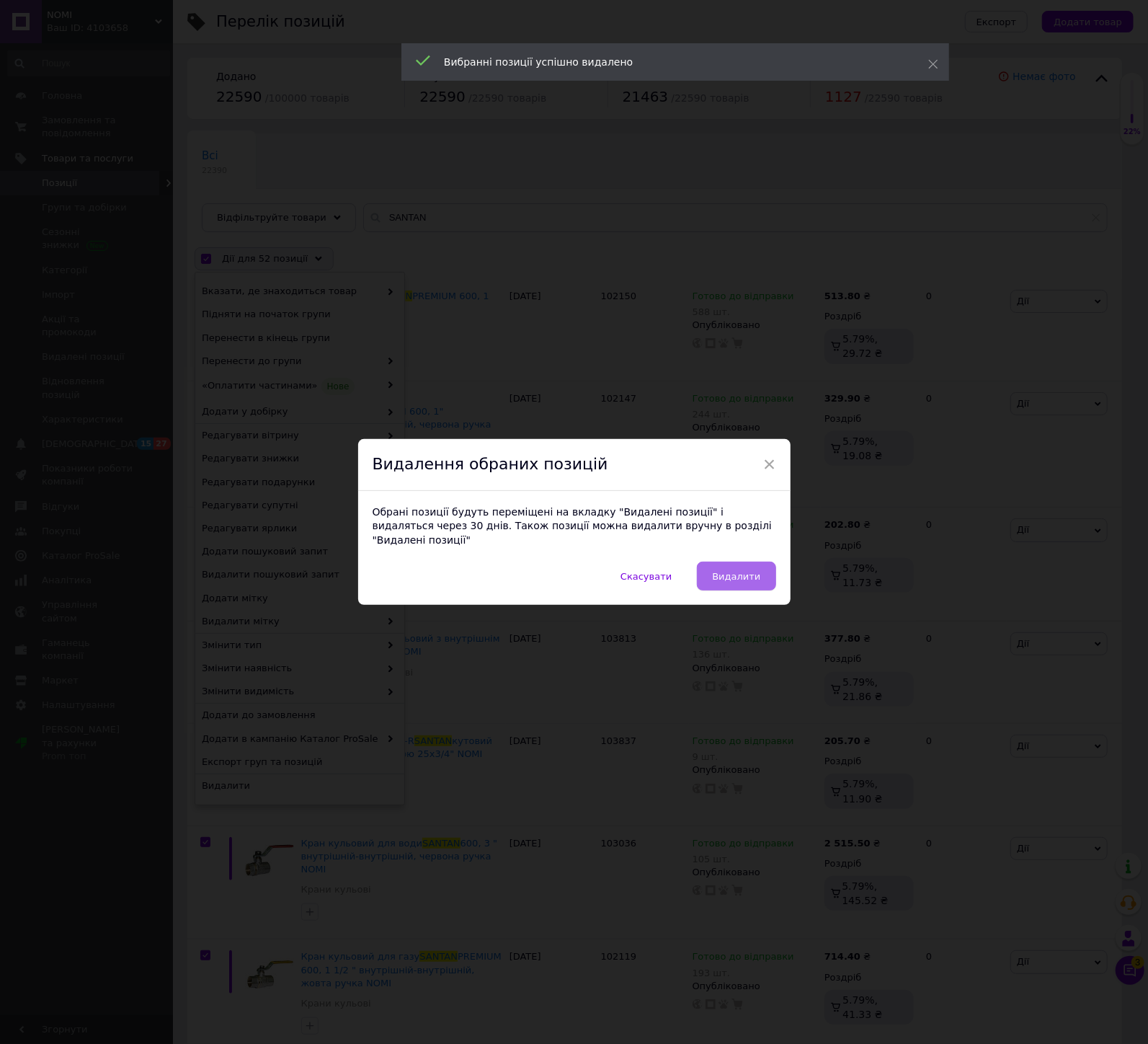
click at [717, 562] on button "Видалити" at bounding box center [736, 576] width 78 height 29
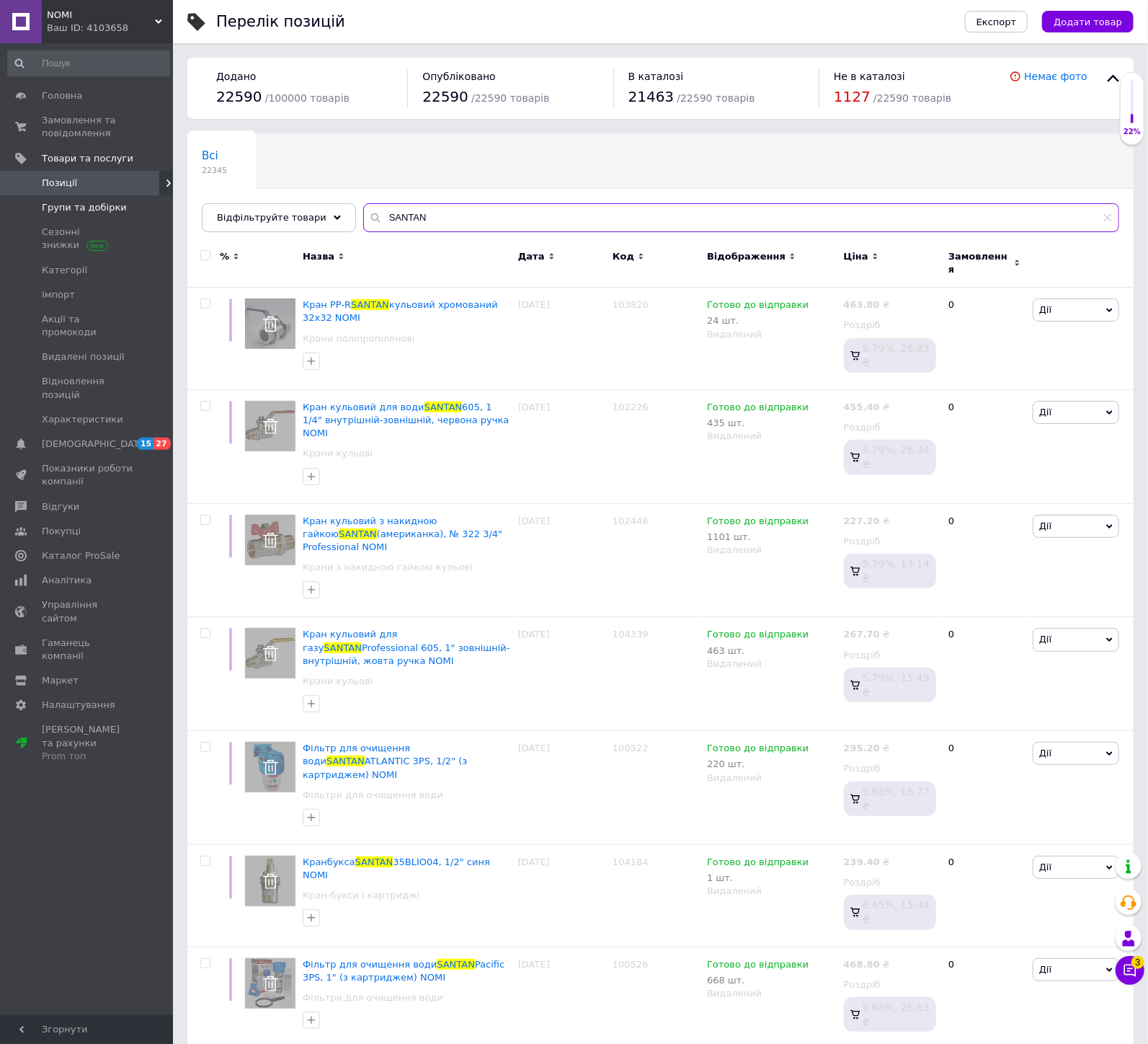
drag, startPoint x: 444, startPoint y: 222, endPoint x: 84, endPoint y: 206, distance: 360.4
click at [264, 222] on div "Відфільтруйте товари SANTAN" at bounding box center [660, 218] width 918 height 29
paste input "esllse"
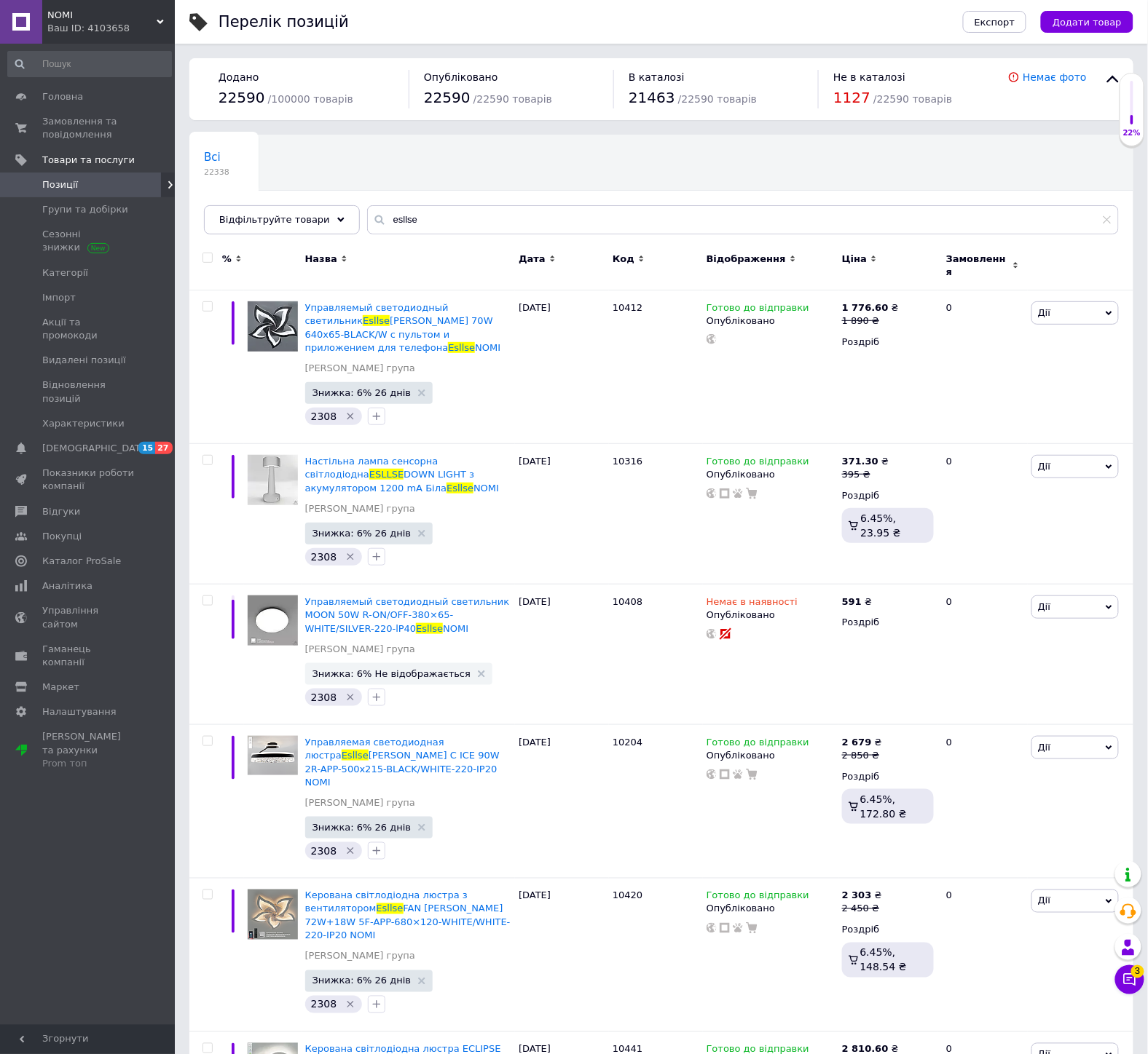
click at [206, 257] on input "checkbox" at bounding box center [207, 258] width 10 height 10
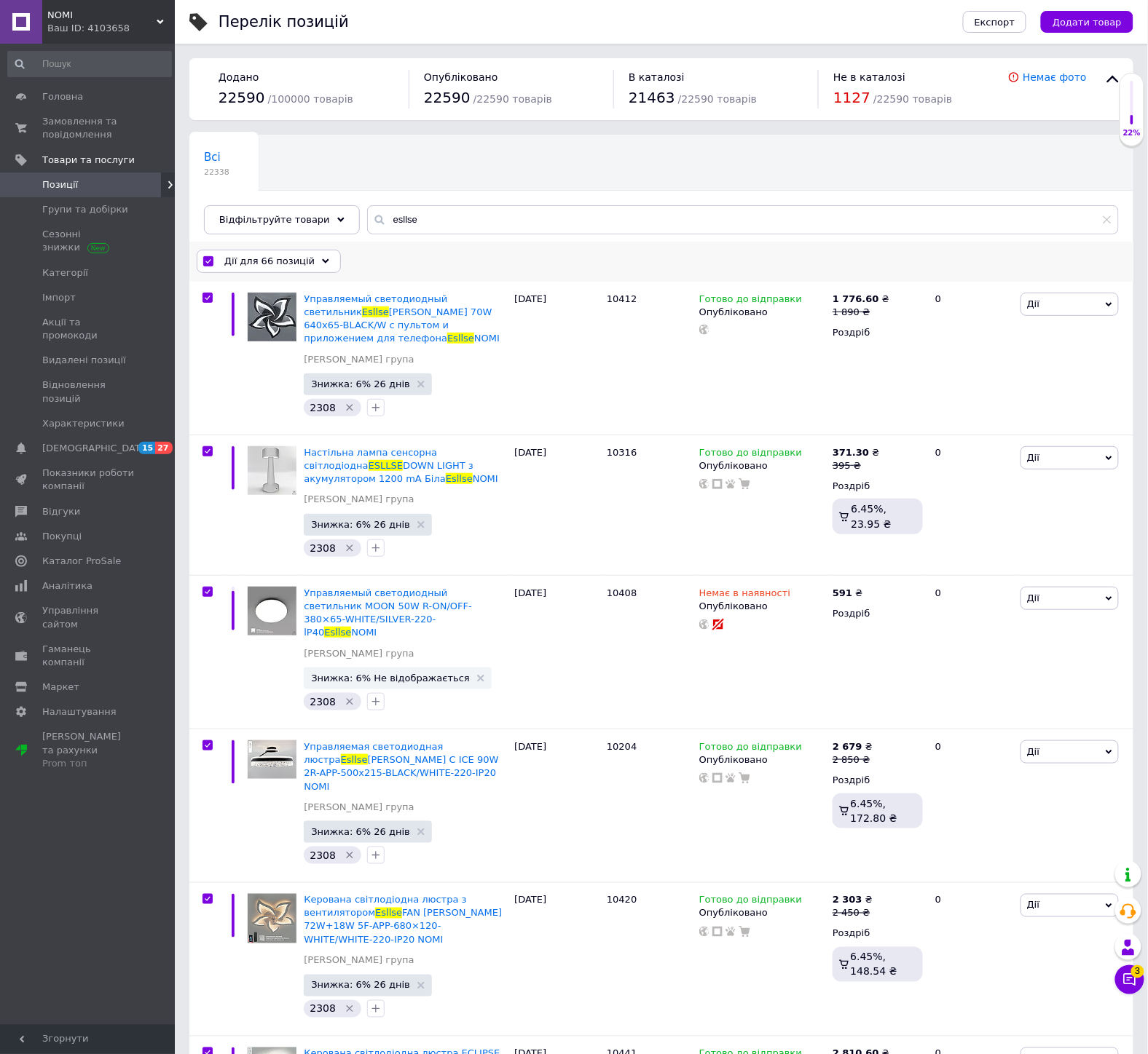
click at [266, 266] on span "Дії для 66 позицій" at bounding box center [269, 261] width 91 height 14
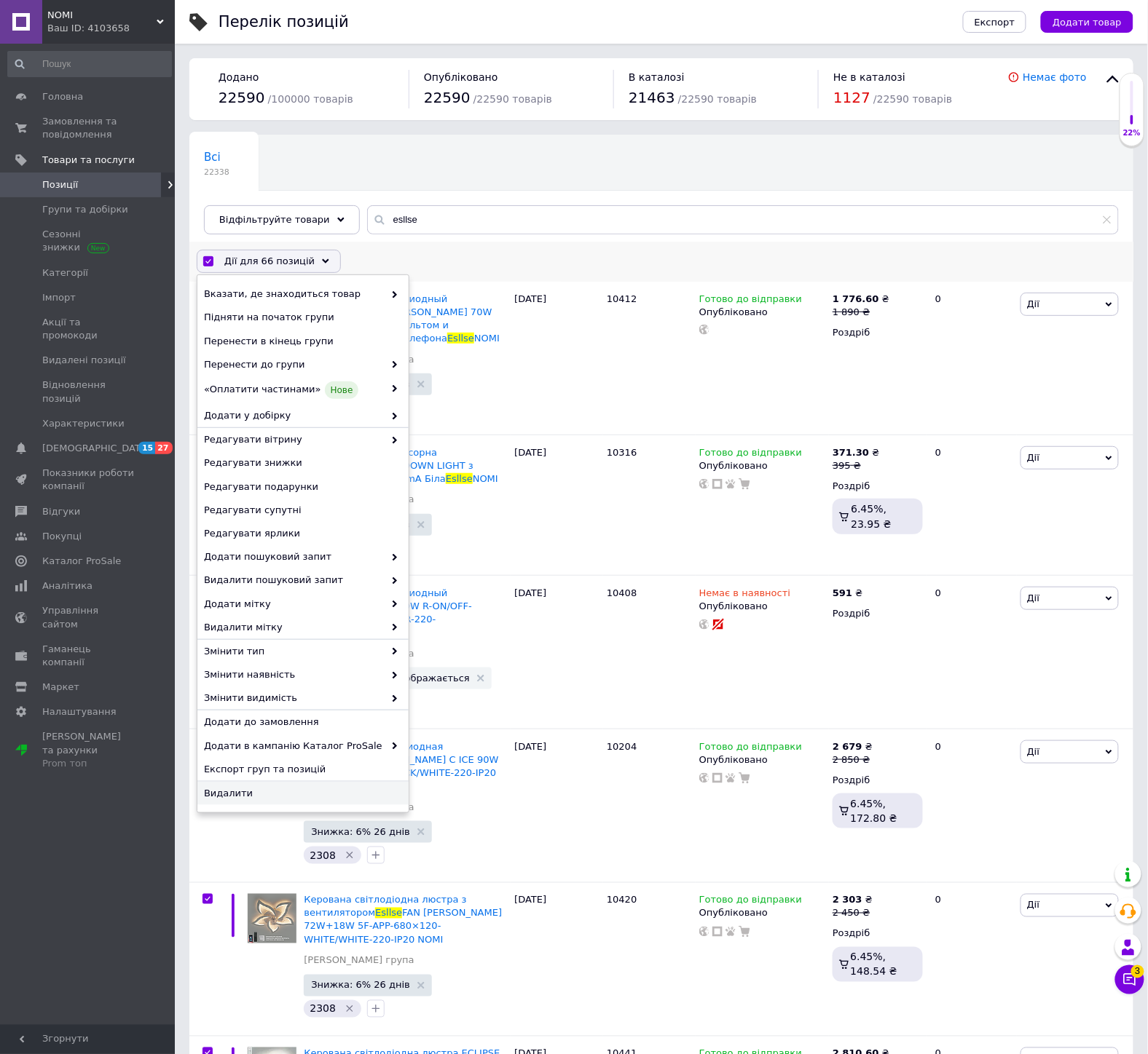
click at [274, 791] on span "Видалити" at bounding box center [301, 794] width 195 height 14
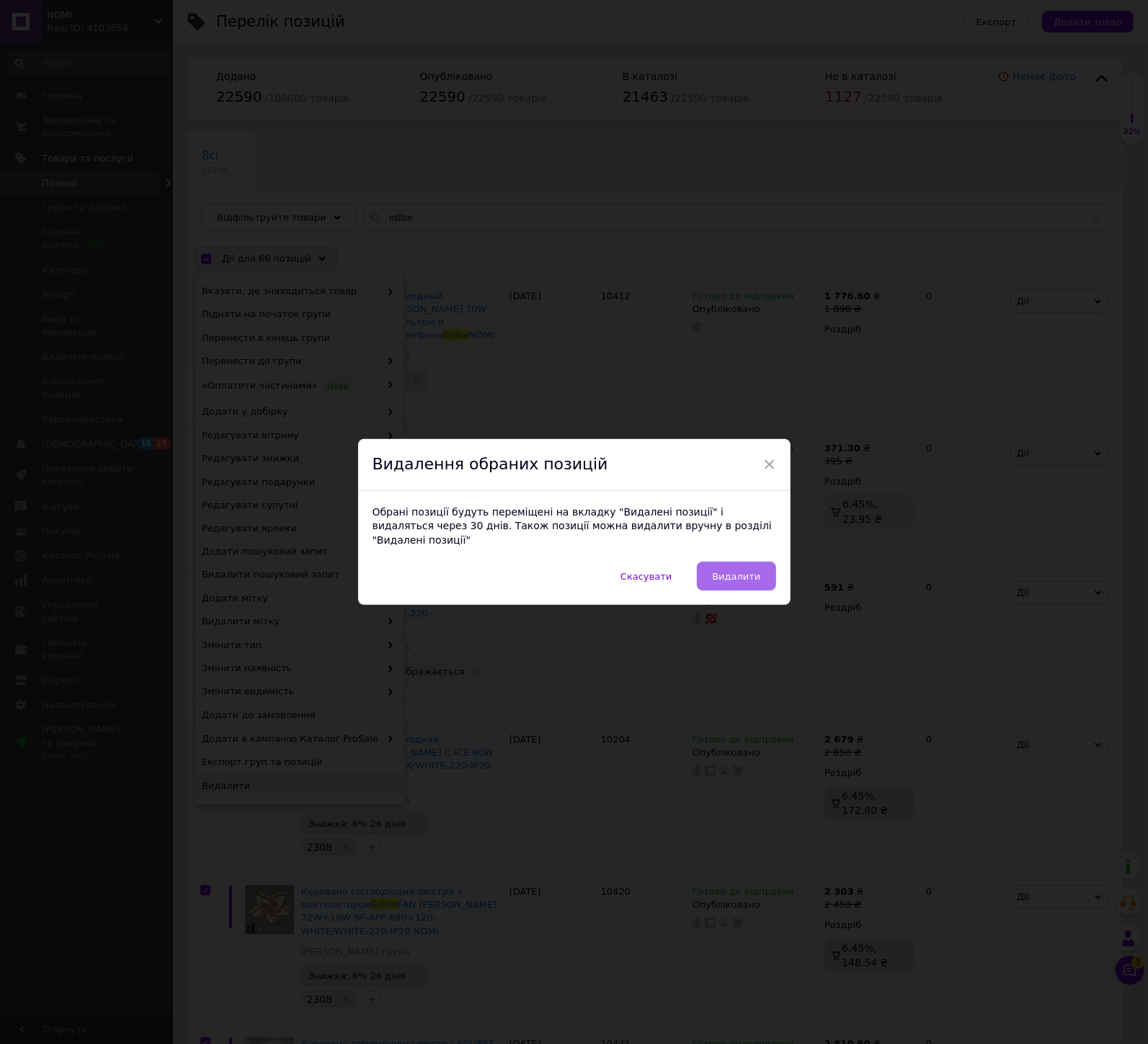
click at [727, 571] on span "Видалити" at bounding box center [736, 576] width 49 height 11
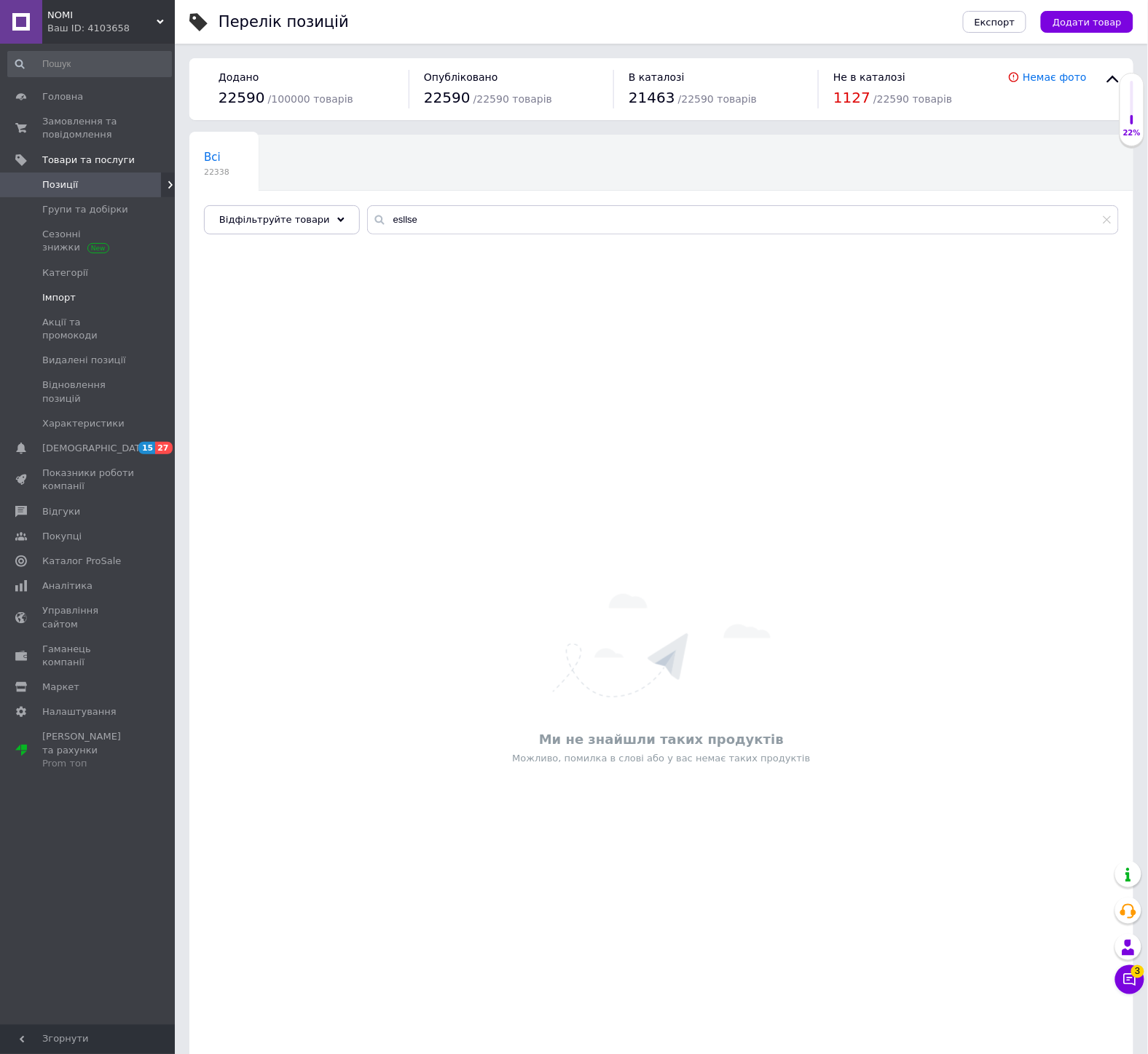
drag, startPoint x: 69, startPoint y: 306, endPoint x: 102, endPoint y: 295, distance: 34.8
click at [69, 306] on link "Імпорт" at bounding box center [90, 298] width 179 height 25
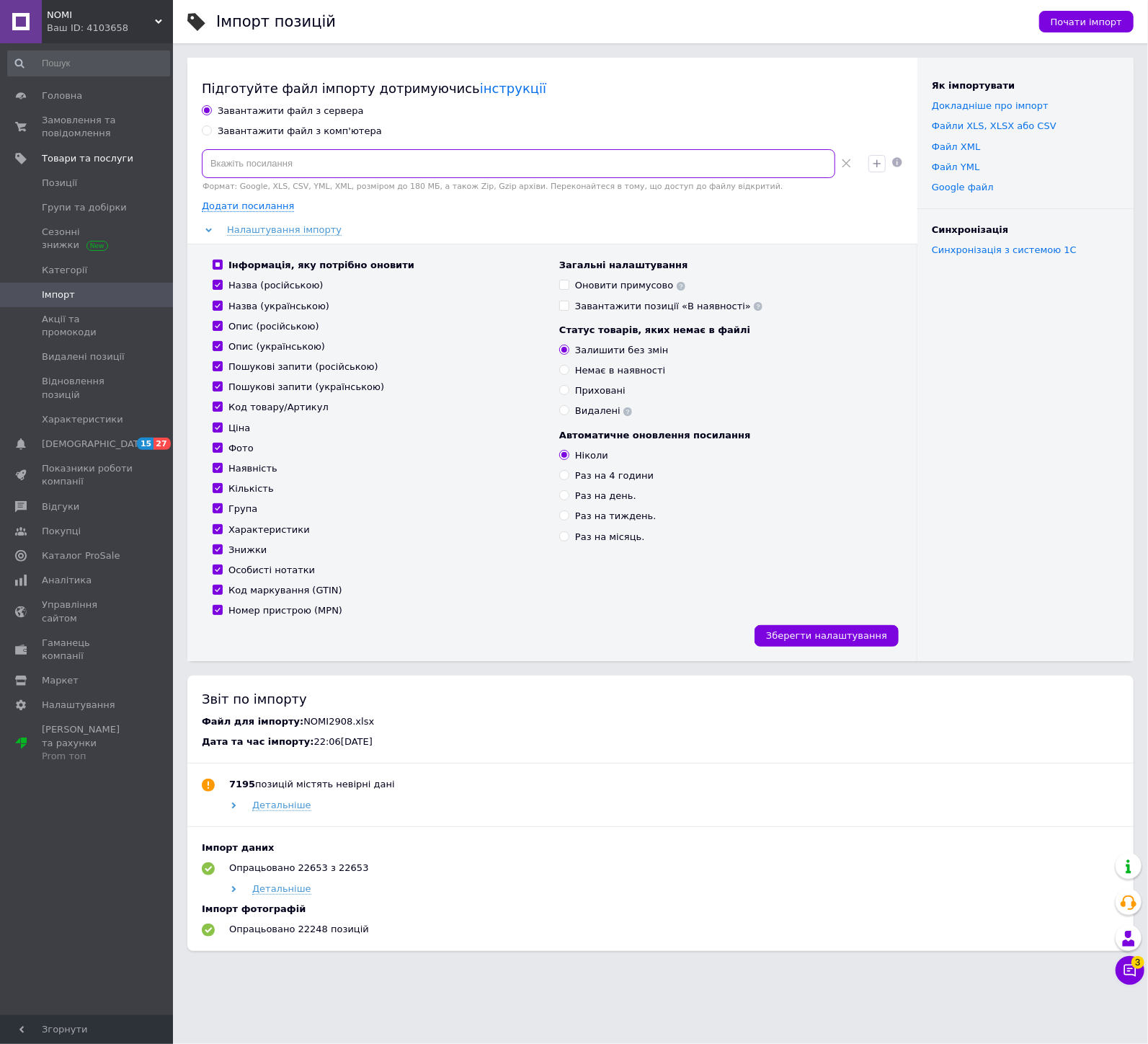
click at [304, 174] on input at bounding box center [518, 163] width 633 height 29
paste input "[URL][DOMAIN_NAME]"
click at [240, 549] on div "Знижки" at bounding box center [247, 550] width 38 height 13
click at [222, 549] on input "Знижки" at bounding box center [218, 549] width 10 height 10
click at [602, 290] on div "Оновити примусово" at bounding box center [629, 286] width 110 height 13
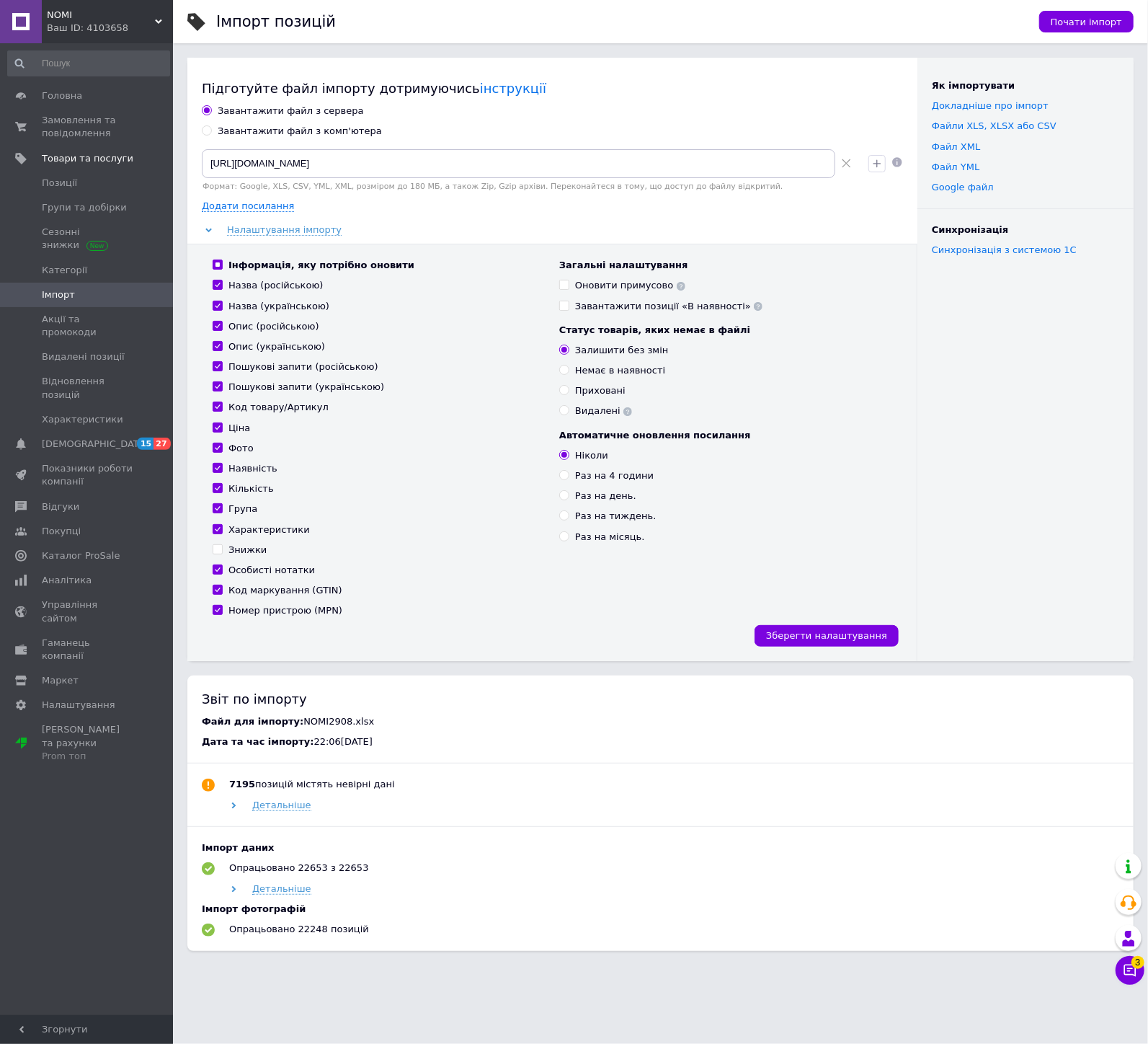
click at [569, 289] on input "Оновити примусово" at bounding box center [564, 285] width 10 height 10
click at [1085, 10] on div "Почати імпорт" at bounding box center [1079, 21] width 109 height 43
click at [1087, 16] on span "Почати імпорт" at bounding box center [1087, 21] width 72 height 11
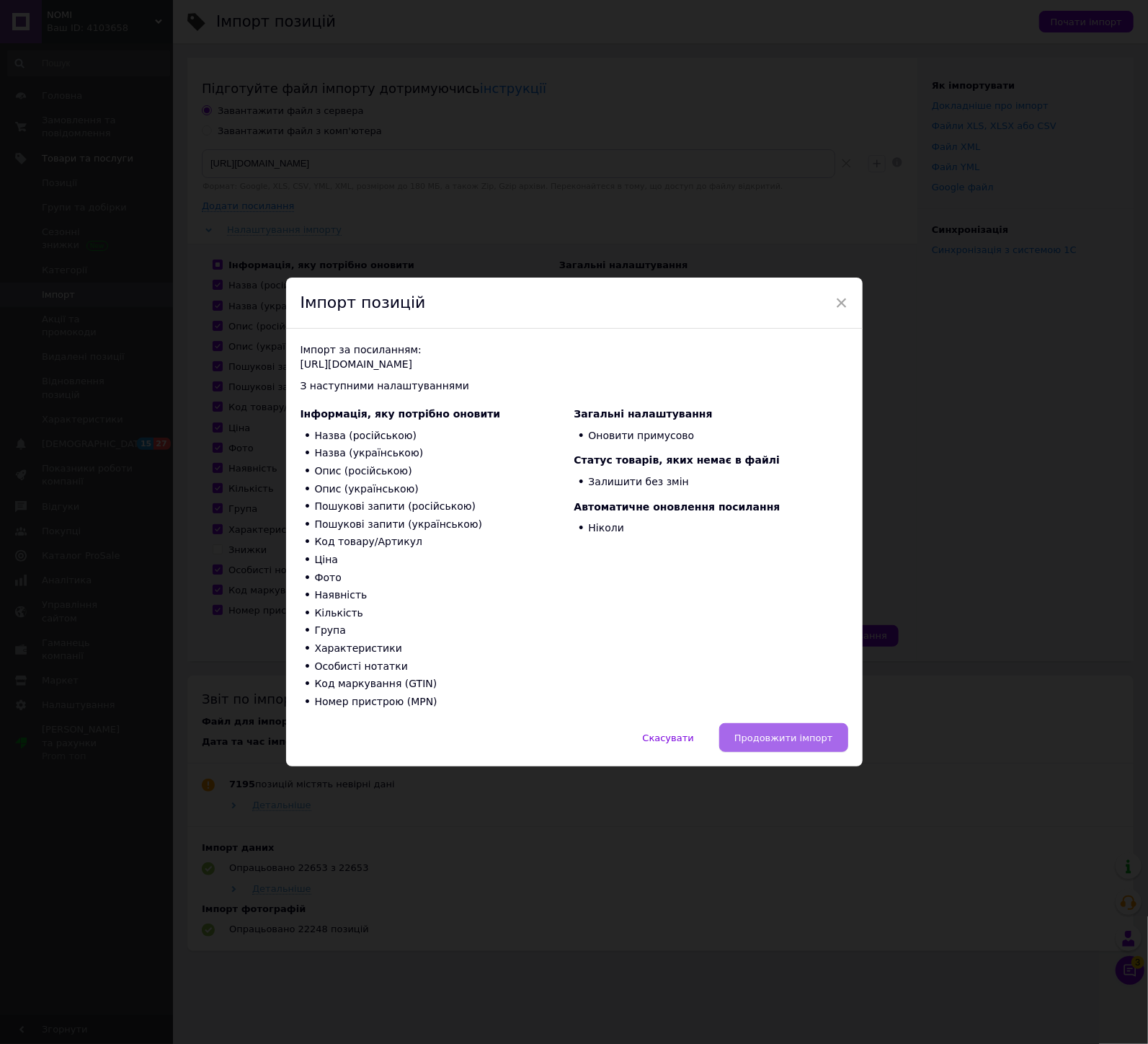
drag, startPoint x: 779, startPoint y: 713, endPoint x: 780, endPoint y: 726, distance: 13.0
click at [780, 714] on div "Імпорт за посиланням: [URL][DOMAIN_NAME] З наступними налаштуваннями Інформація…" at bounding box center [575, 525] width 577 height 394
click at [780, 729] on button "Продовжити імпорт" at bounding box center [783, 737] width 129 height 29
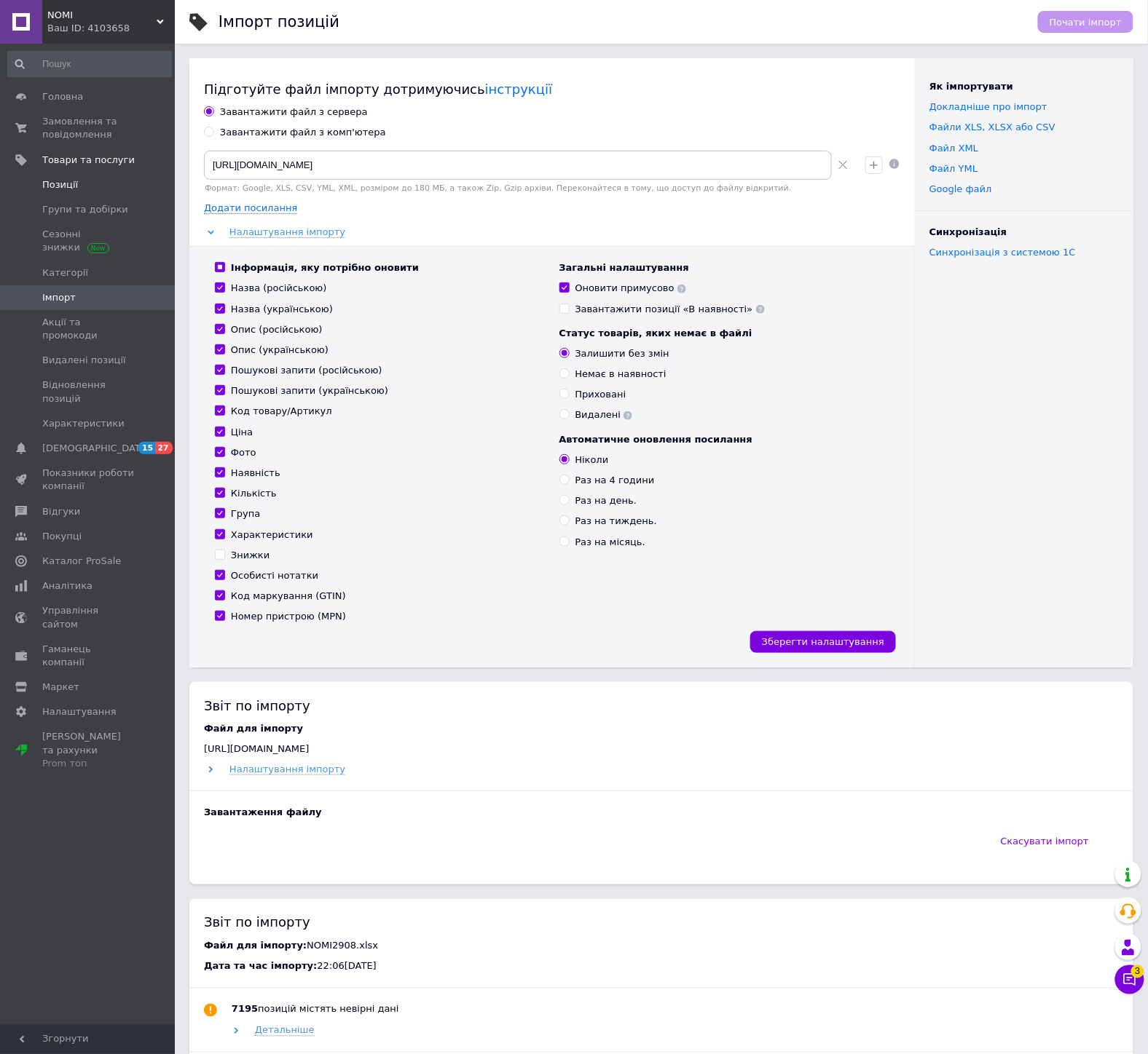
click at [91, 188] on span "Позиції" at bounding box center [89, 185] width 93 height 14
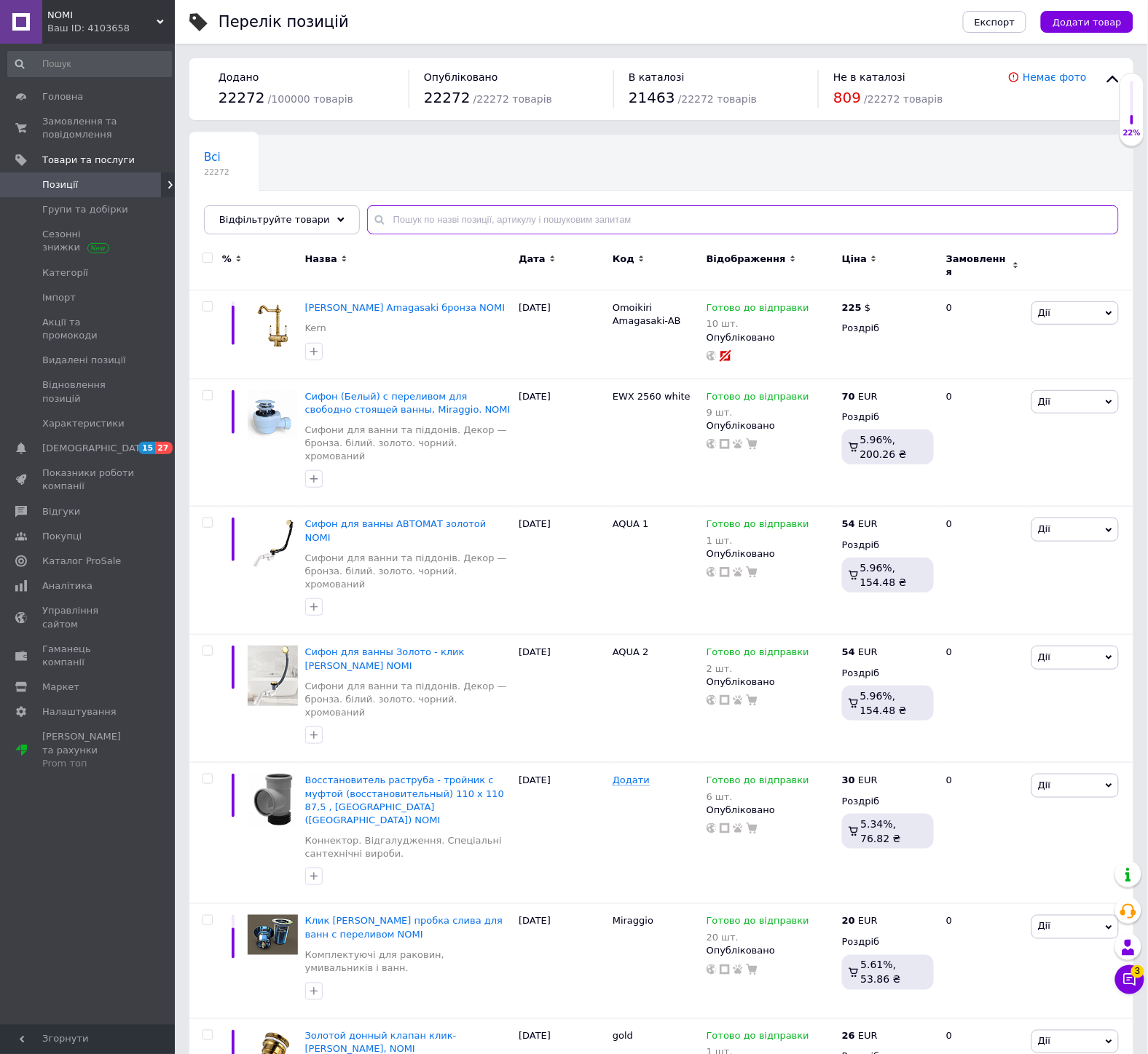
click at [584, 224] on input "text" at bounding box center [742, 220] width 752 height 29
paste input "103122"
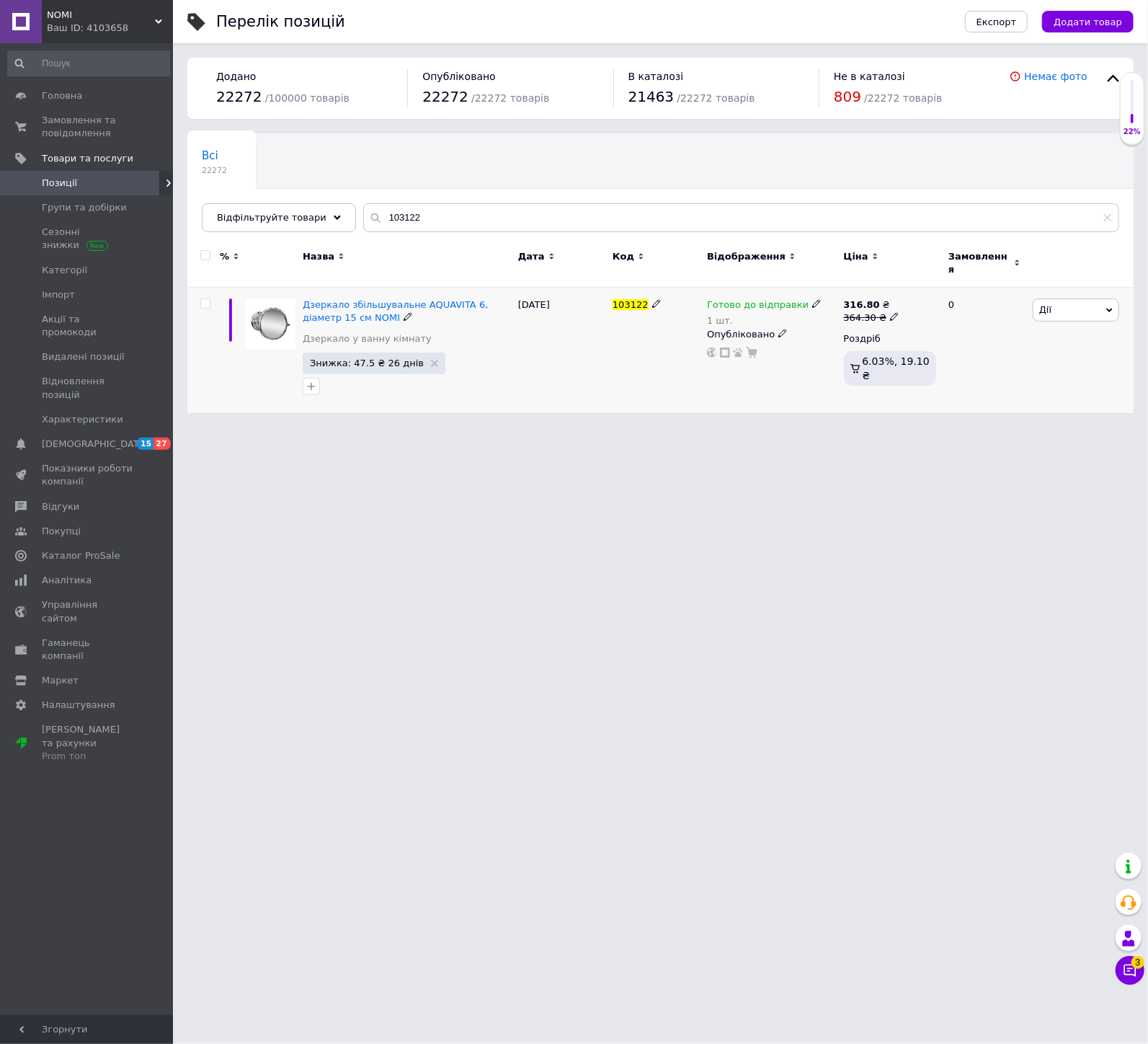
click at [736, 299] on span "Готово до відправки" at bounding box center [757, 307] width 101 height 15
click at [867, 347] on li "Немає в наявності" at bounding box center [890, 356] width 137 height 20
click at [783, 353] on div "Готово до відправки 1 шт. Наявність Немає в наявності В наявності Під замовленн…" at bounding box center [772, 350] width 137 height 125
click at [667, 428] on html "NOMI Ваш ID: 4103658 Сайт NOMI Кабінет покупця Перевірити стан системи Сторінка…" at bounding box center [574, 214] width 1148 height 428
click at [53, 122] on span "Замовлення та повідомлення" at bounding box center [88, 126] width 92 height 26
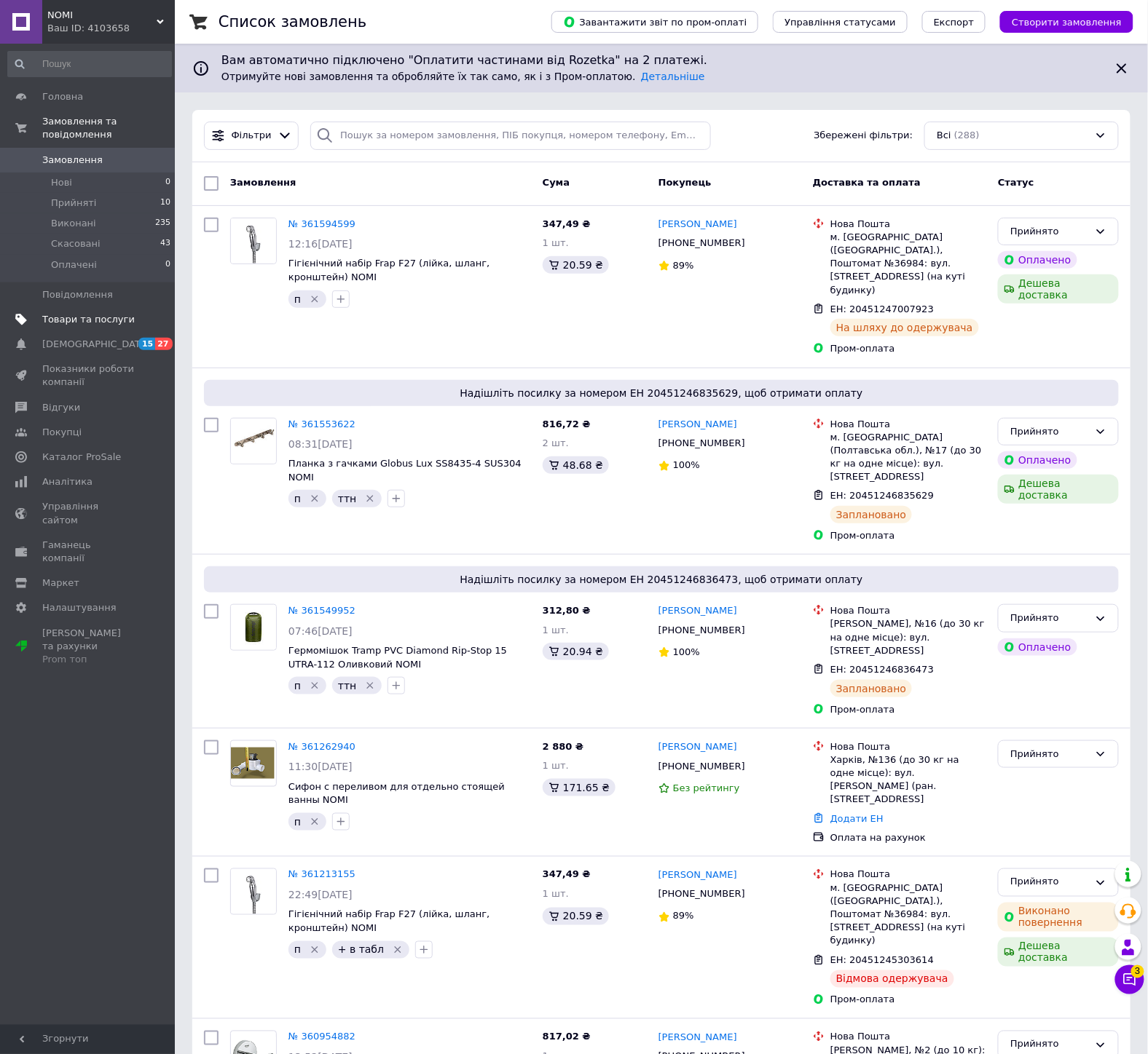
click at [92, 313] on span "Товари та послуги" at bounding box center [89, 320] width 93 height 14
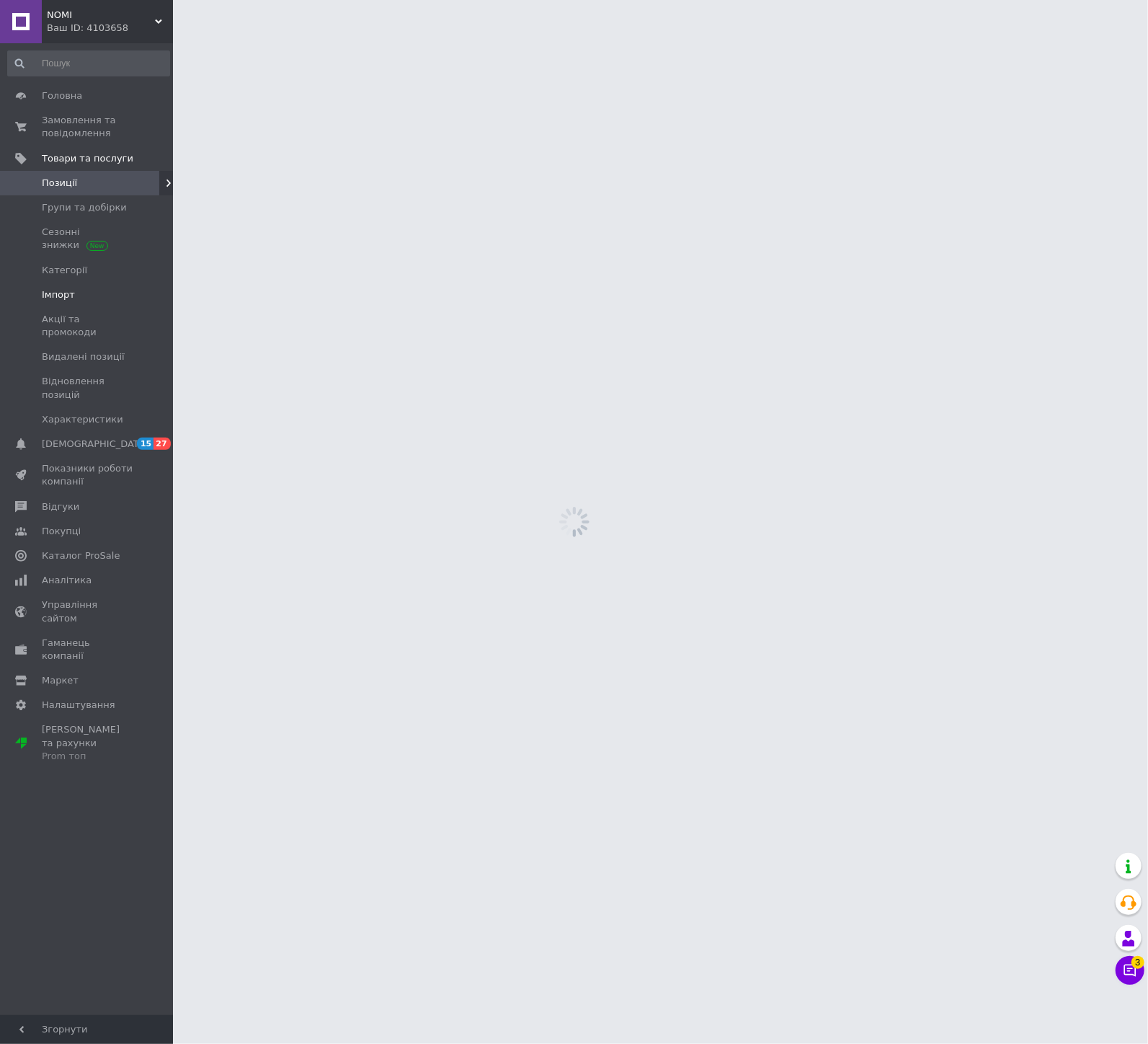
click at [80, 293] on span "Імпорт" at bounding box center [88, 295] width 92 height 13
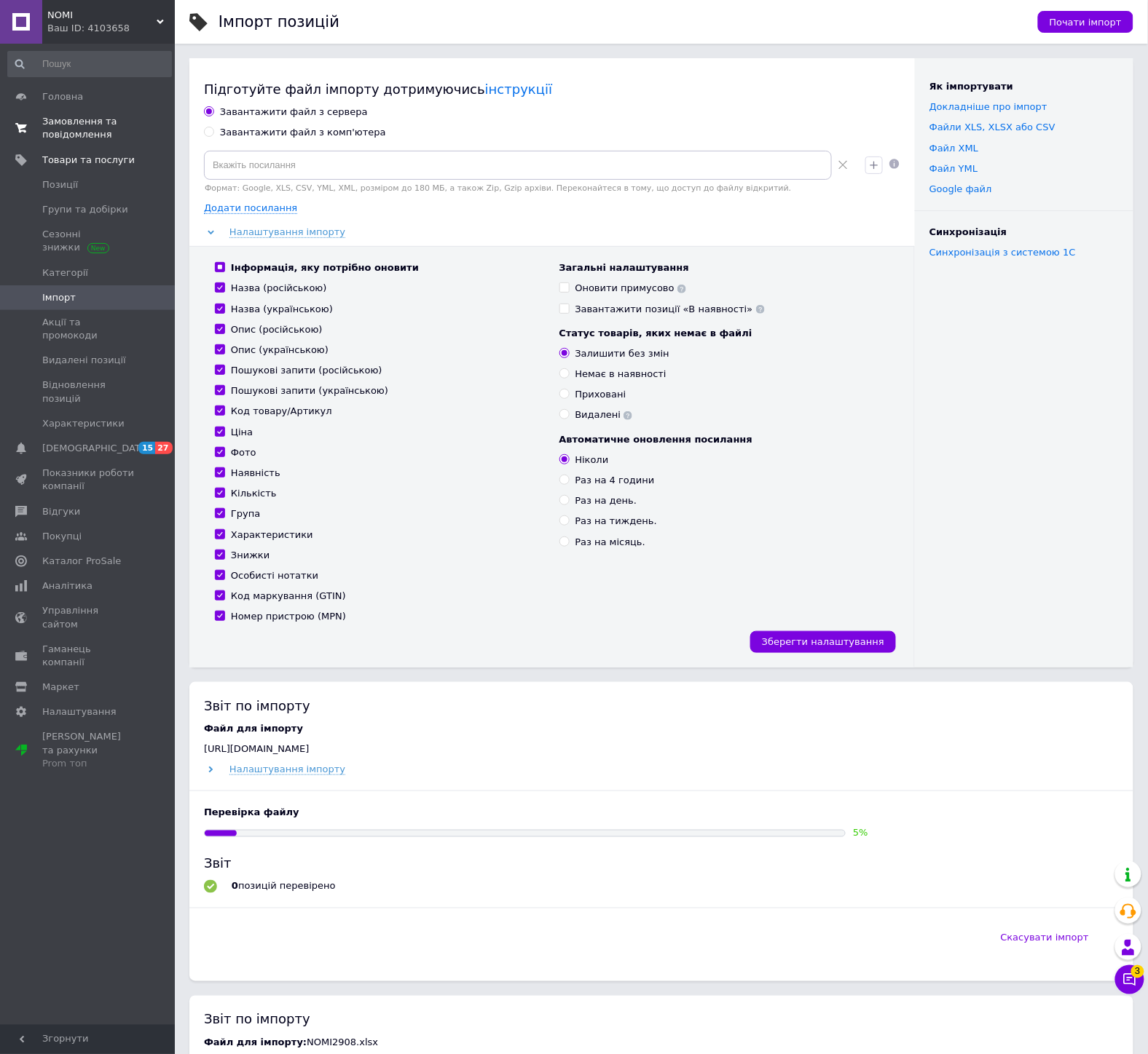
click at [68, 139] on span "Замовлення та повідомлення" at bounding box center [89, 127] width 93 height 26
